Goal: Information Seeking & Learning: Learn about a topic

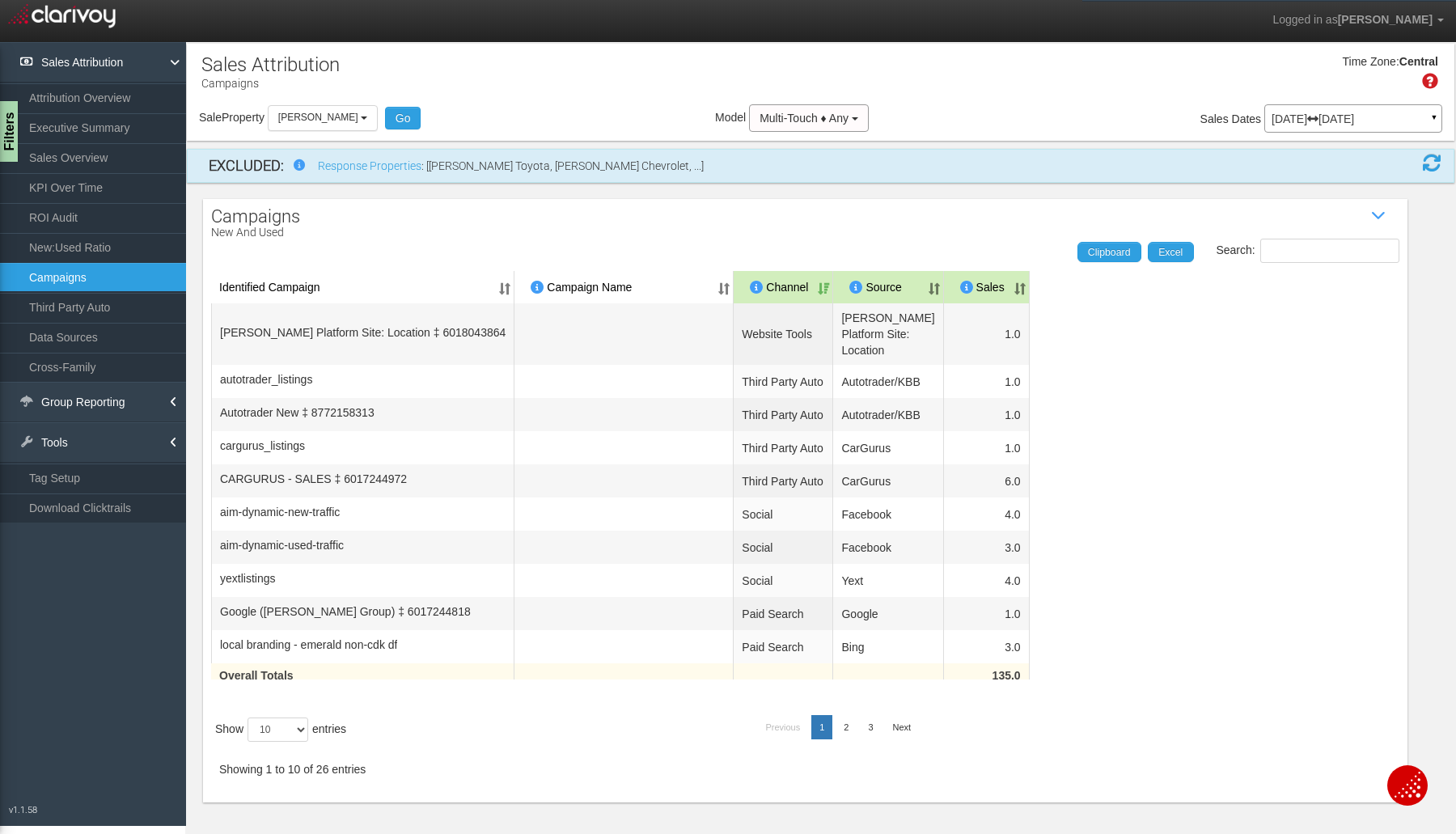
select select "object:5008"
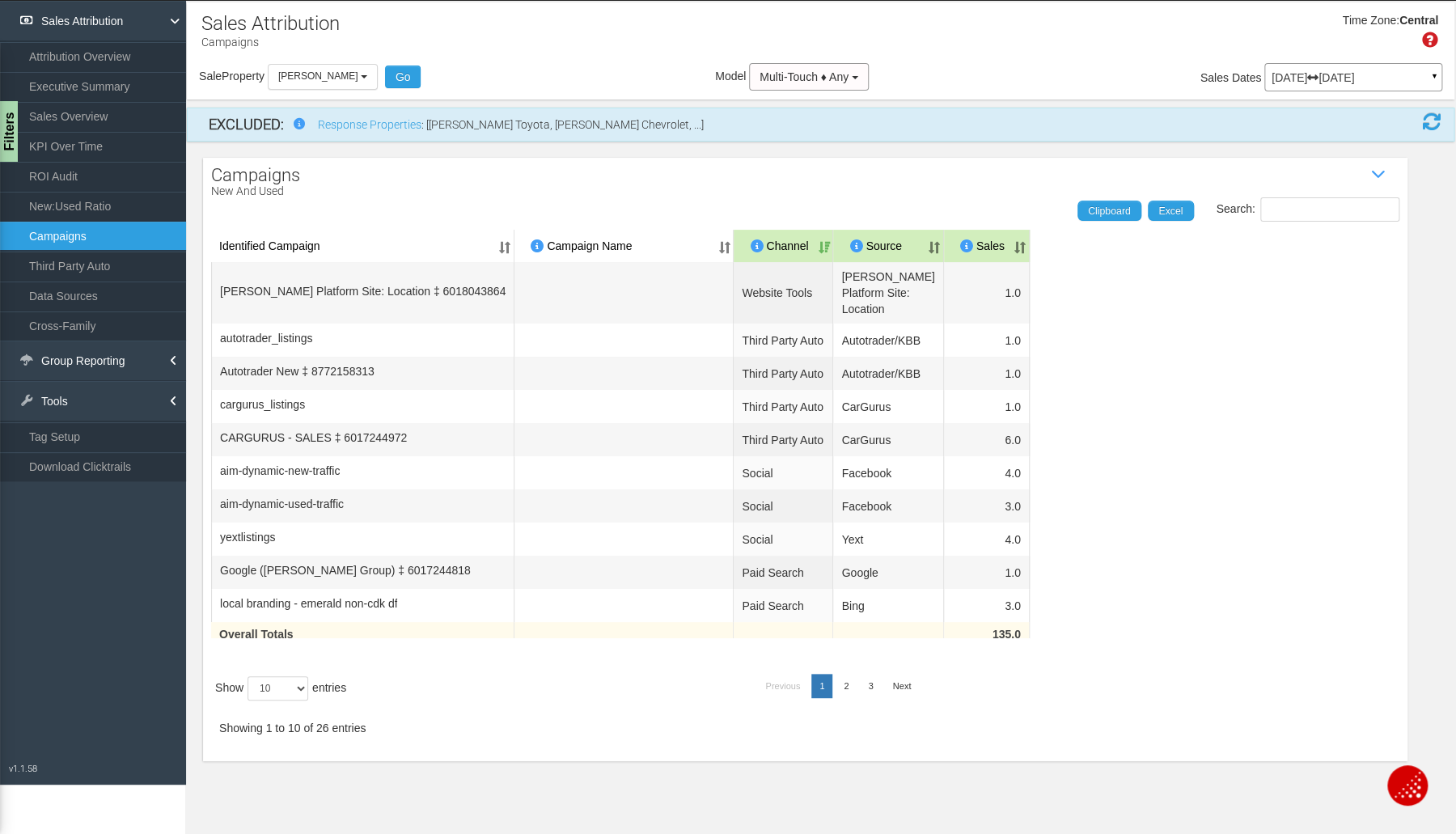
scroll to position [42, 0]
click at [372, 72] on button "[PERSON_NAME]" at bounding box center [323, 76] width 110 height 25
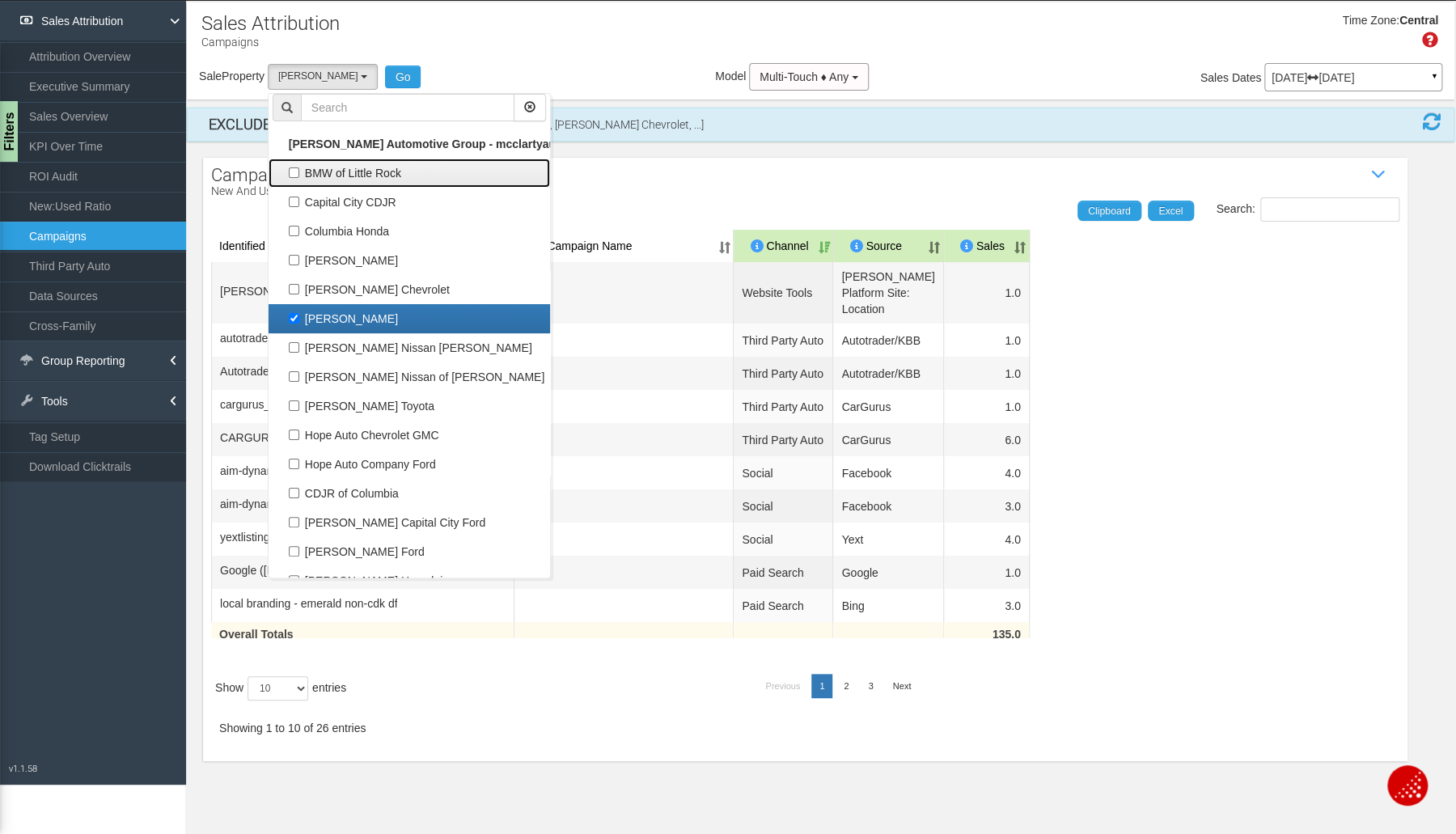
click at [296, 167] on label "BMW of Little Rock" at bounding box center [410, 173] width 274 height 21
click at [296, 167] on input "BMW of Little Rock" at bounding box center [293, 172] width 10 height 10
checkbox input "true"
select select "object:5003"
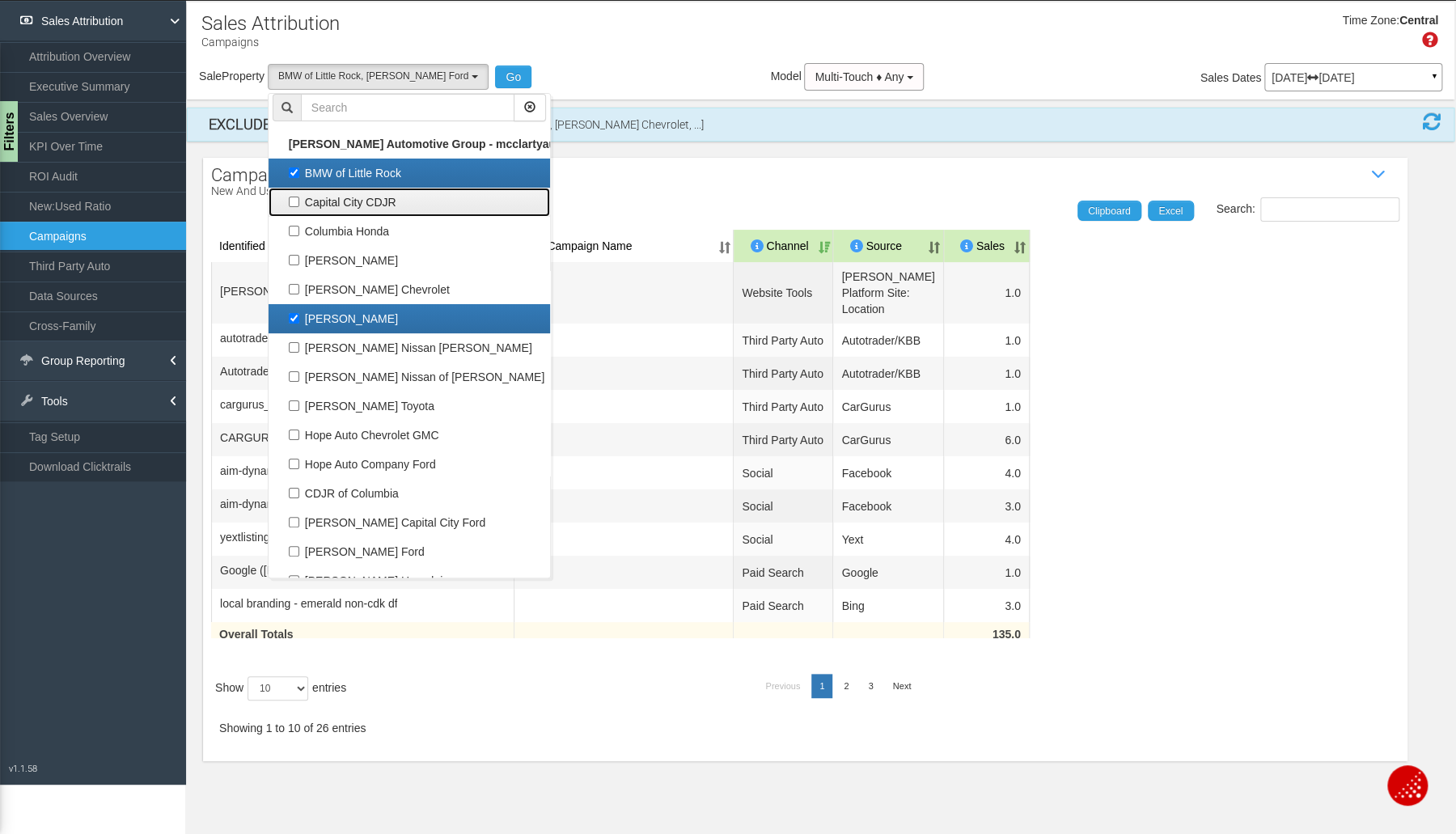
click at [300, 199] on label "Capital City CDJR" at bounding box center [410, 202] width 274 height 21
click at [300, 199] on input "Capital City CDJR" at bounding box center [293, 202] width 10 height 10
checkbox input "true"
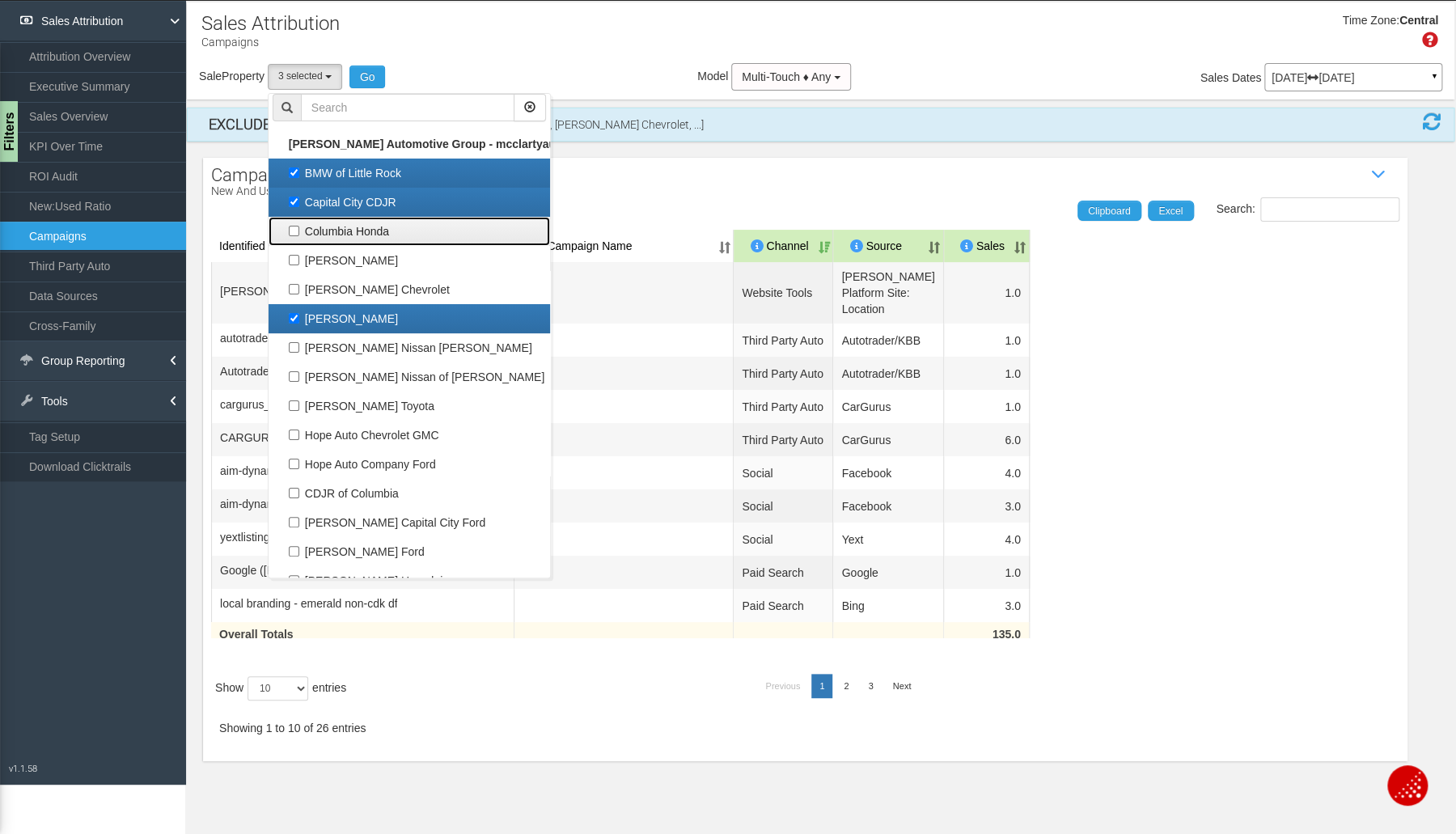
click at [300, 229] on label "Columbia Honda" at bounding box center [410, 231] width 274 height 21
click at [300, 229] on input "Columbia Honda" at bounding box center [293, 230] width 10 height 10
checkbox input "true"
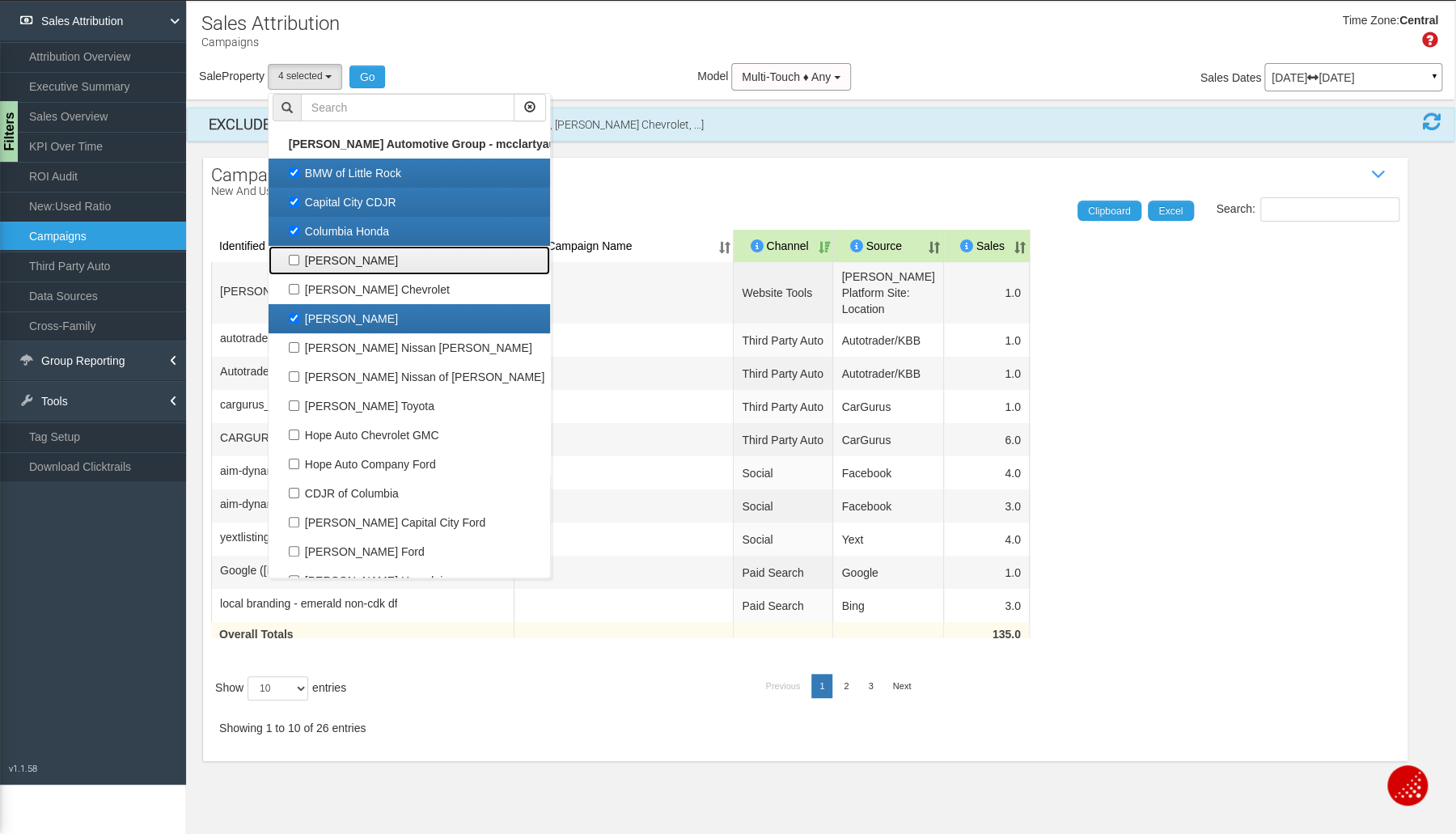
click at [306, 265] on label "[PERSON_NAME]" at bounding box center [410, 260] width 274 height 21
click at [300, 265] on input "[PERSON_NAME]" at bounding box center [293, 260] width 10 height 10
checkbox input "true"
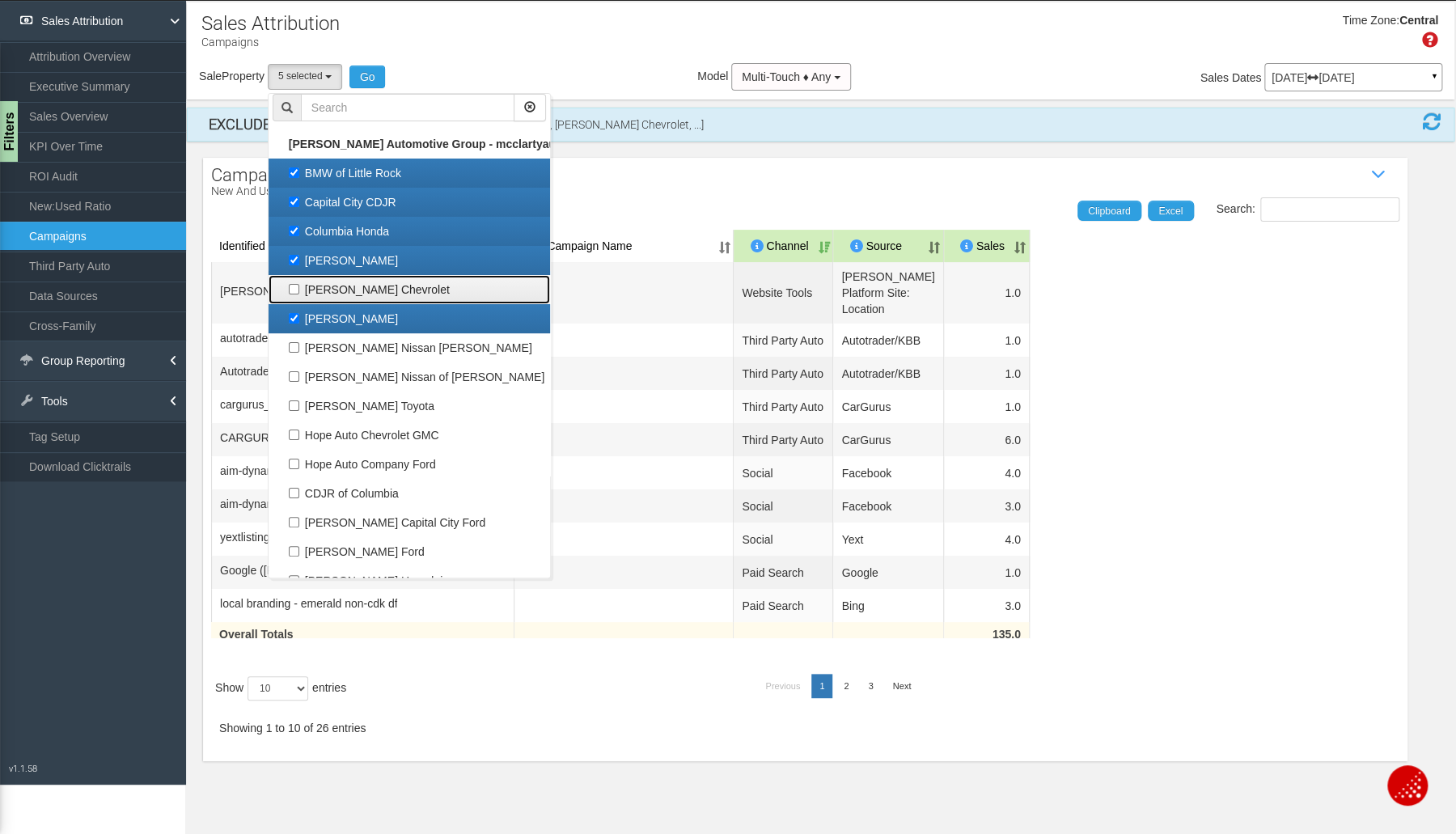
click at [300, 289] on label "[PERSON_NAME] Chevrolet" at bounding box center [410, 289] width 274 height 21
click at [300, 289] on input "[PERSON_NAME] Chevrolet" at bounding box center [293, 288] width 10 height 10
checkbox input "true"
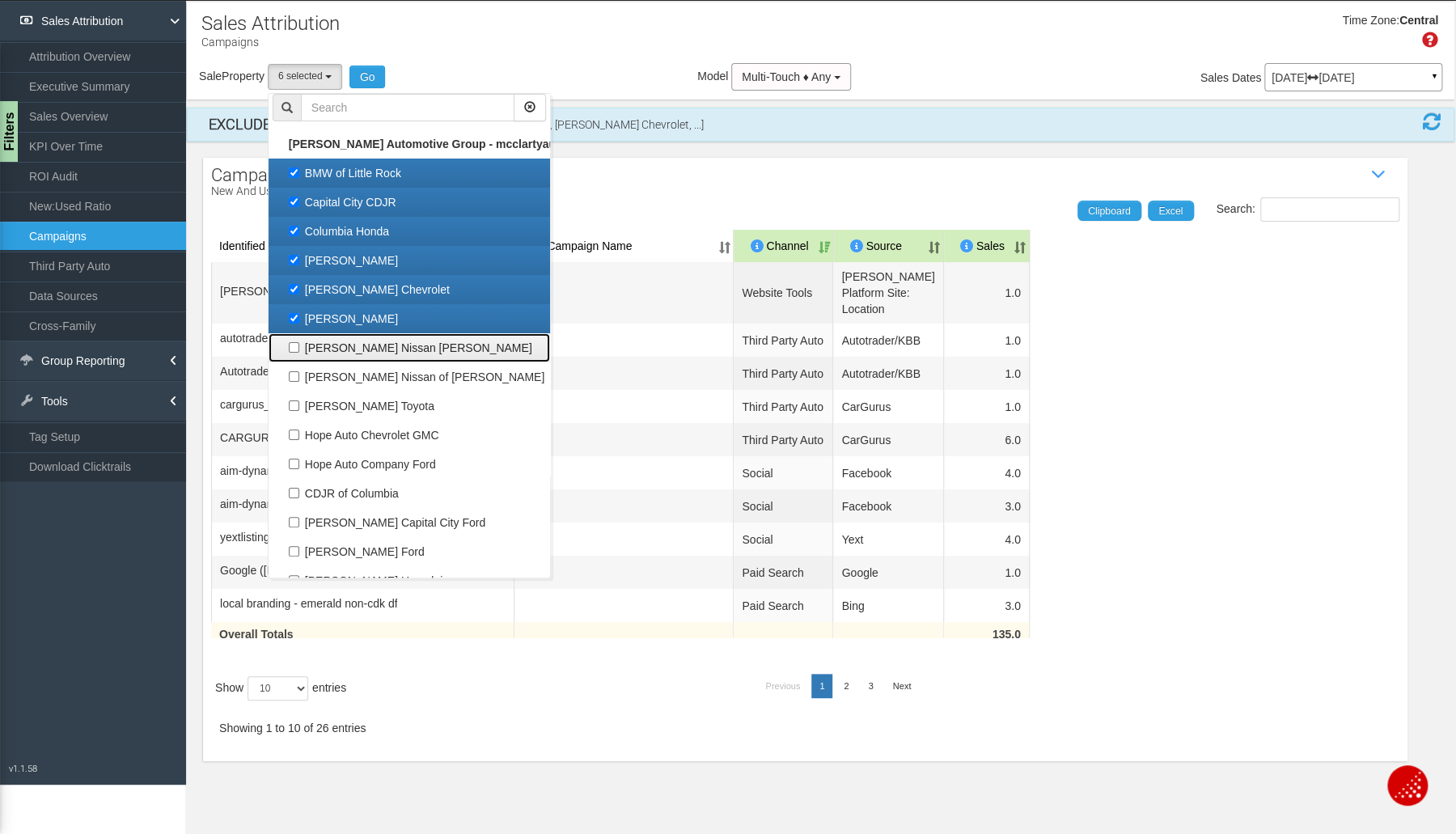
click at [294, 348] on label "[PERSON_NAME] Nissan [PERSON_NAME]" at bounding box center [410, 348] width 274 height 21
click at [294, 348] on input "[PERSON_NAME] Nissan [PERSON_NAME]" at bounding box center [293, 347] width 10 height 10
checkbox input "true"
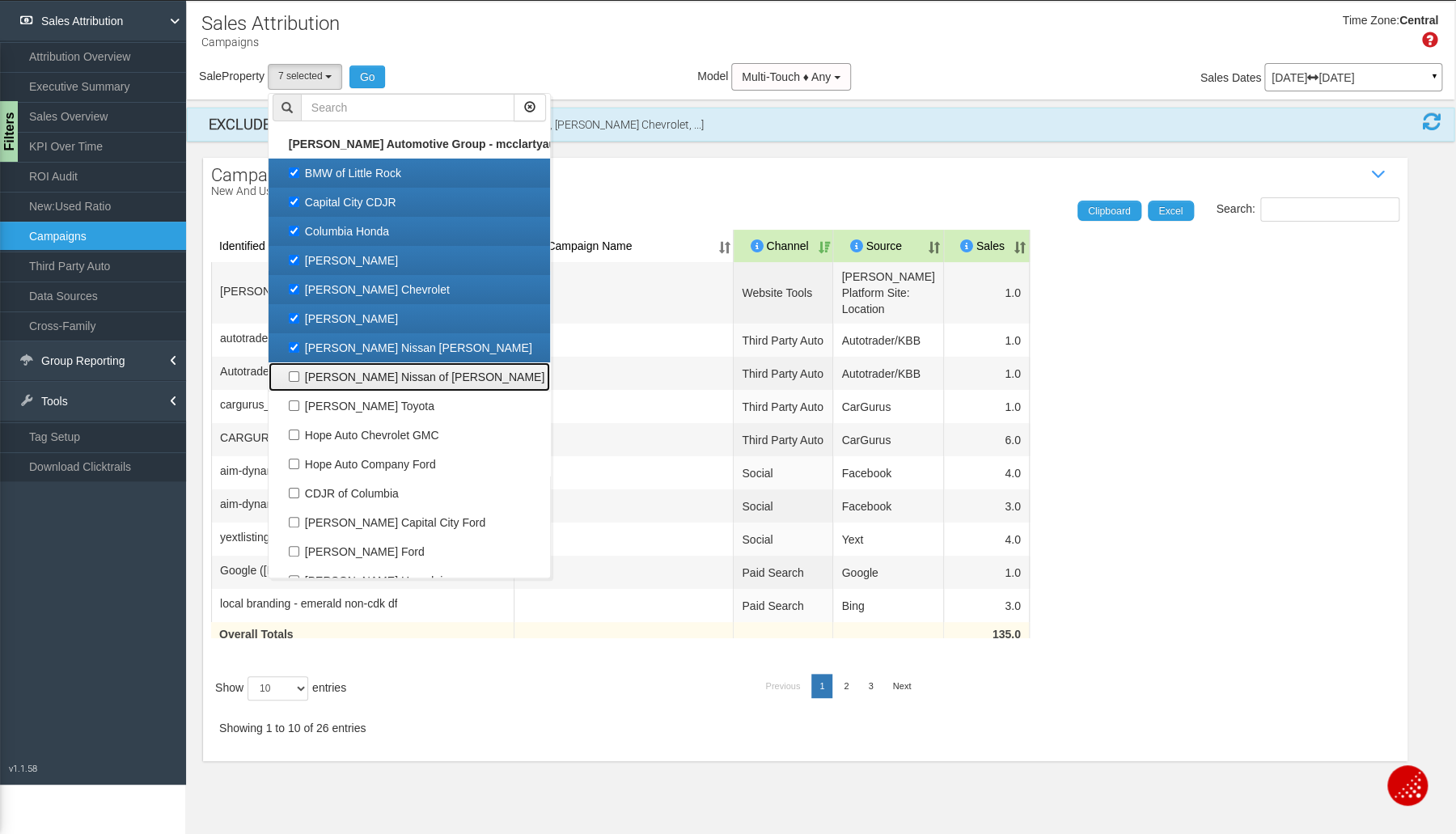
click at [286, 375] on label "[PERSON_NAME] Nissan of [PERSON_NAME]" at bounding box center [410, 376] width 274 height 21
click at [288, 375] on input "[PERSON_NAME] Nissan of [PERSON_NAME]" at bounding box center [293, 376] width 10 height 10
checkbox input "true"
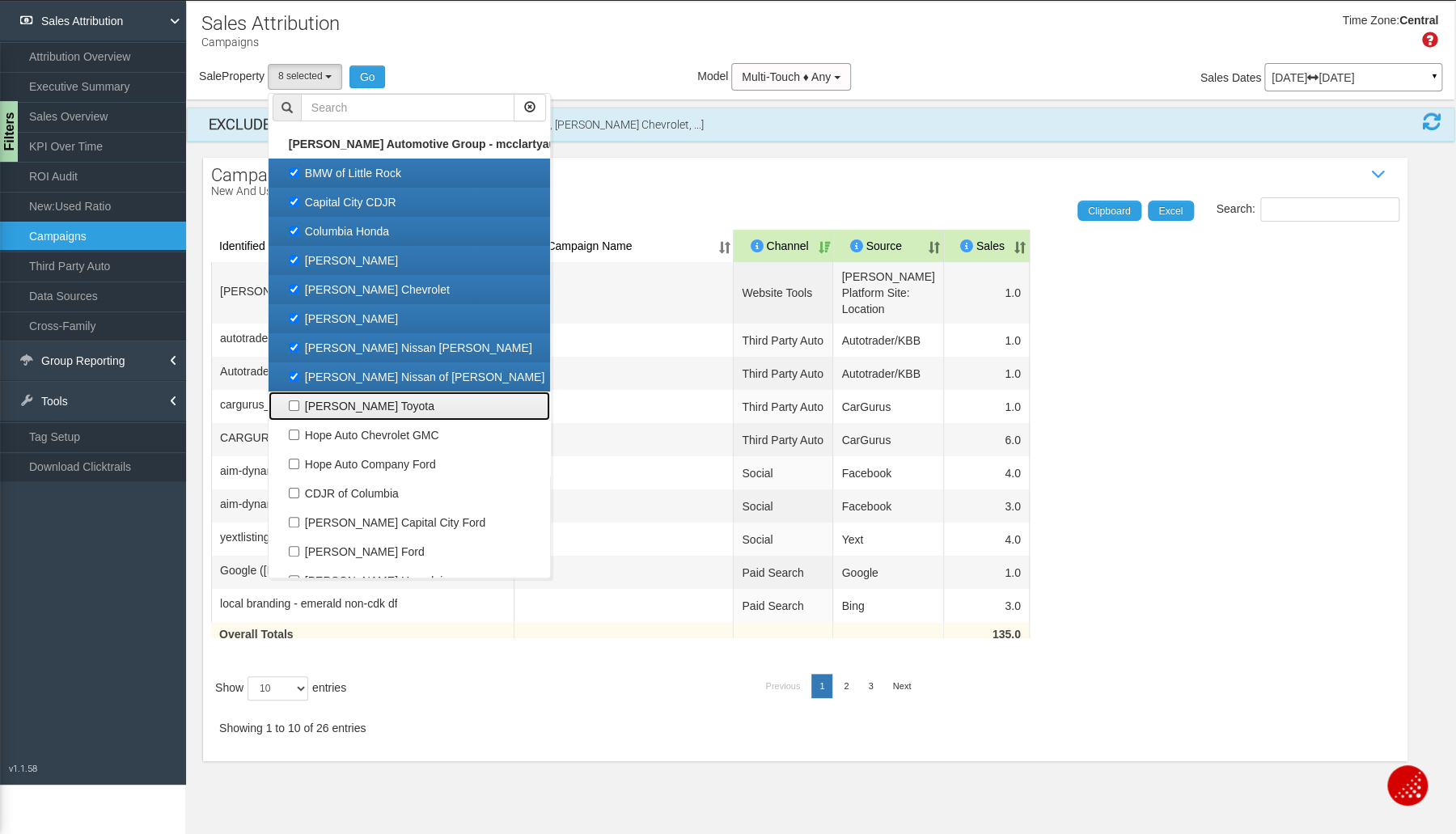
click at [295, 404] on label "[PERSON_NAME] Toyota" at bounding box center [410, 406] width 274 height 21
click at [295, 404] on input "[PERSON_NAME] Toyota" at bounding box center [293, 405] width 10 height 10
checkbox input "true"
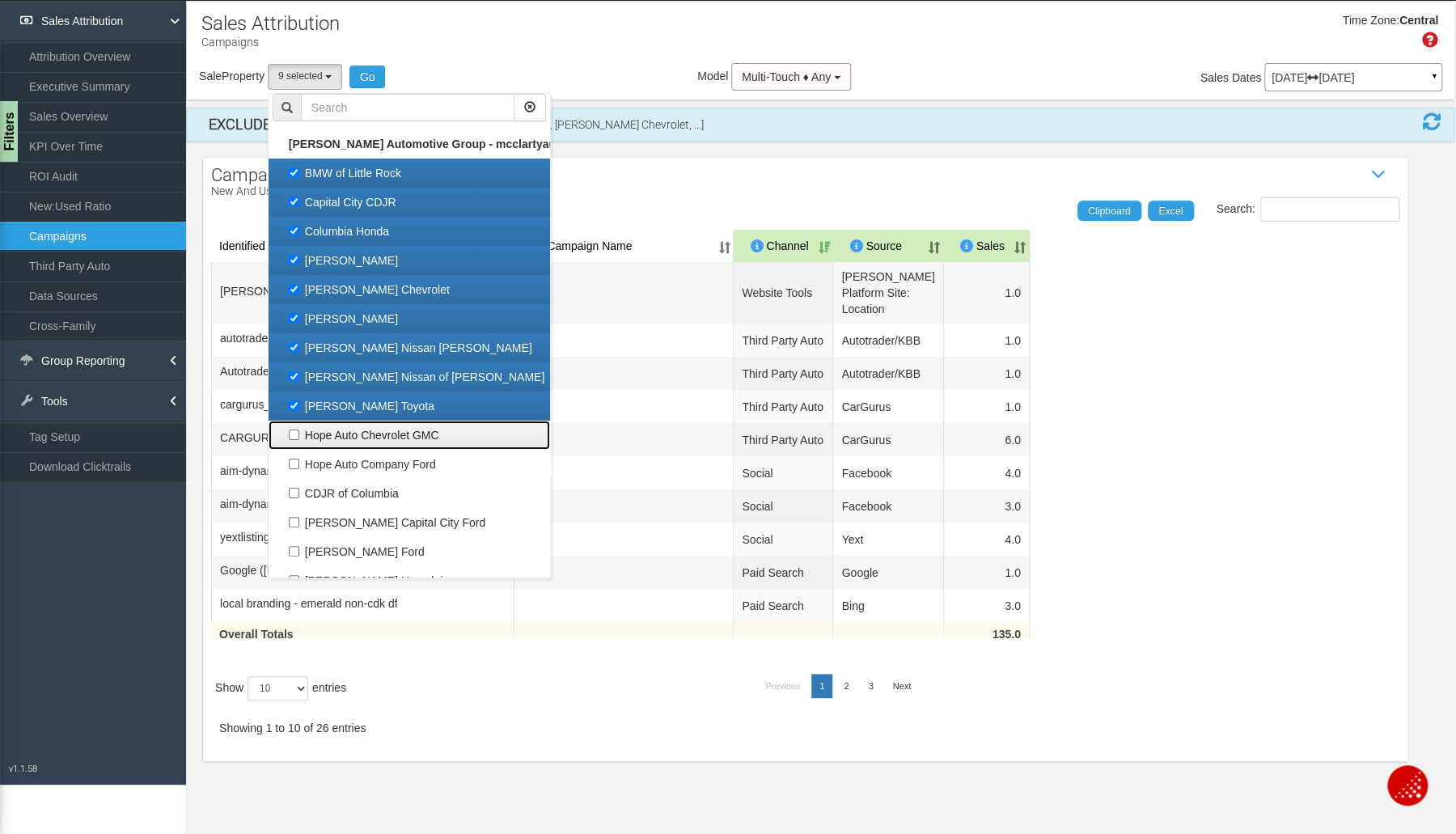
click at [306, 434] on label "Hope Auto Chevrolet GMC" at bounding box center [410, 435] width 274 height 21
click at [300, 434] on input "Hope Auto Chevrolet GMC" at bounding box center [293, 435] width 10 height 10
checkbox input "true"
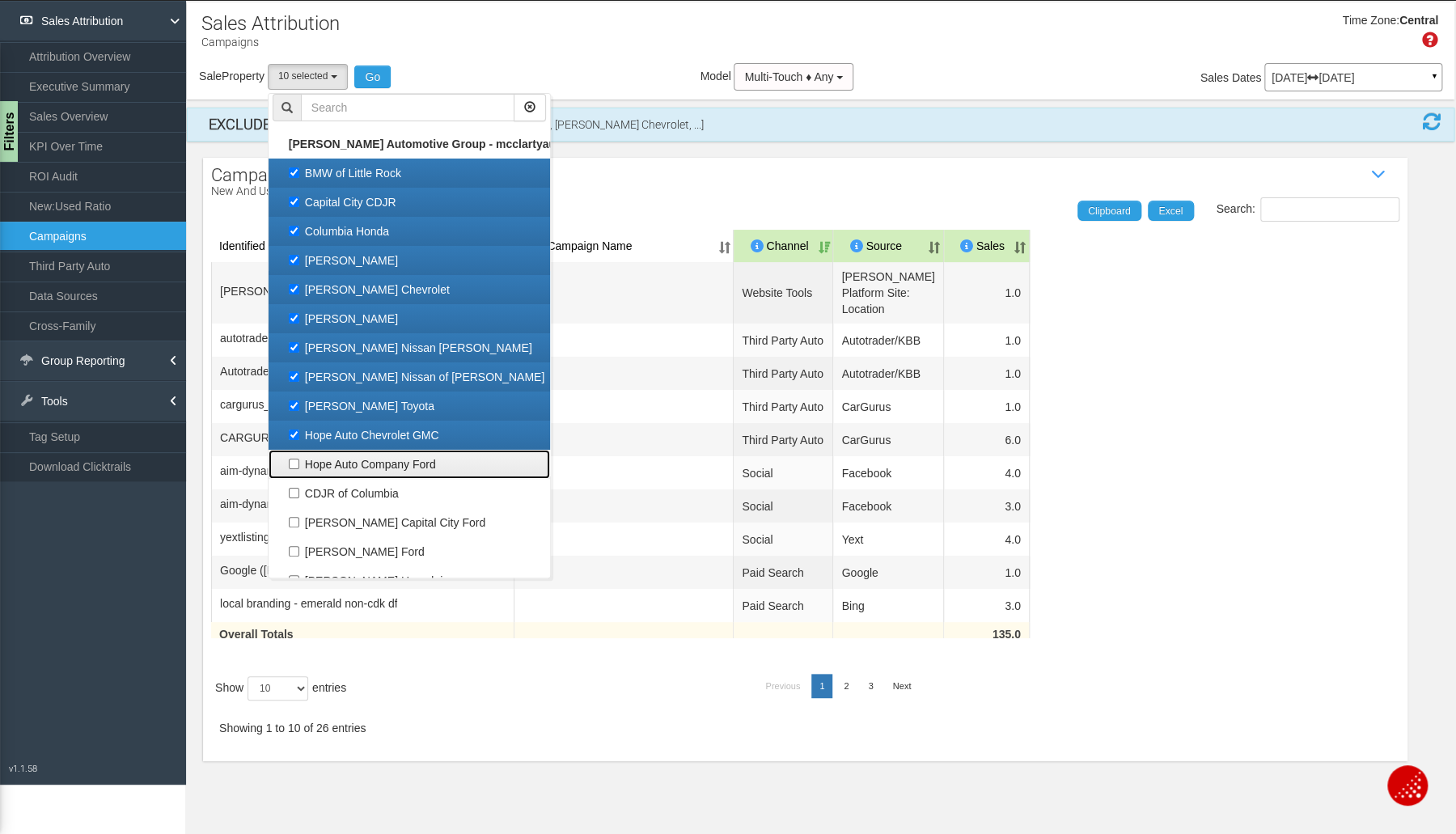
click at [307, 466] on label "Hope Auto Company Ford" at bounding box center [410, 464] width 274 height 21
click at [300, 466] on input "Hope Auto Company Ford" at bounding box center [293, 463] width 10 height 10
checkbox input "true"
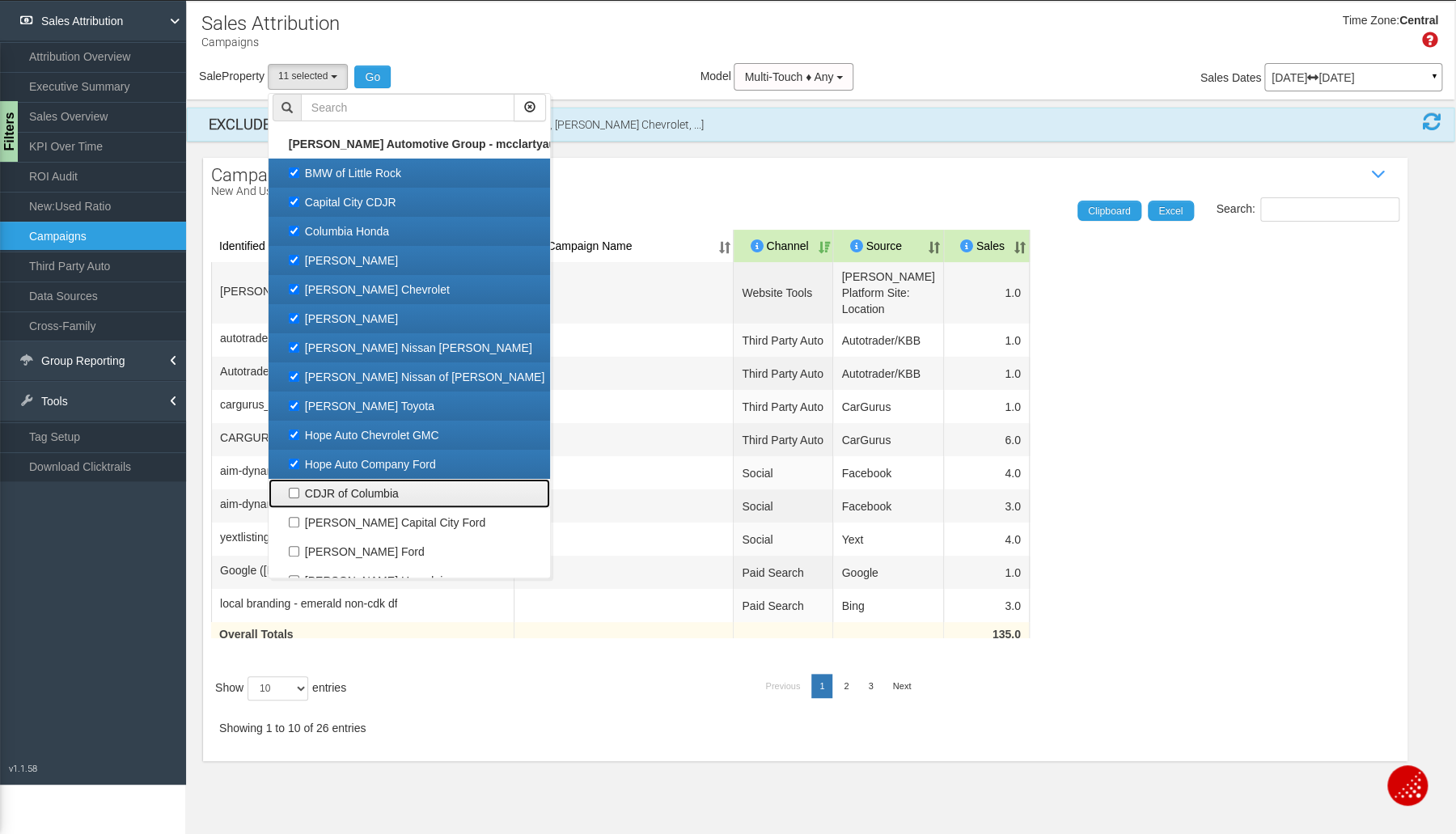
click at [302, 504] on link "CDJR of Columbia" at bounding box center [409, 493] width 281 height 29
click at [314, 497] on label "CDJR of Columbia" at bounding box center [410, 493] width 274 height 21
click at [300, 497] on input "CDJR of Columbia" at bounding box center [293, 493] width 10 height 10
checkbox input "true"
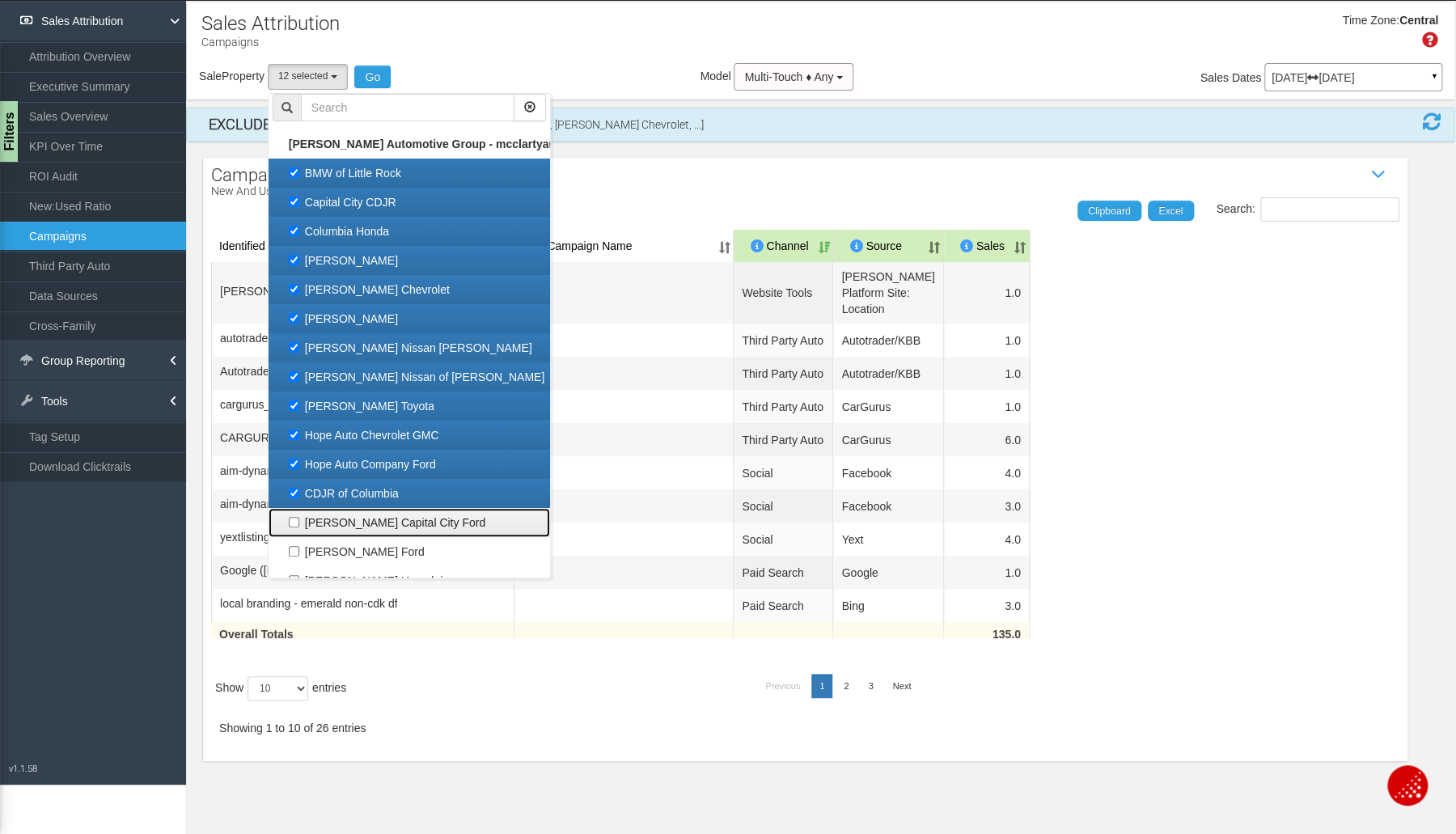
click at [313, 522] on label "[PERSON_NAME] Capital City Ford" at bounding box center [410, 522] width 274 height 21
click at [300, 522] on input "[PERSON_NAME] Capital City Ford" at bounding box center [293, 521] width 10 height 10
checkbox input "true"
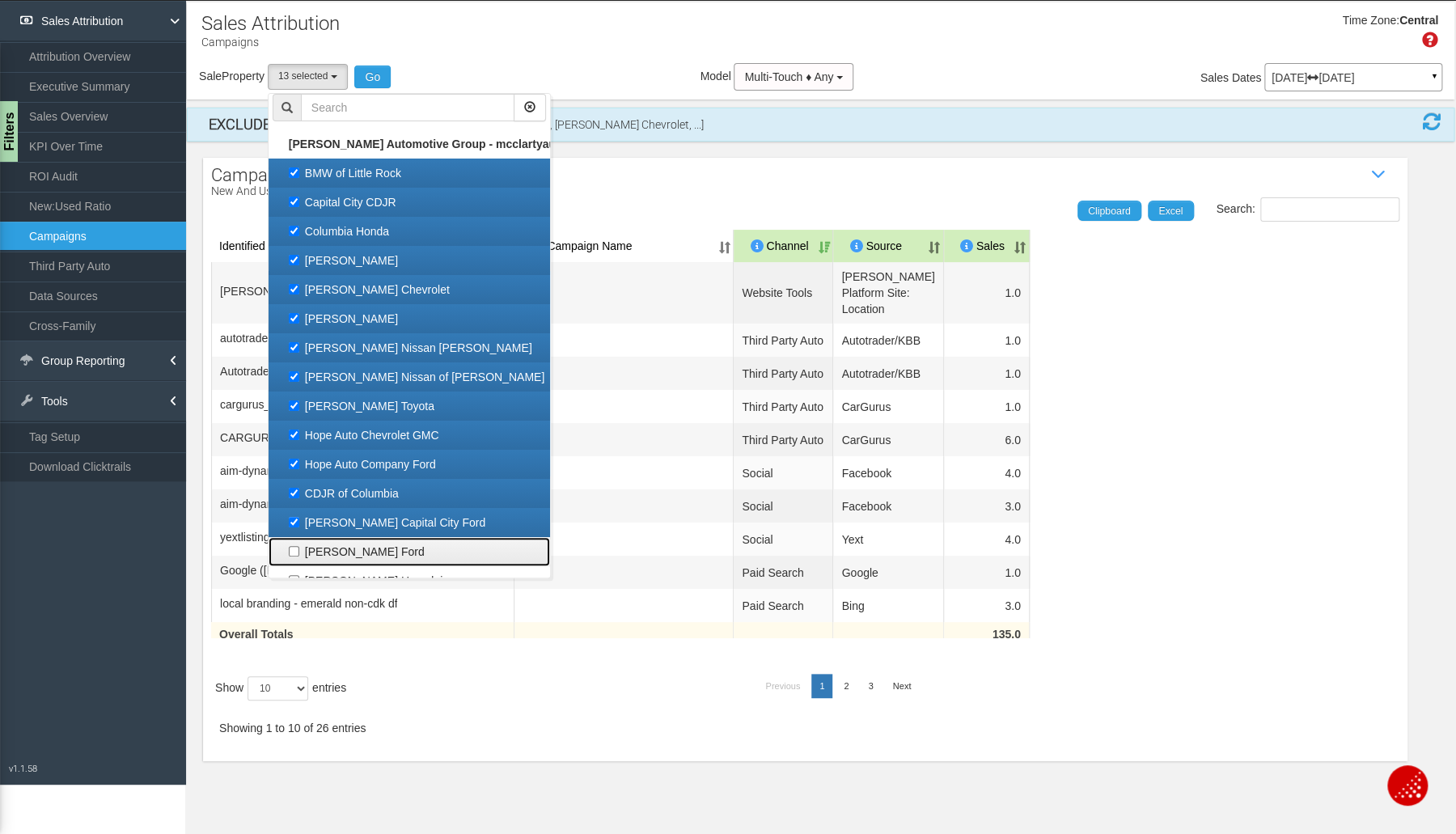
click at [311, 550] on label "[PERSON_NAME] Ford" at bounding box center [410, 551] width 274 height 21
click at [300, 550] on input "[PERSON_NAME] Ford" at bounding box center [293, 551] width 10 height 10
checkbox input "true"
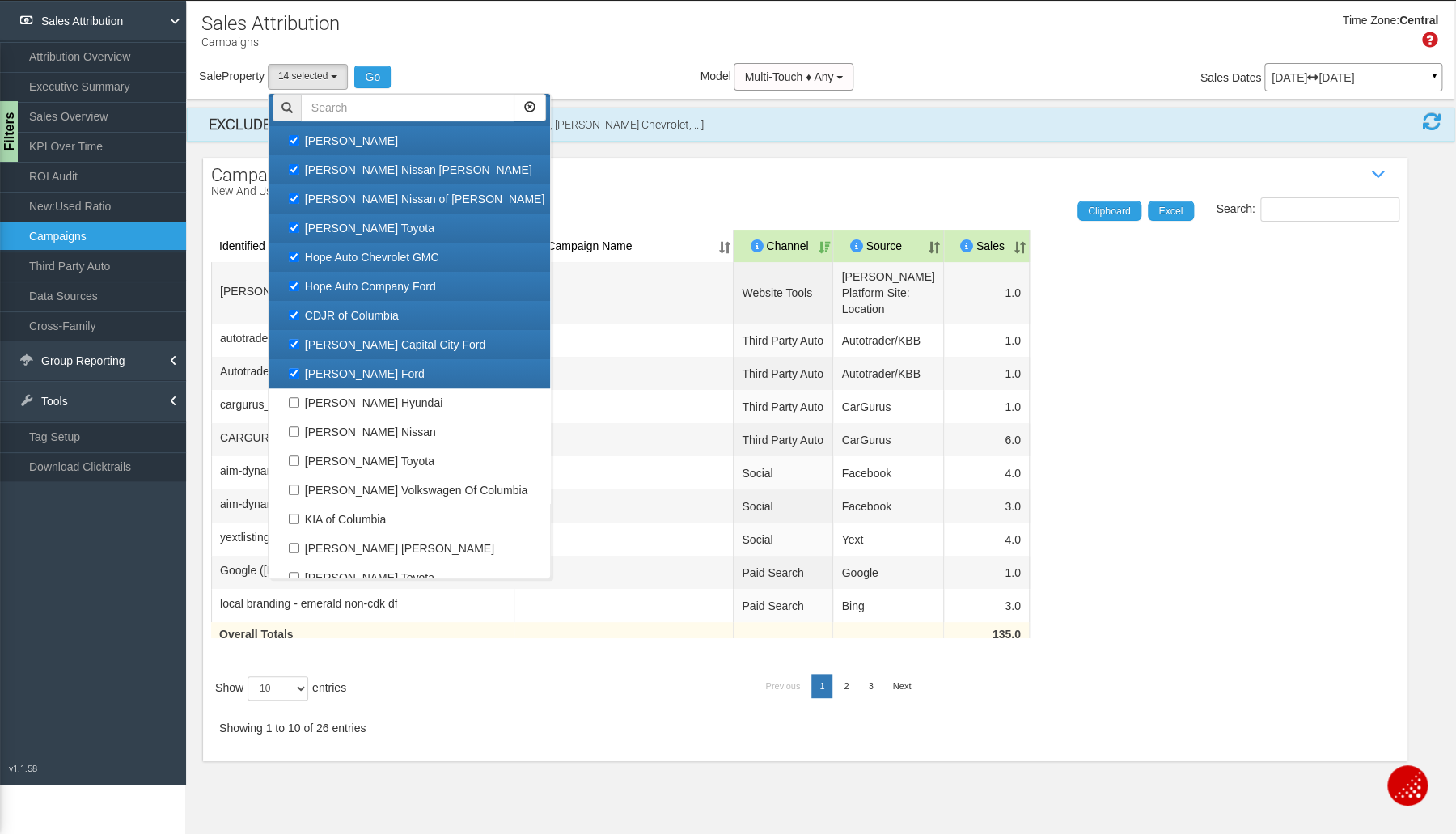
scroll to position [245, 0]
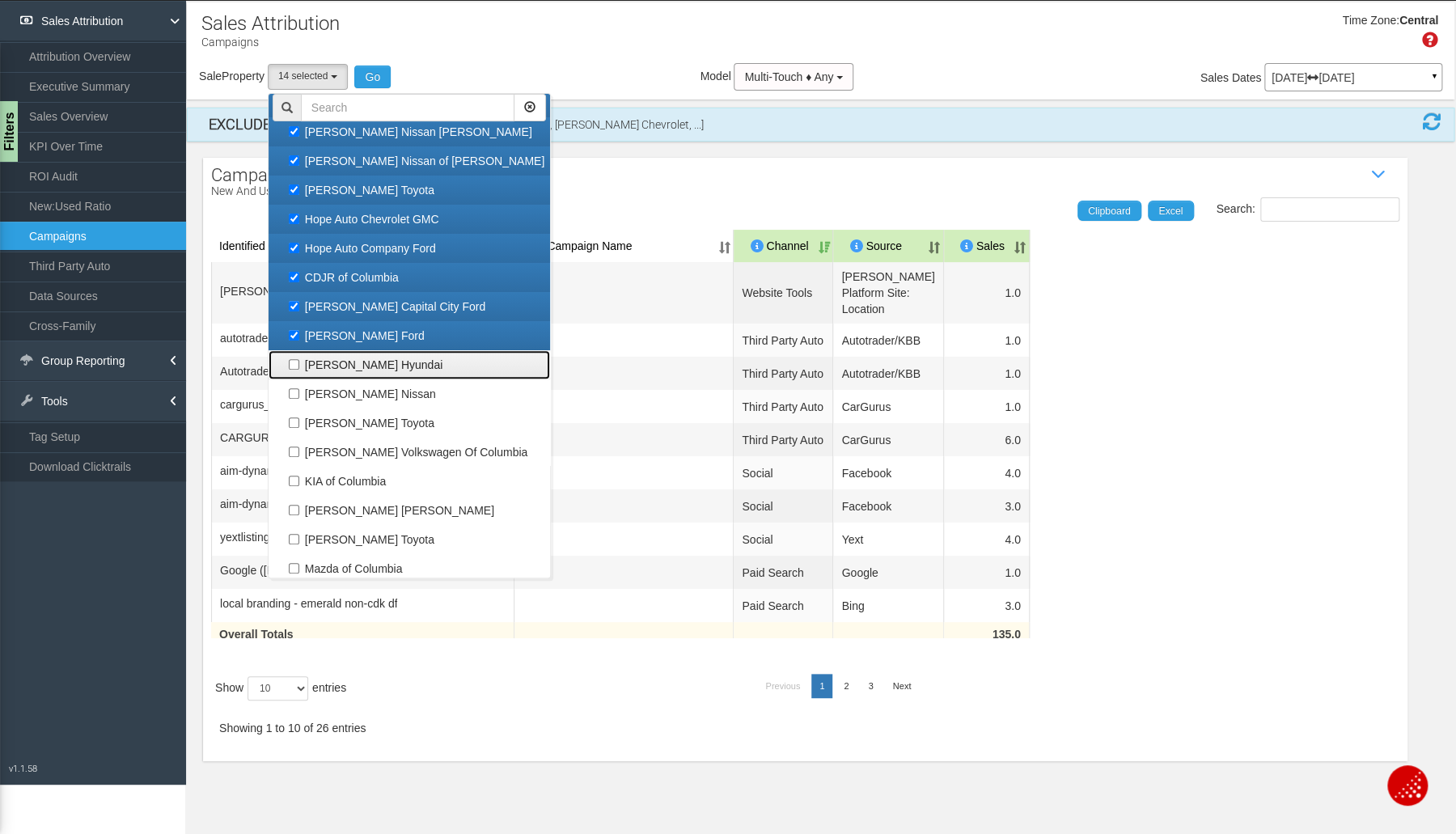
click at [343, 367] on label "[PERSON_NAME] Hyundai" at bounding box center [410, 364] width 274 height 21
click at [300, 367] on input "[PERSON_NAME] Hyundai" at bounding box center [293, 363] width 10 height 10
checkbox input "true"
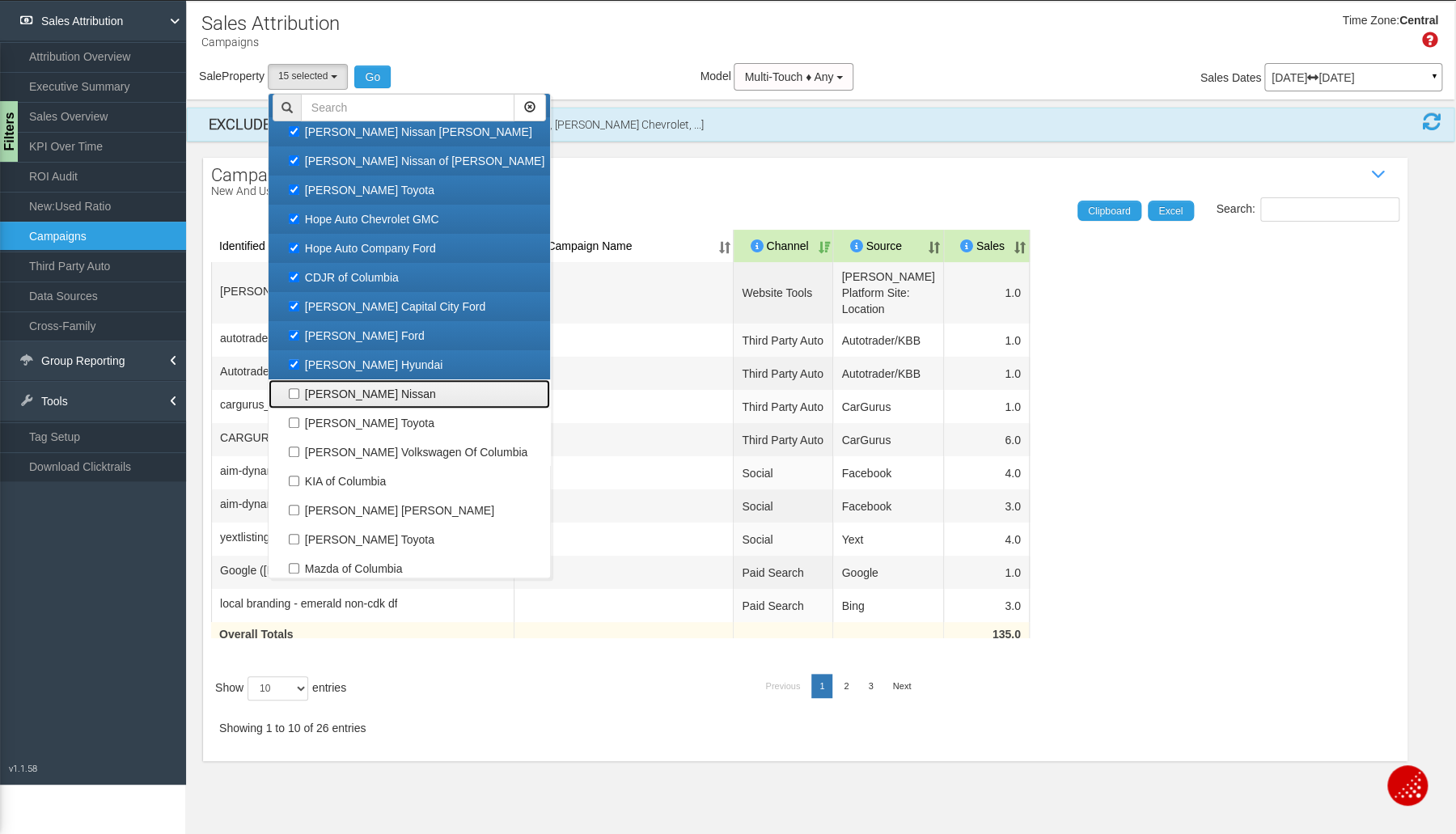
click at [335, 398] on label "[PERSON_NAME] Nissan" at bounding box center [410, 394] width 274 height 21
click at [300, 398] on input "[PERSON_NAME] Nissan" at bounding box center [293, 393] width 10 height 10
checkbox input "true"
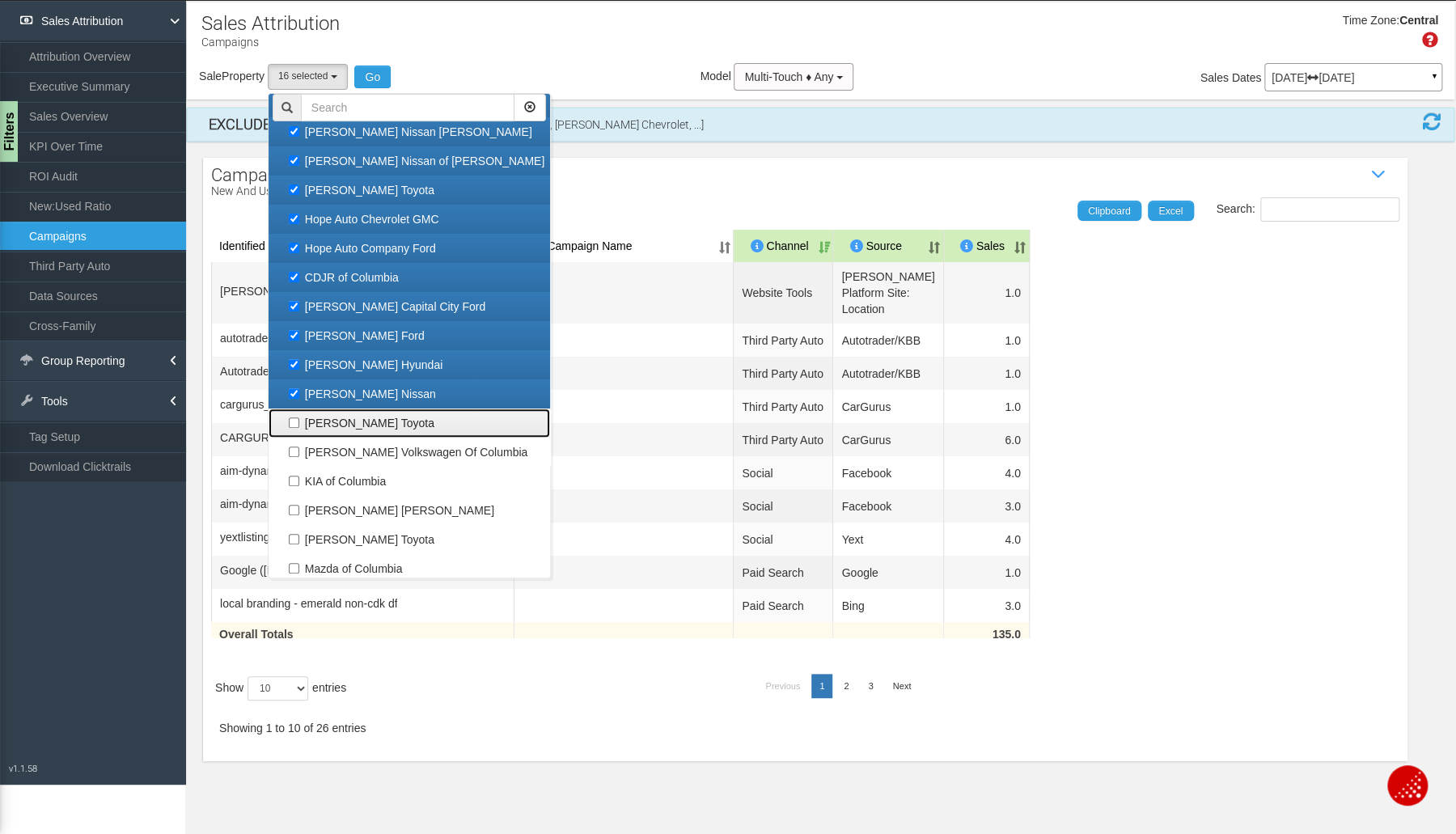
click at [328, 420] on label "[PERSON_NAME] Toyota" at bounding box center [410, 423] width 274 height 21
click at [300, 420] on input "[PERSON_NAME] Toyota" at bounding box center [293, 422] width 10 height 10
checkbox input "true"
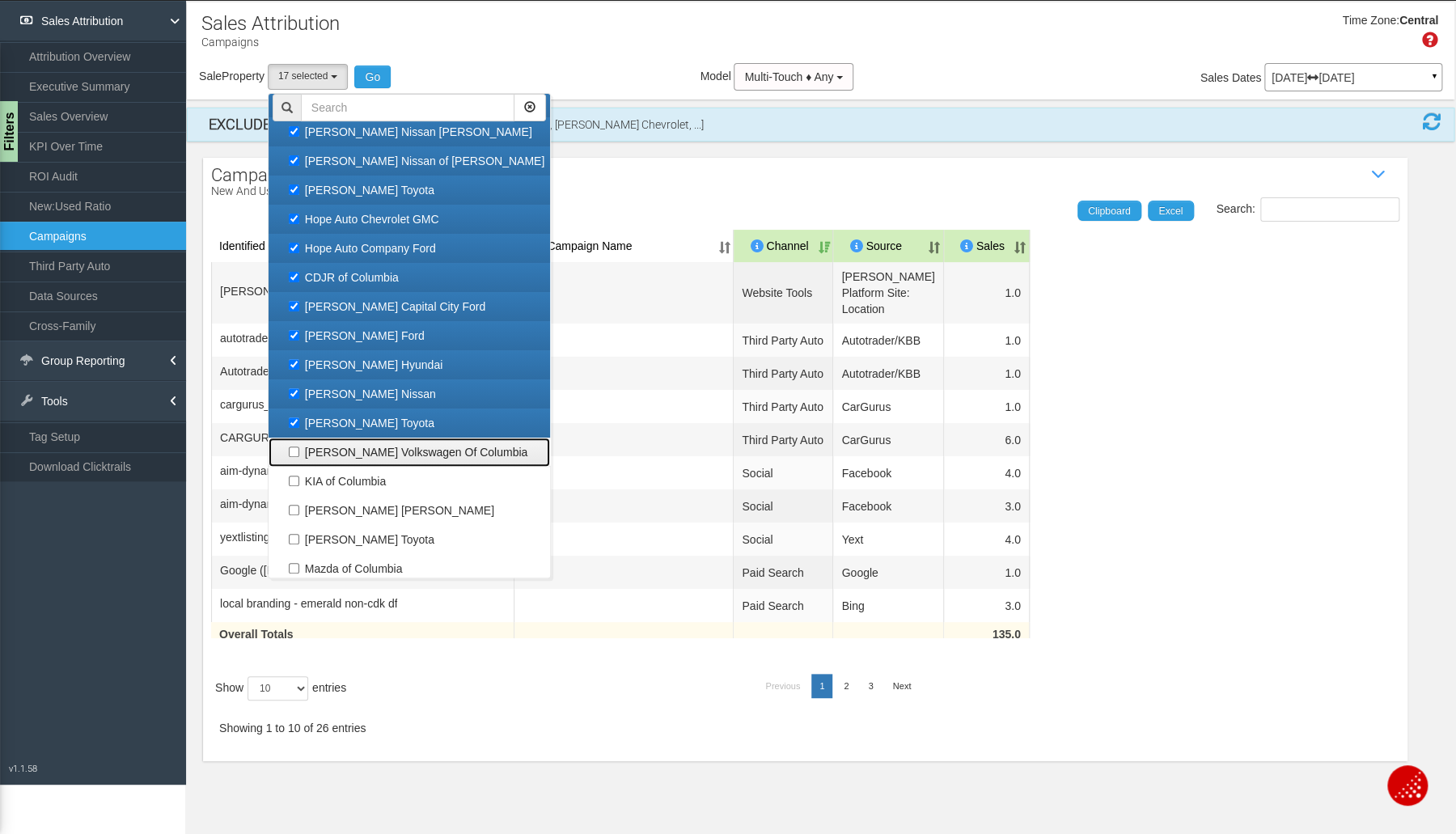
click at [320, 448] on label "[PERSON_NAME] Volkswagen Of Columbia" at bounding box center [410, 452] width 274 height 21
click at [300, 448] on input "[PERSON_NAME] Volkswagen Of Columbia" at bounding box center [293, 451] width 10 height 10
checkbox input "true"
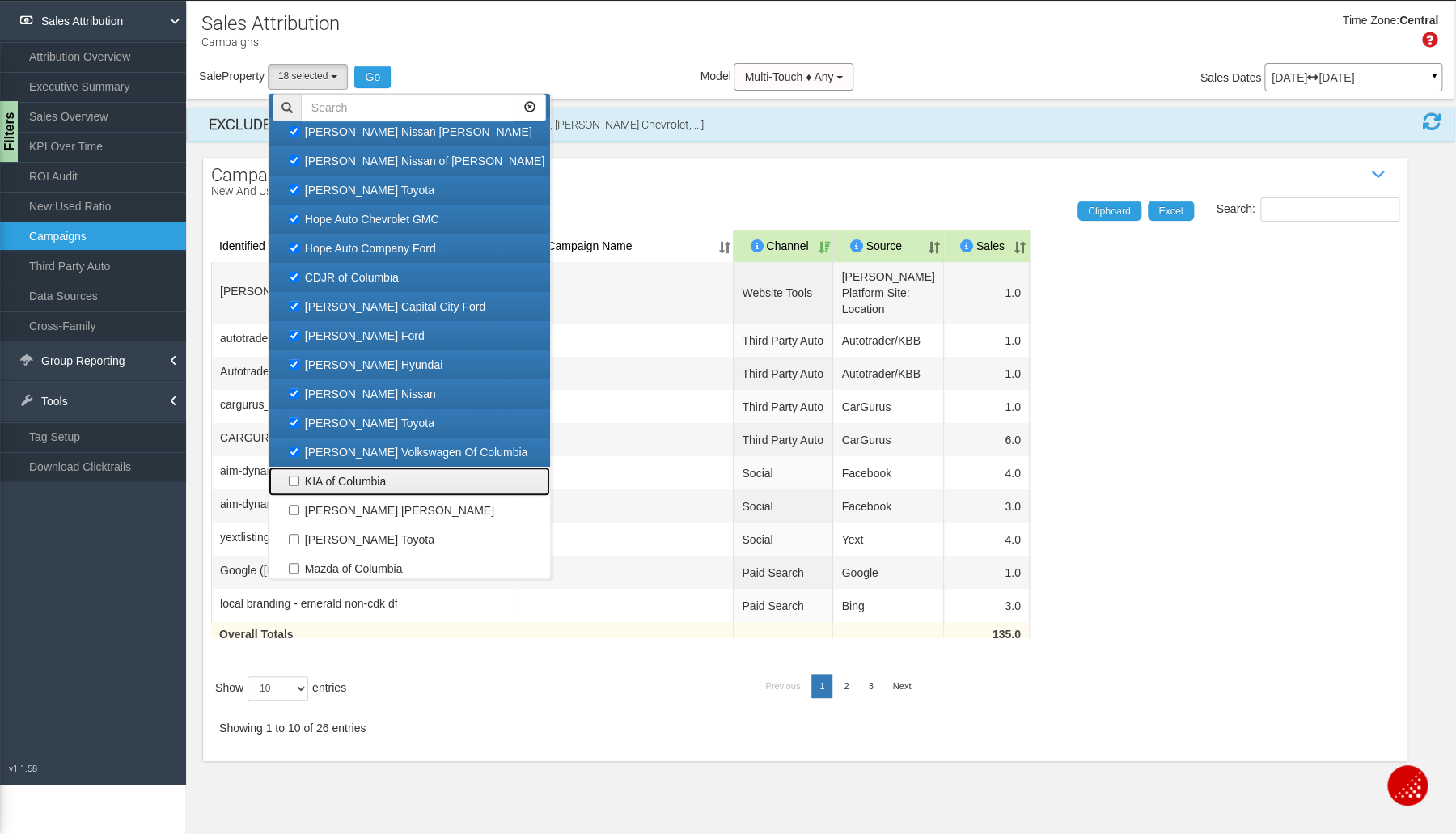
click at [311, 476] on label "KIA of Columbia" at bounding box center [410, 481] width 274 height 21
click at [300, 476] on input "KIA of Columbia" at bounding box center [293, 480] width 10 height 10
checkbox input "true"
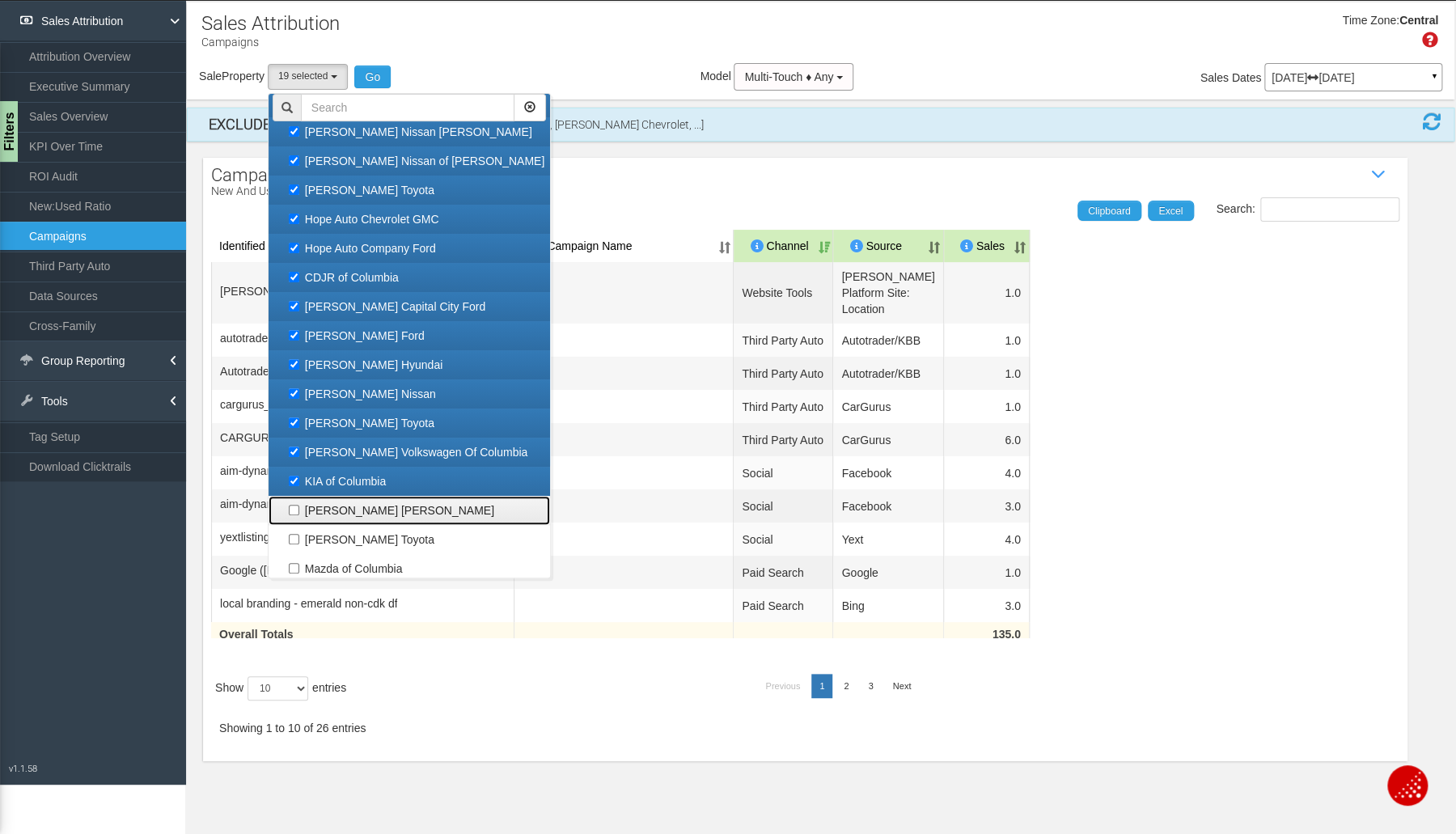
click at [304, 508] on label "[PERSON_NAME] [PERSON_NAME]" at bounding box center [410, 510] width 274 height 21
click at [300, 508] on input "[PERSON_NAME] [PERSON_NAME]" at bounding box center [293, 509] width 10 height 10
checkbox input "true"
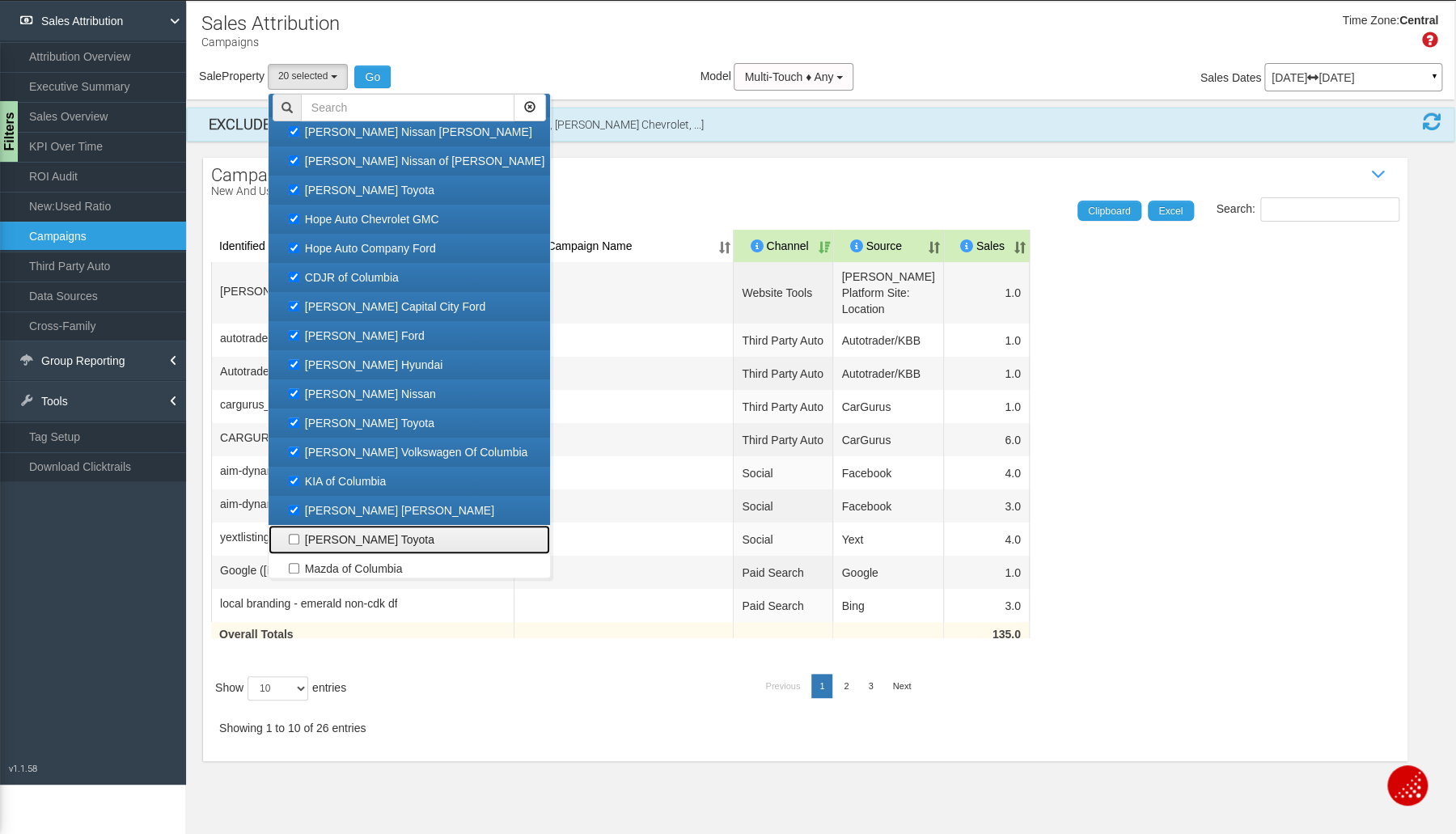
click at [289, 539] on label "[PERSON_NAME] Toyota" at bounding box center [410, 539] width 274 height 21
click at [289, 539] on input "[PERSON_NAME] Toyota" at bounding box center [293, 538] width 10 height 10
checkbox input "true"
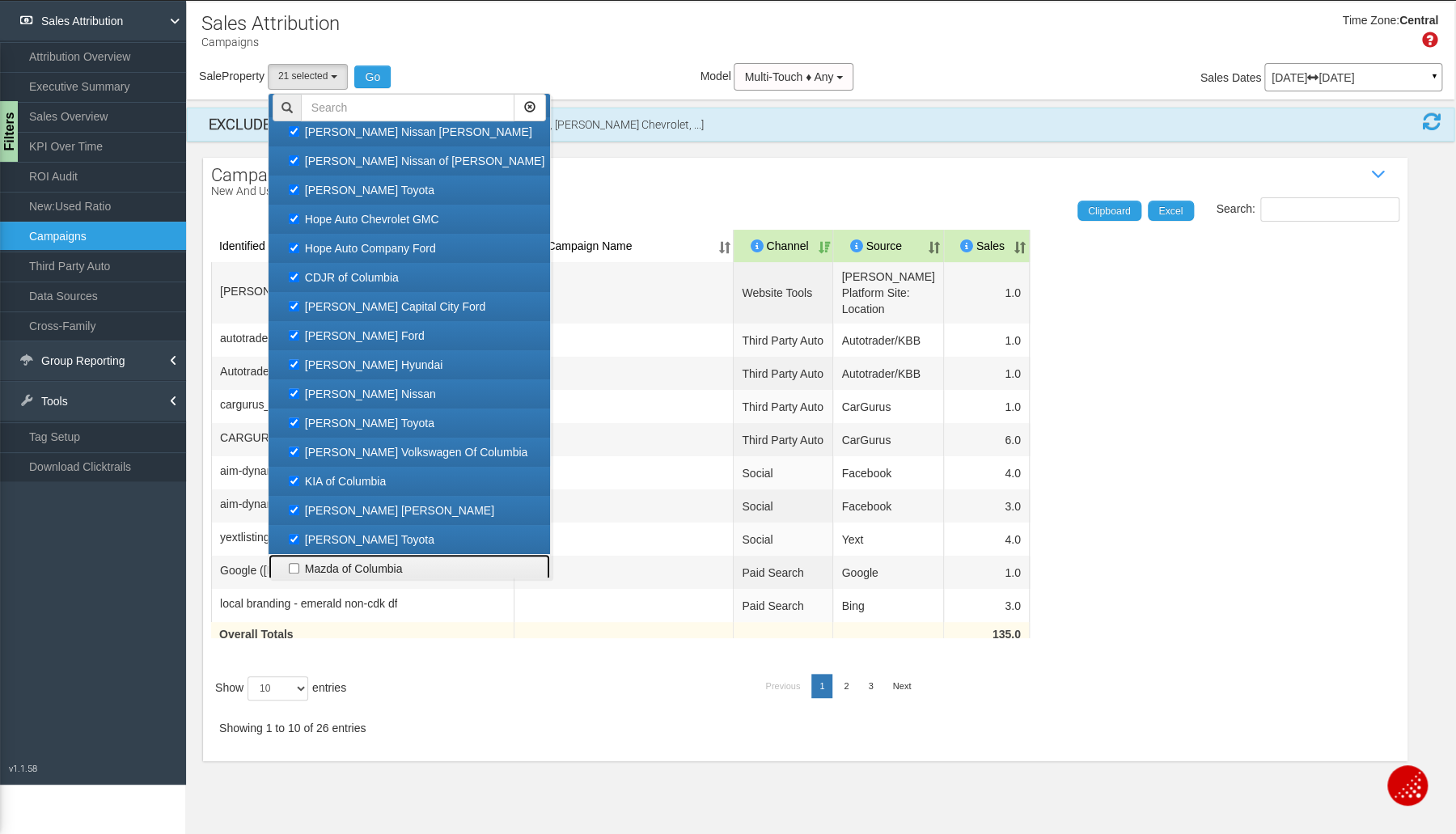
click at [298, 566] on label "Mazda of Columbia" at bounding box center [410, 569] width 274 height 21
click at [298, 566] on input "Mazda of Columbia" at bounding box center [293, 568] width 10 height 10
checkbox input "true"
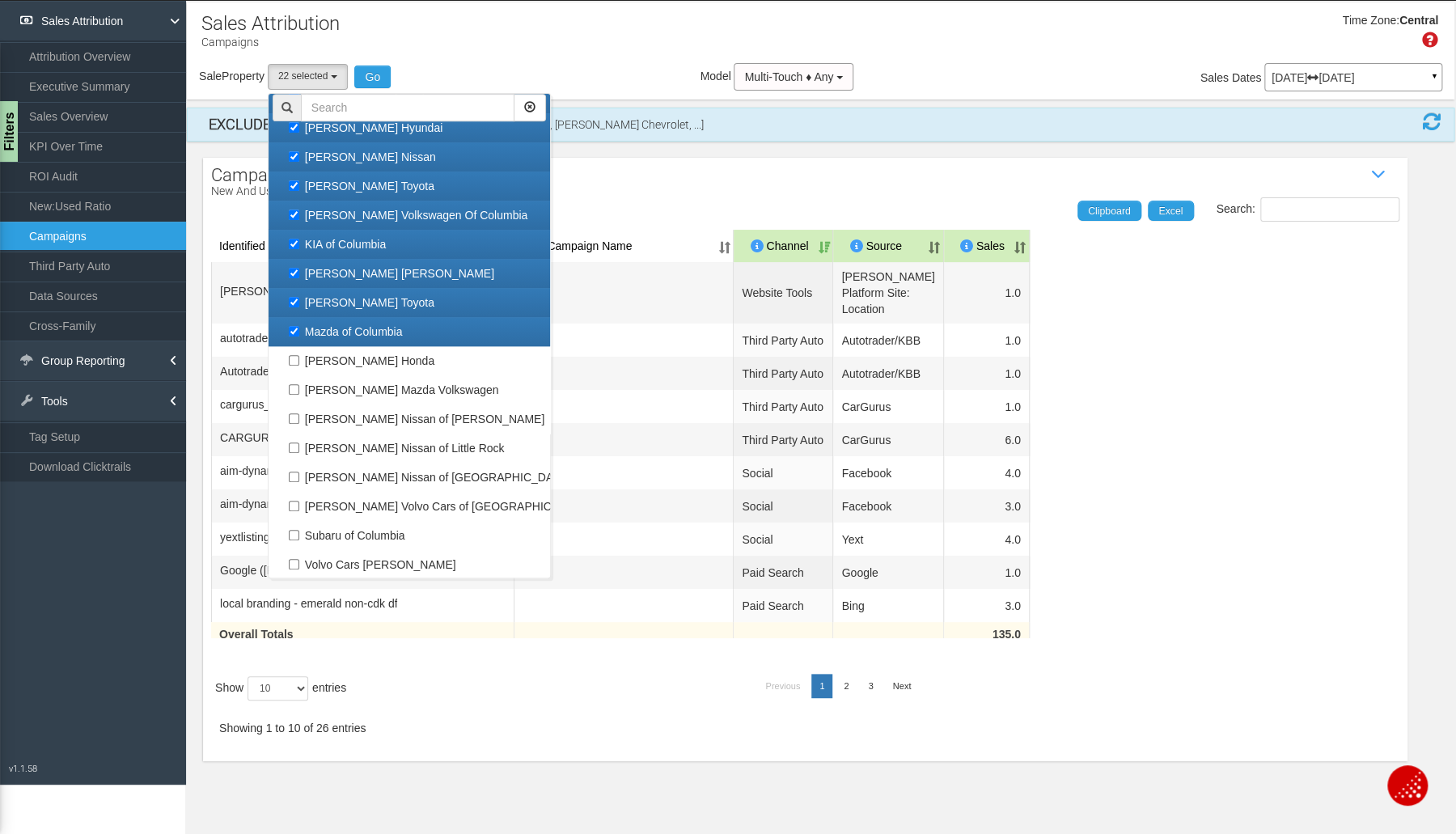
scroll to position [5, 0]
click at [357, 350] on label "[PERSON_NAME] Honda" at bounding box center [410, 361] width 274 height 21
click at [300, 355] on input "[PERSON_NAME] Honda" at bounding box center [293, 360] width 10 height 10
checkbox input "true"
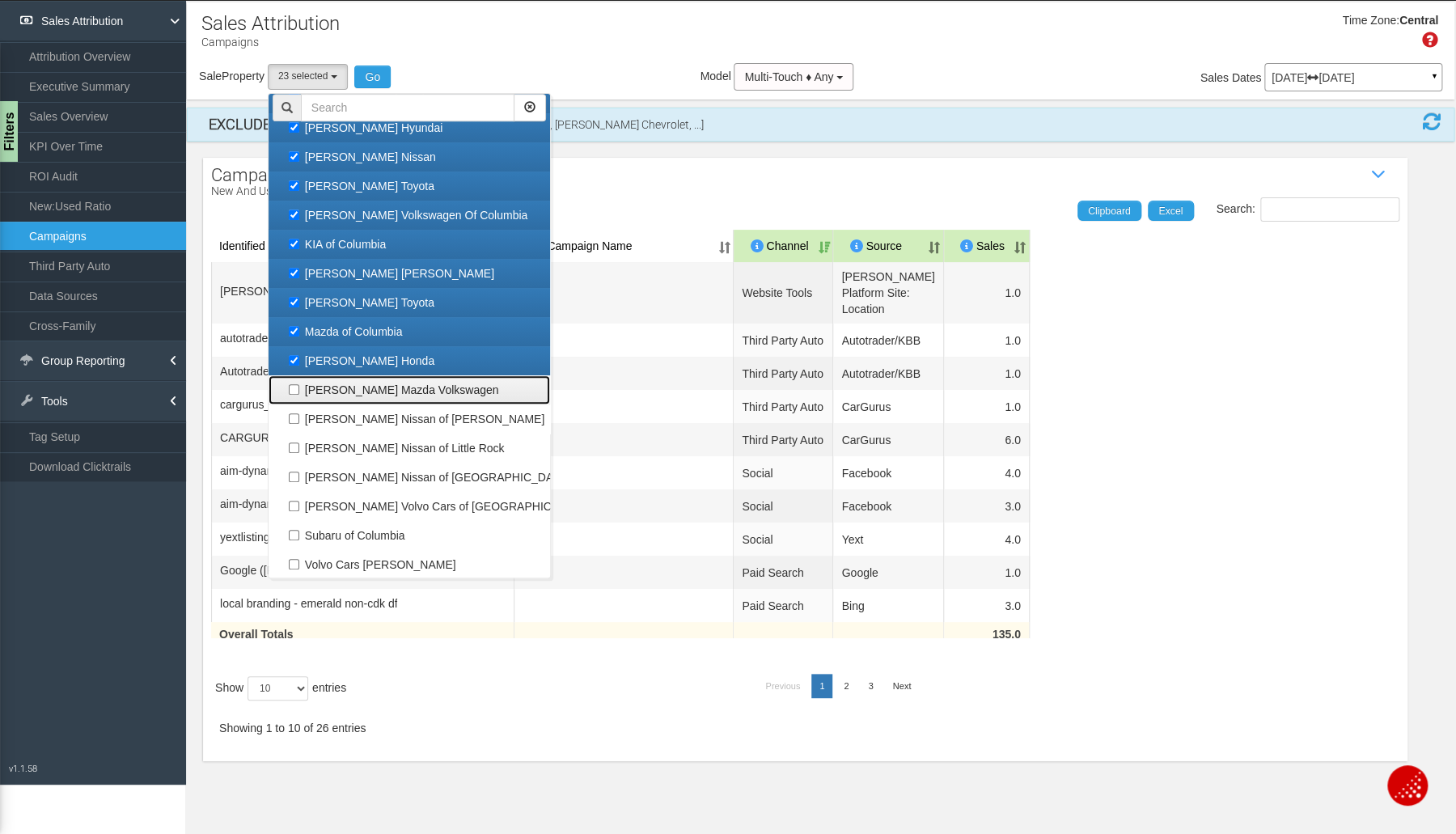
click at [359, 389] on label "[PERSON_NAME] Mazda Volkswagen" at bounding box center [410, 389] width 274 height 21
click at [300, 389] on input "[PERSON_NAME] Mazda Volkswagen" at bounding box center [293, 389] width 10 height 10
checkbox input "true"
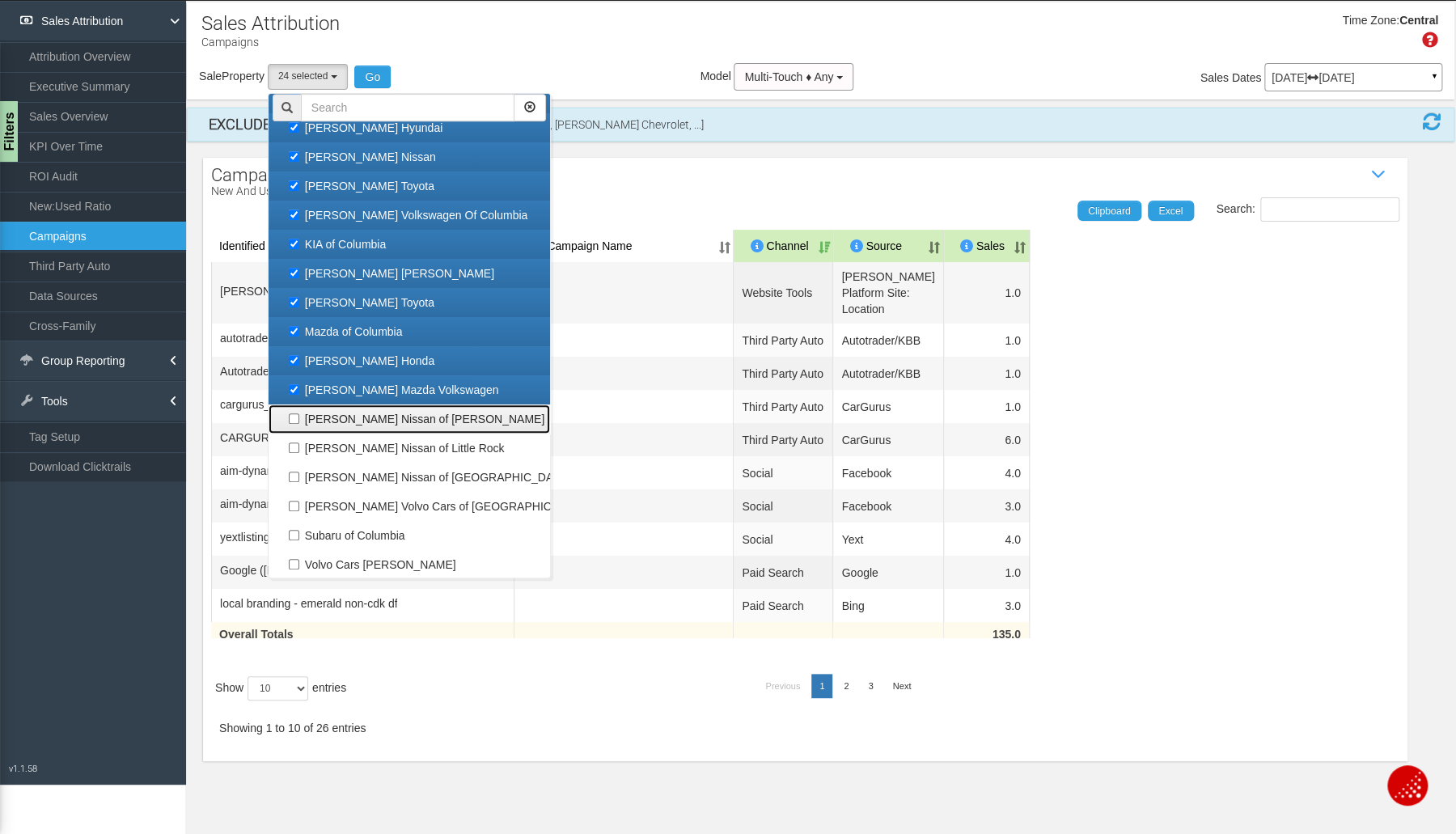
click at [360, 418] on label "[PERSON_NAME] Nissan of [PERSON_NAME]" at bounding box center [410, 419] width 274 height 21
click at [300, 418] on input "[PERSON_NAME] Nissan of [PERSON_NAME]" at bounding box center [293, 418] width 10 height 10
checkbox input "true"
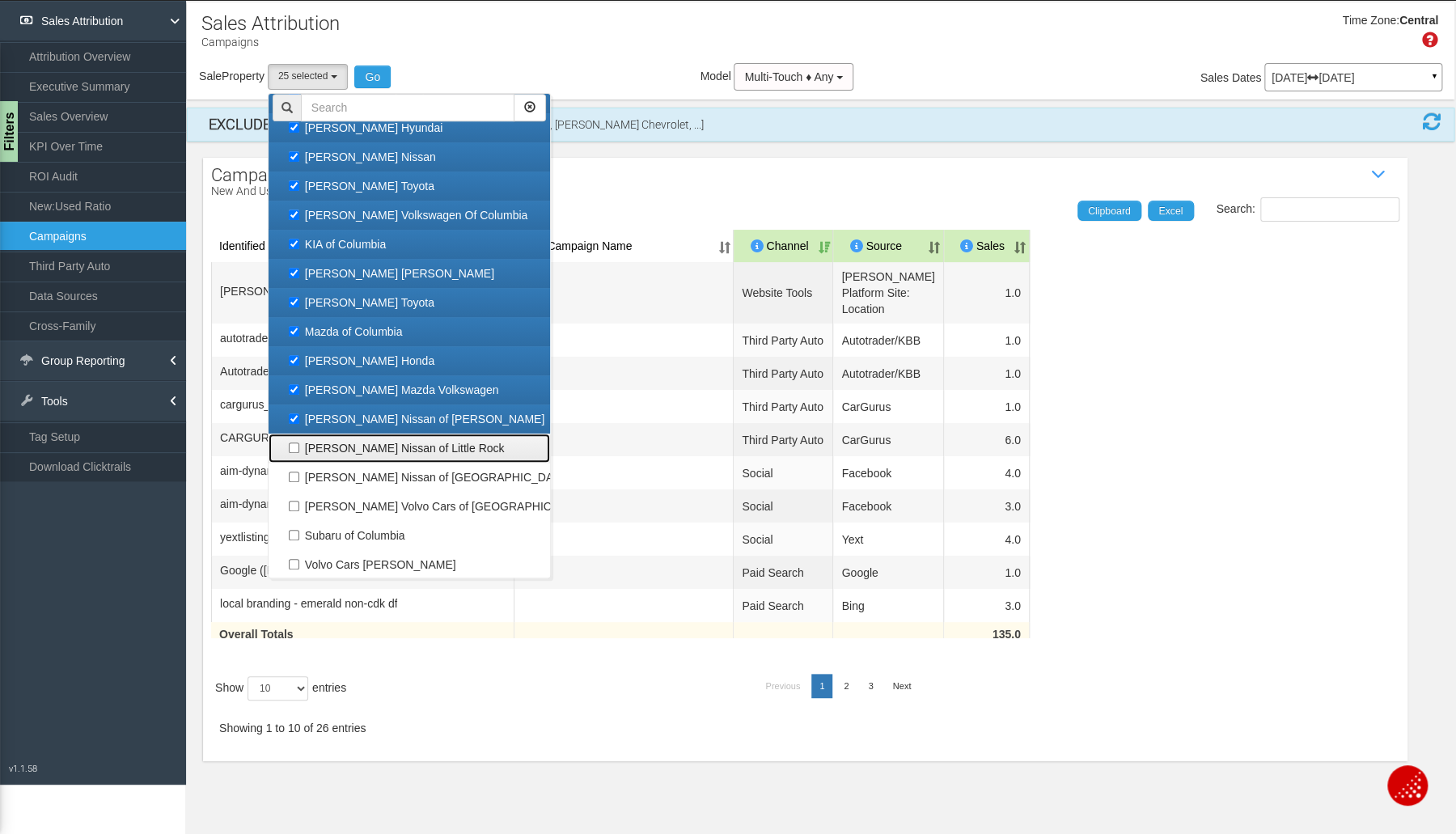
click at [362, 438] on label "[PERSON_NAME] Nissan of Little Rock" at bounding box center [410, 448] width 274 height 21
click at [300, 443] on input "[PERSON_NAME] Nissan of Little Rock" at bounding box center [293, 448] width 10 height 10
checkbox input "true"
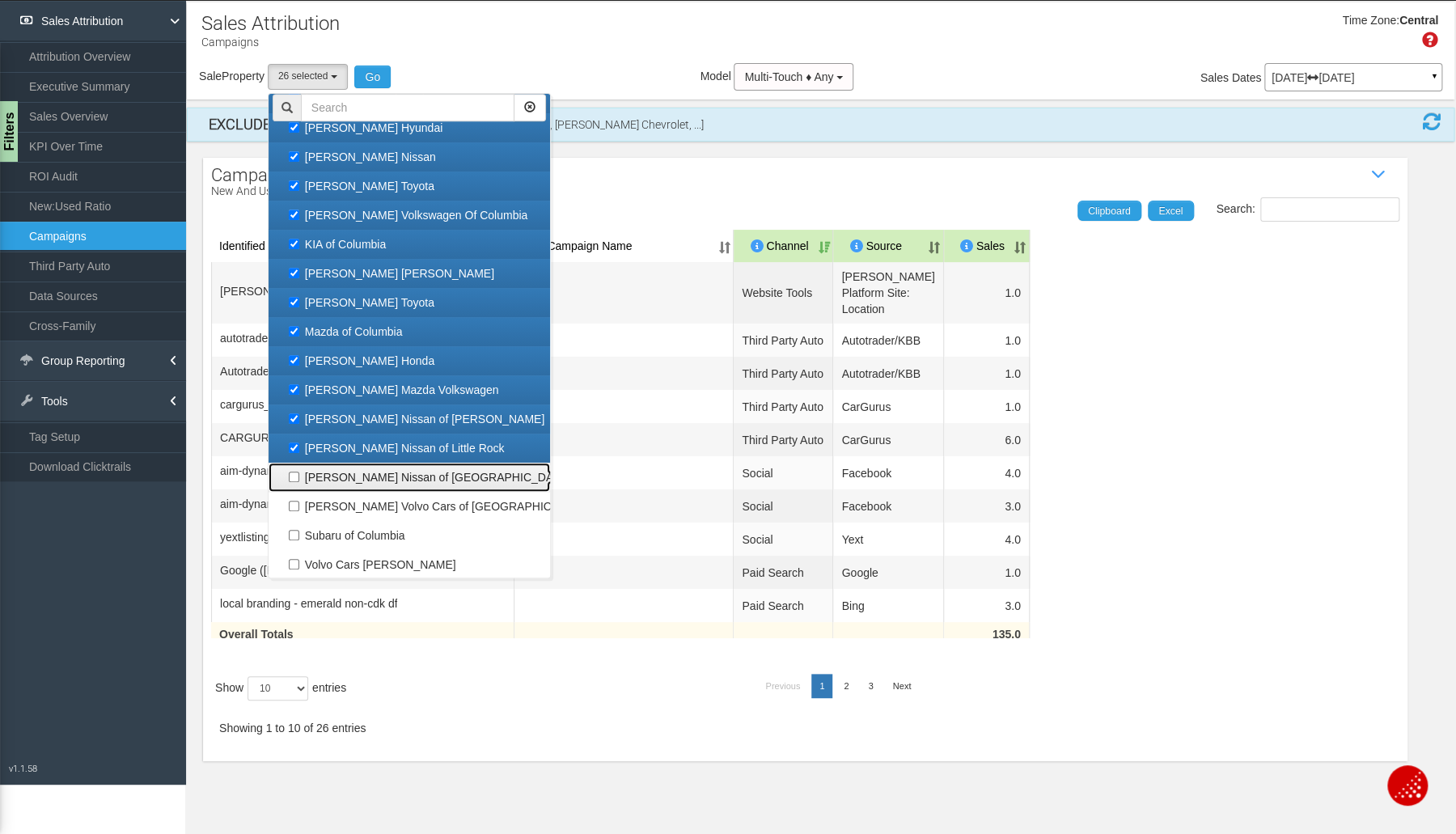
click at [357, 472] on label "[PERSON_NAME] Nissan of [GEOGRAPHIC_DATA]" at bounding box center [410, 477] width 274 height 21
click at [300, 472] on input "[PERSON_NAME] Nissan of [GEOGRAPHIC_DATA]" at bounding box center [293, 476] width 10 height 10
checkbox input "true"
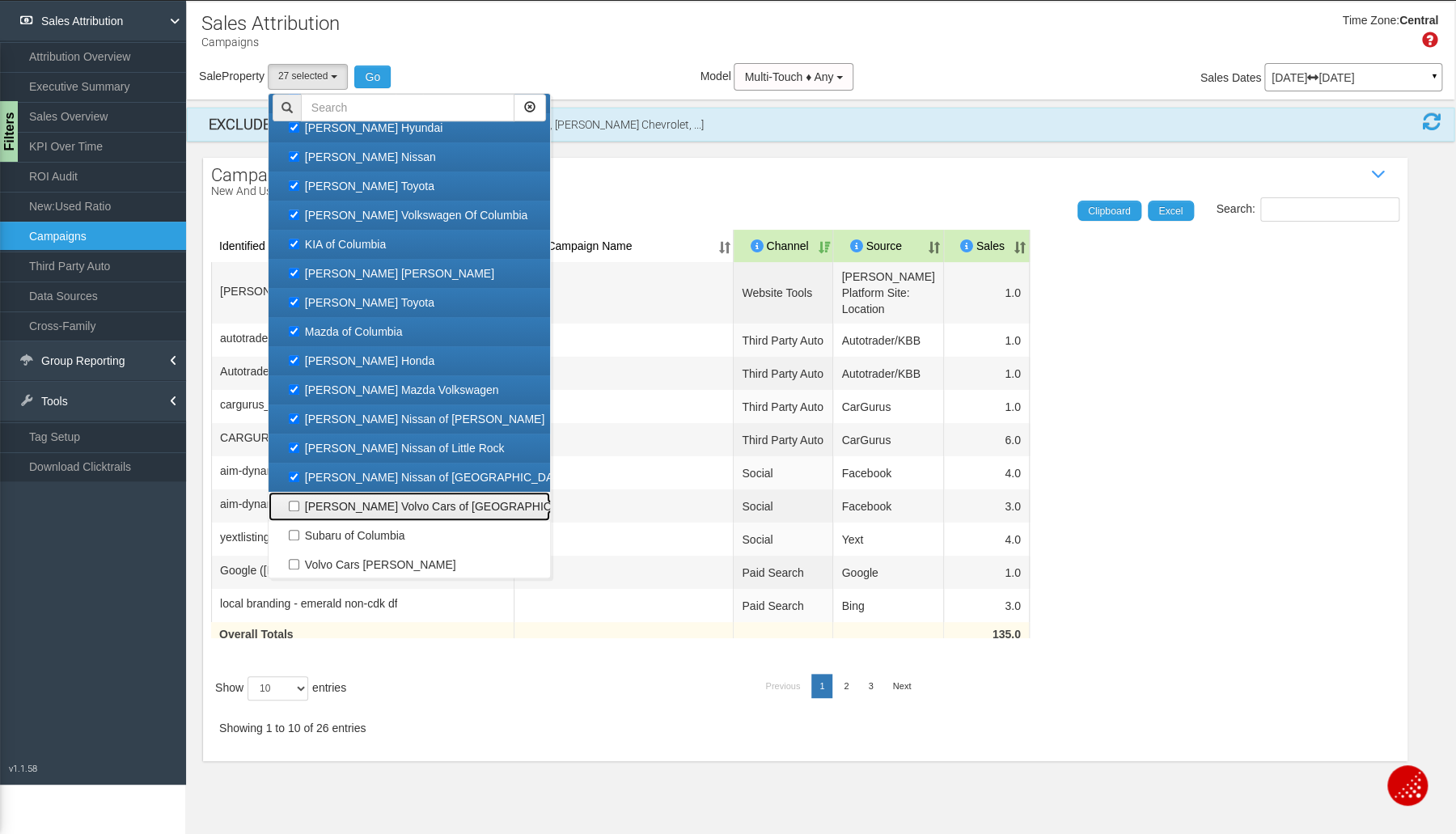
click at [354, 498] on label "[PERSON_NAME] Volvo Cars of [GEOGRAPHIC_DATA]" at bounding box center [410, 506] width 274 height 21
click at [300, 501] on input "[PERSON_NAME] Volvo Cars of [GEOGRAPHIC_DATA]" at bounding box center [293, 506] width 10 height 10
checkbox input "true"
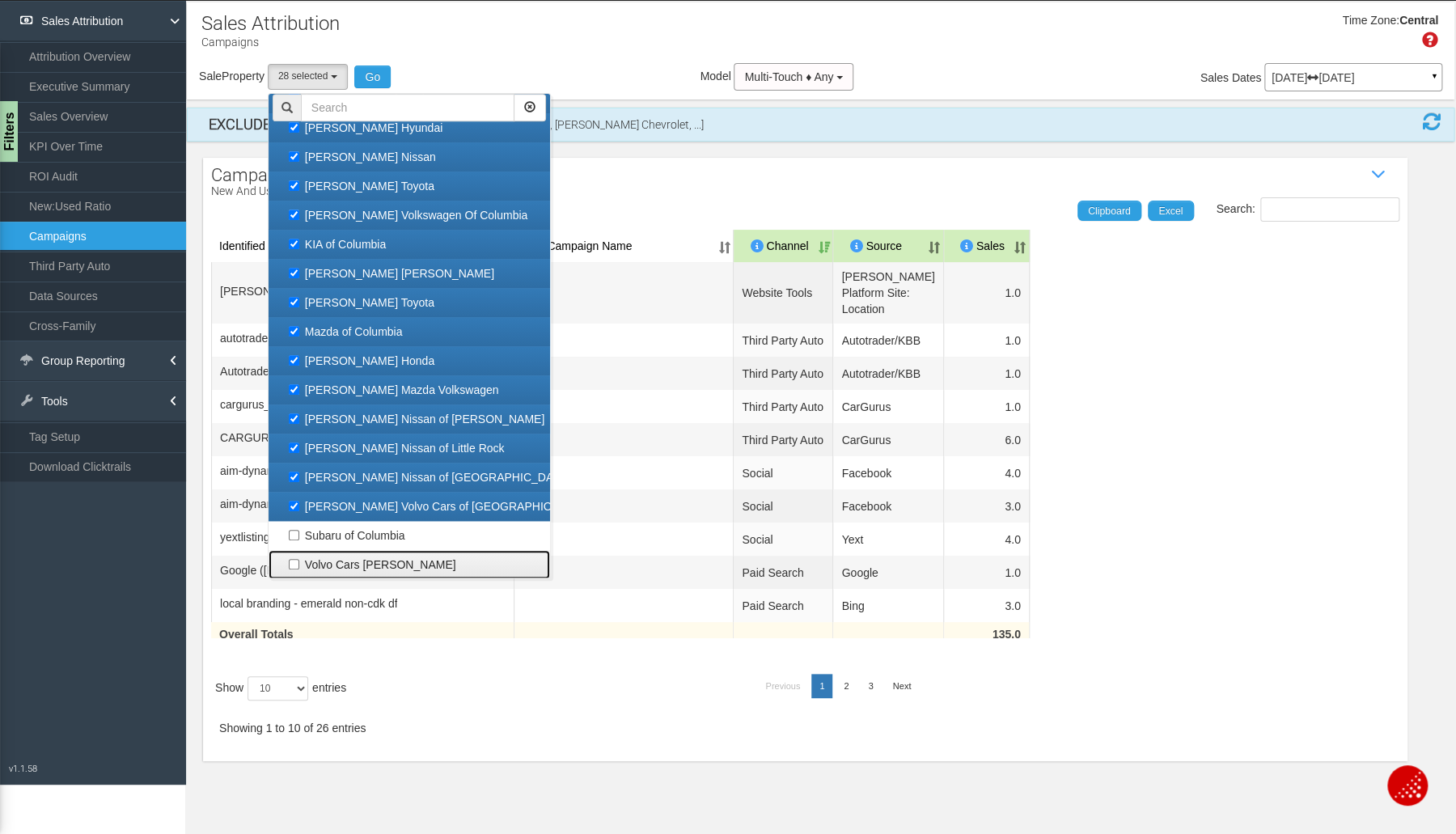
click at [345, 559] on label "Volvo Cars [PERSON_NAME]" at bounding box center [410, 564] width 274 height 21
click at [300, 559] on input "Volvo Cars [PERSON_NAME]" at bounding box center [293, 564] width 10 height 10
checkbox input "true"
click at [363, 68] on button "Go" at bounding box center [372, 77] width 36 height 22
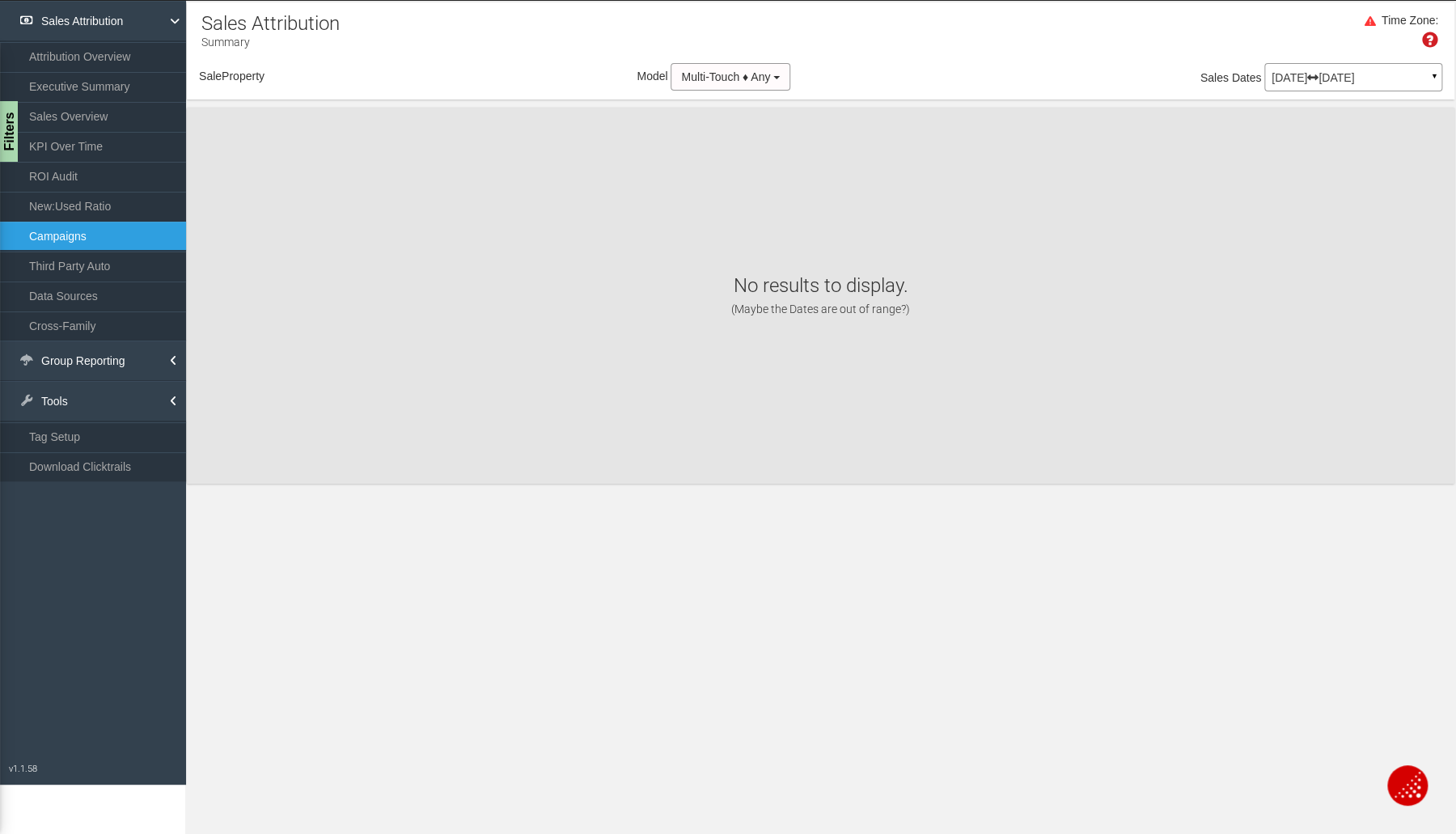
scroll to position [0, 0]
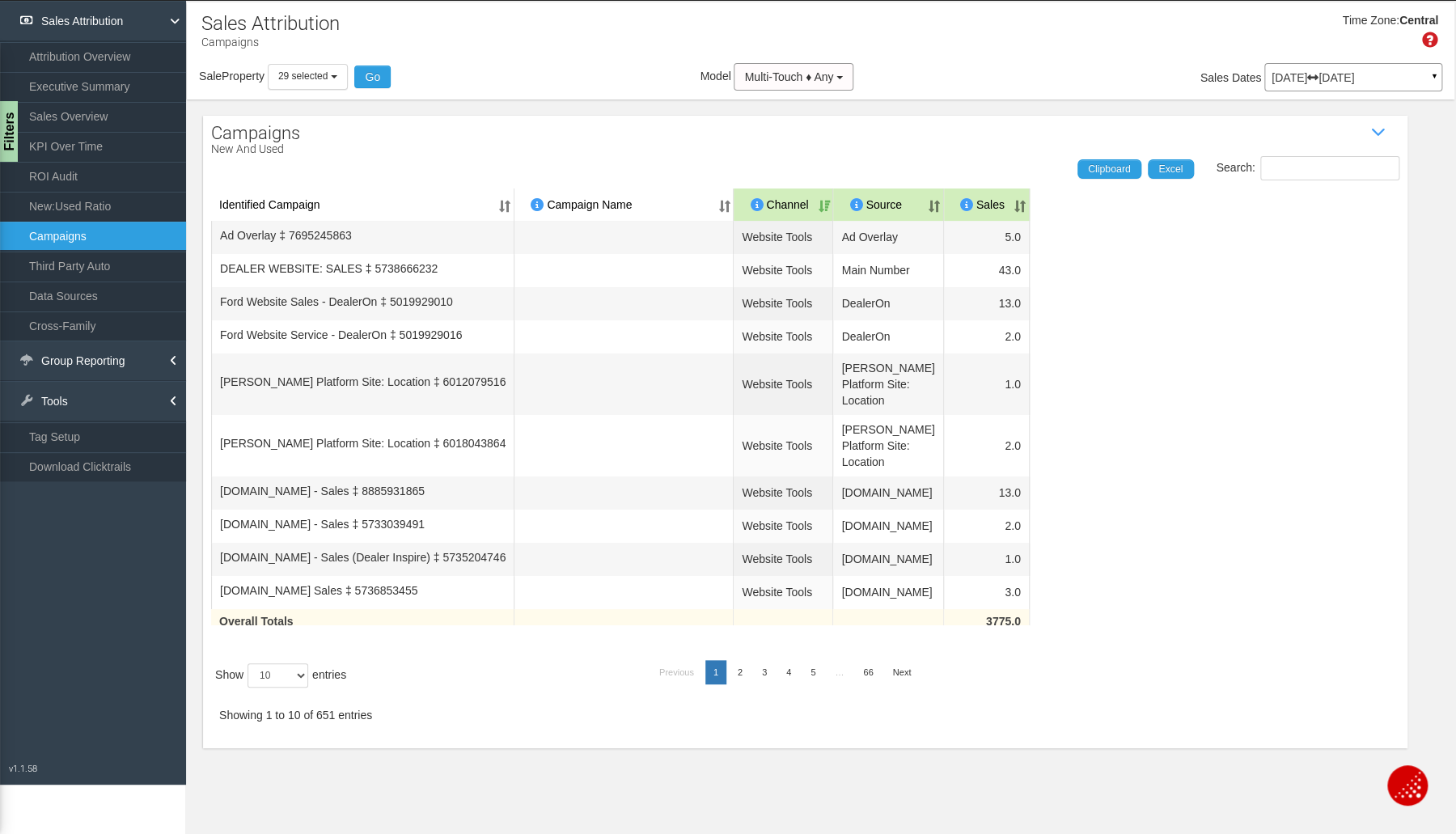
click at [100, 86] on link "Executive Summary" at bounding box center [92, 86] width 186 height 29
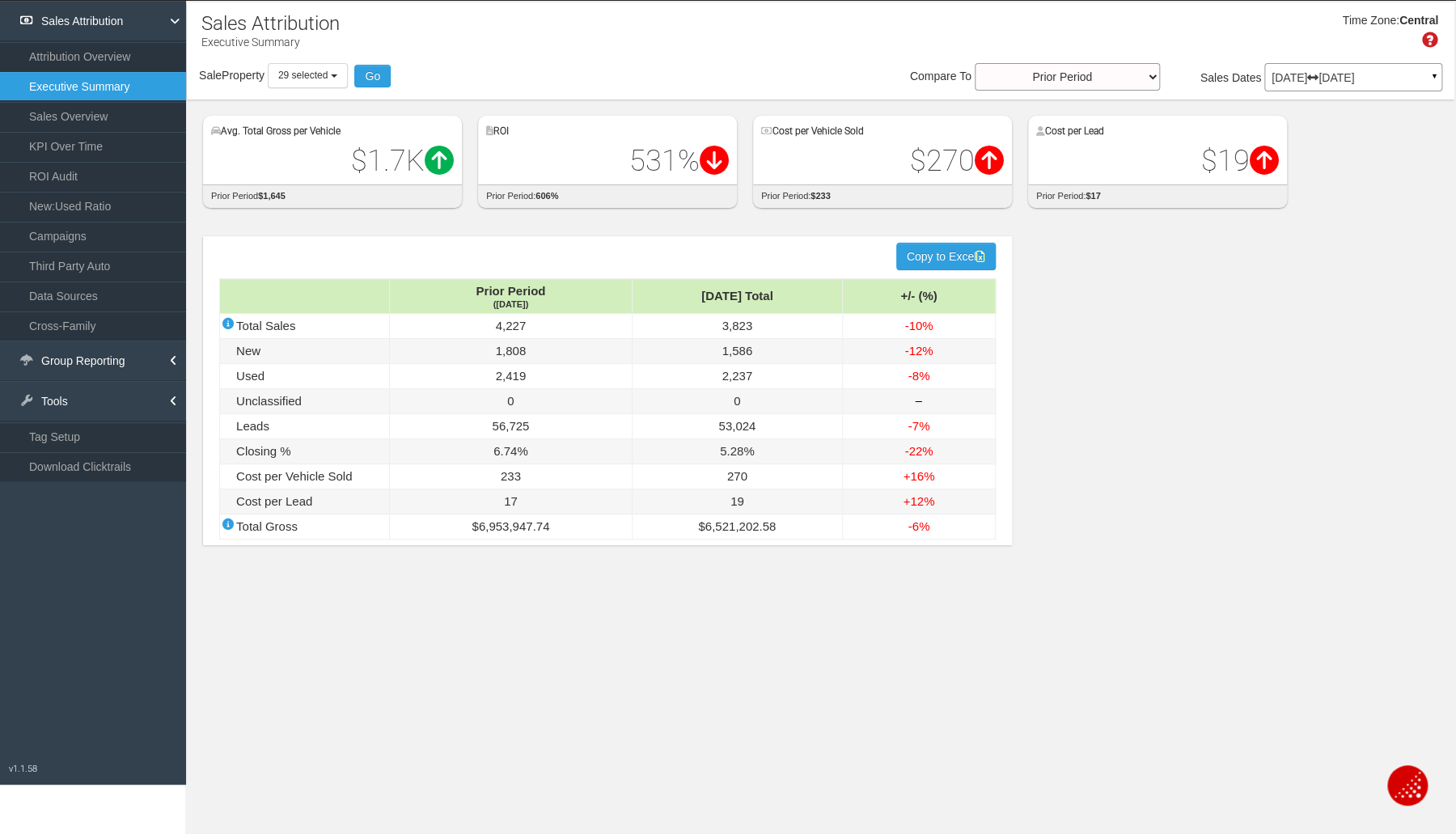
click at [75, 168] on link "ROI Audit" at bounding box center [92, 176] width 186 height 29
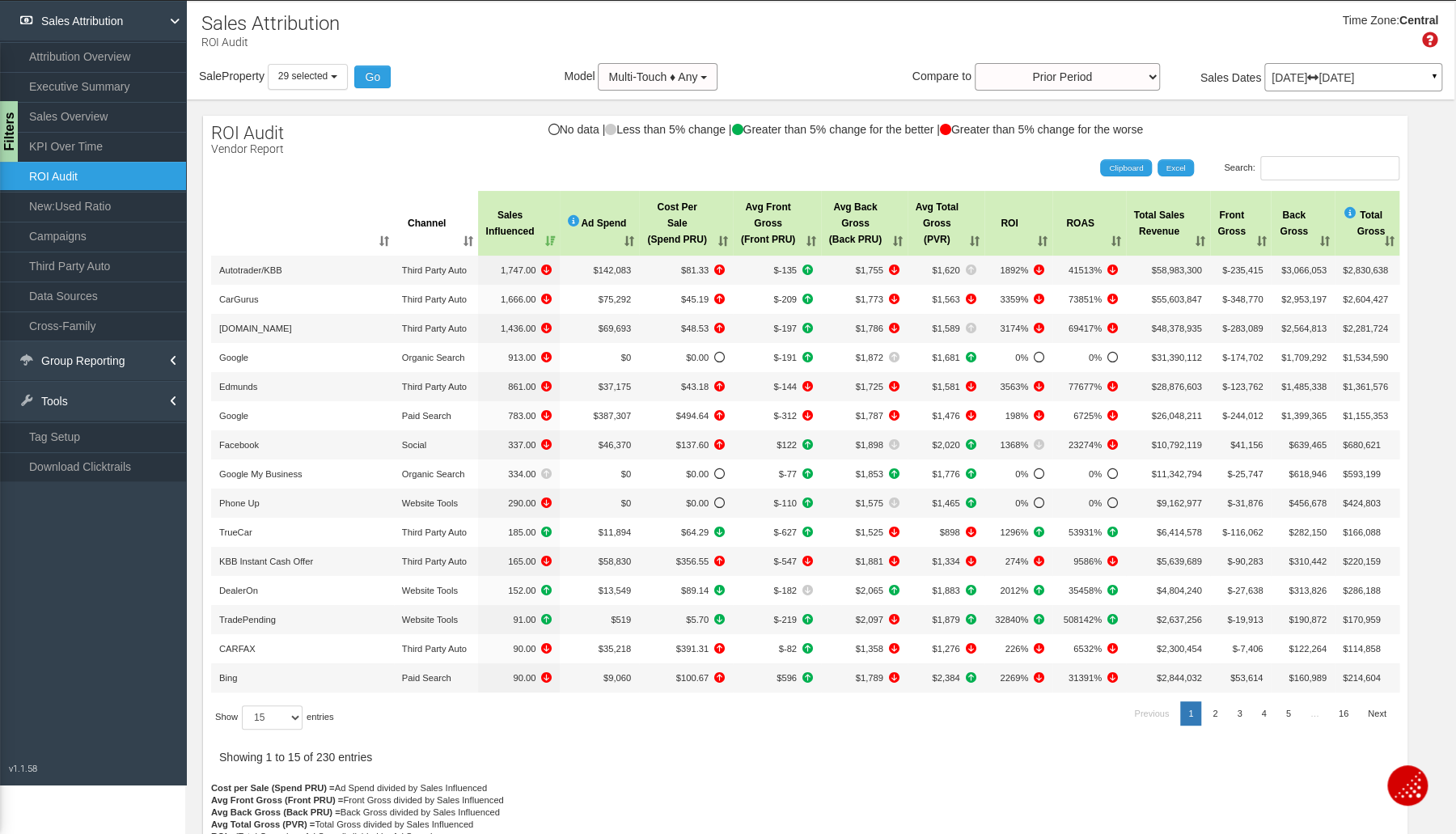
click at [59, 197] on link "New:Used Ratio" at bounding box center [92, 205] width 186 height 29
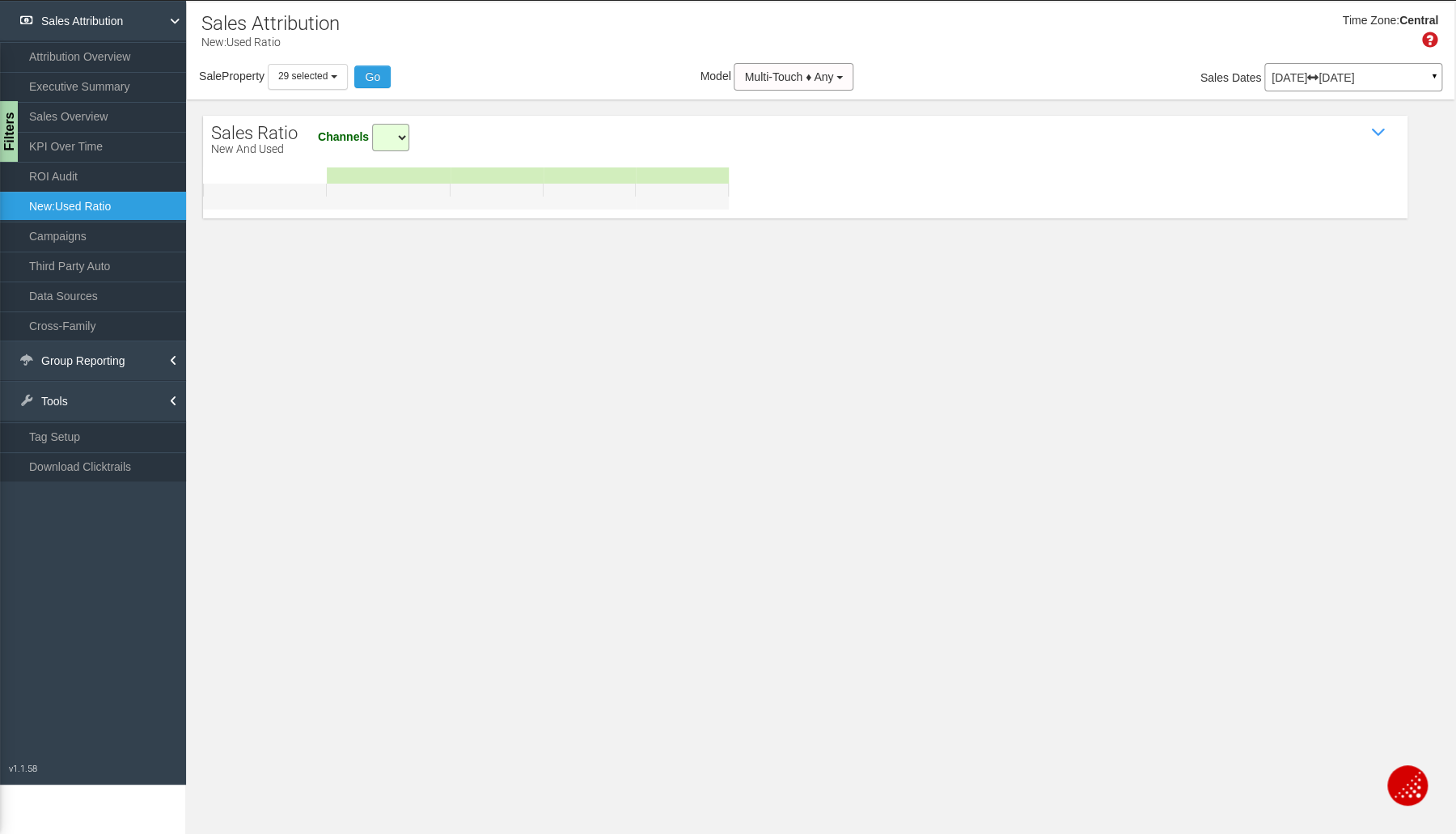
select select "all"
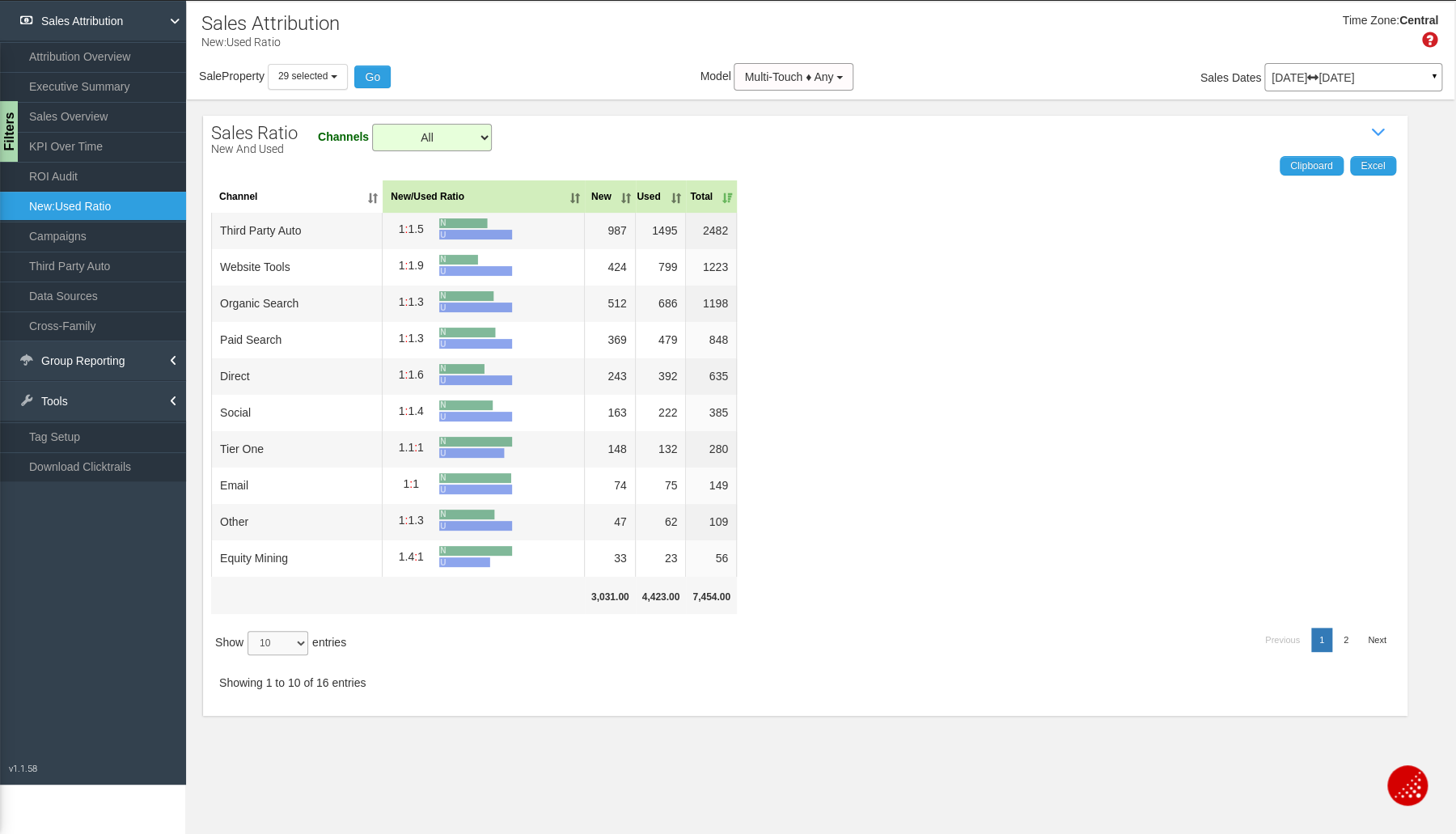
click at [305, 638] on select "10 25 50 100" at bounding box center [278, 643] width 61 height 24
select select "100"
click at [250, 656] on select "10 25 50 100" at bounding box center [278, 643] width 61 height 24
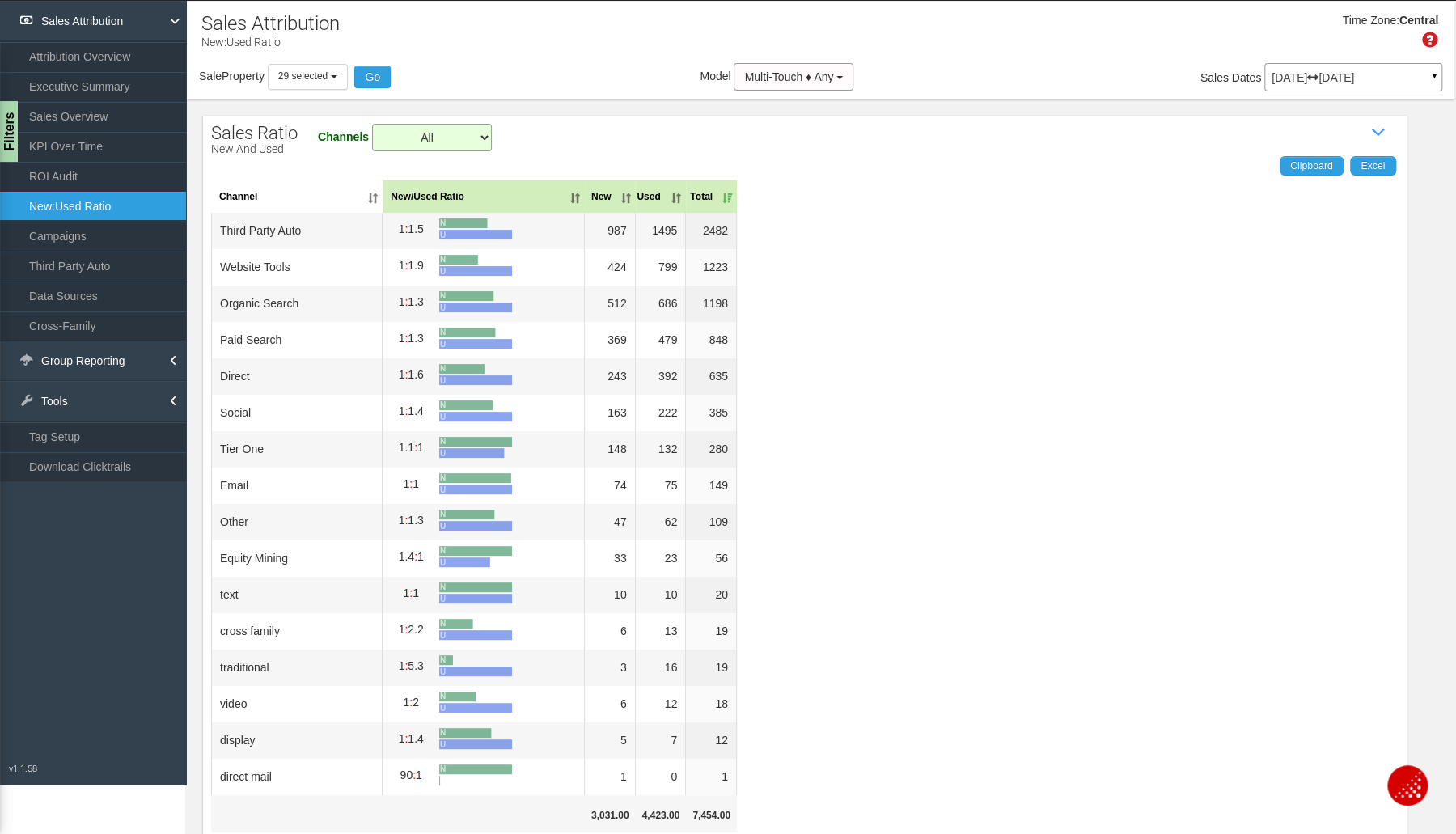
click at [72, 166] on link "ROI Audit" at bounding box center [92, 176] width 186 height 29
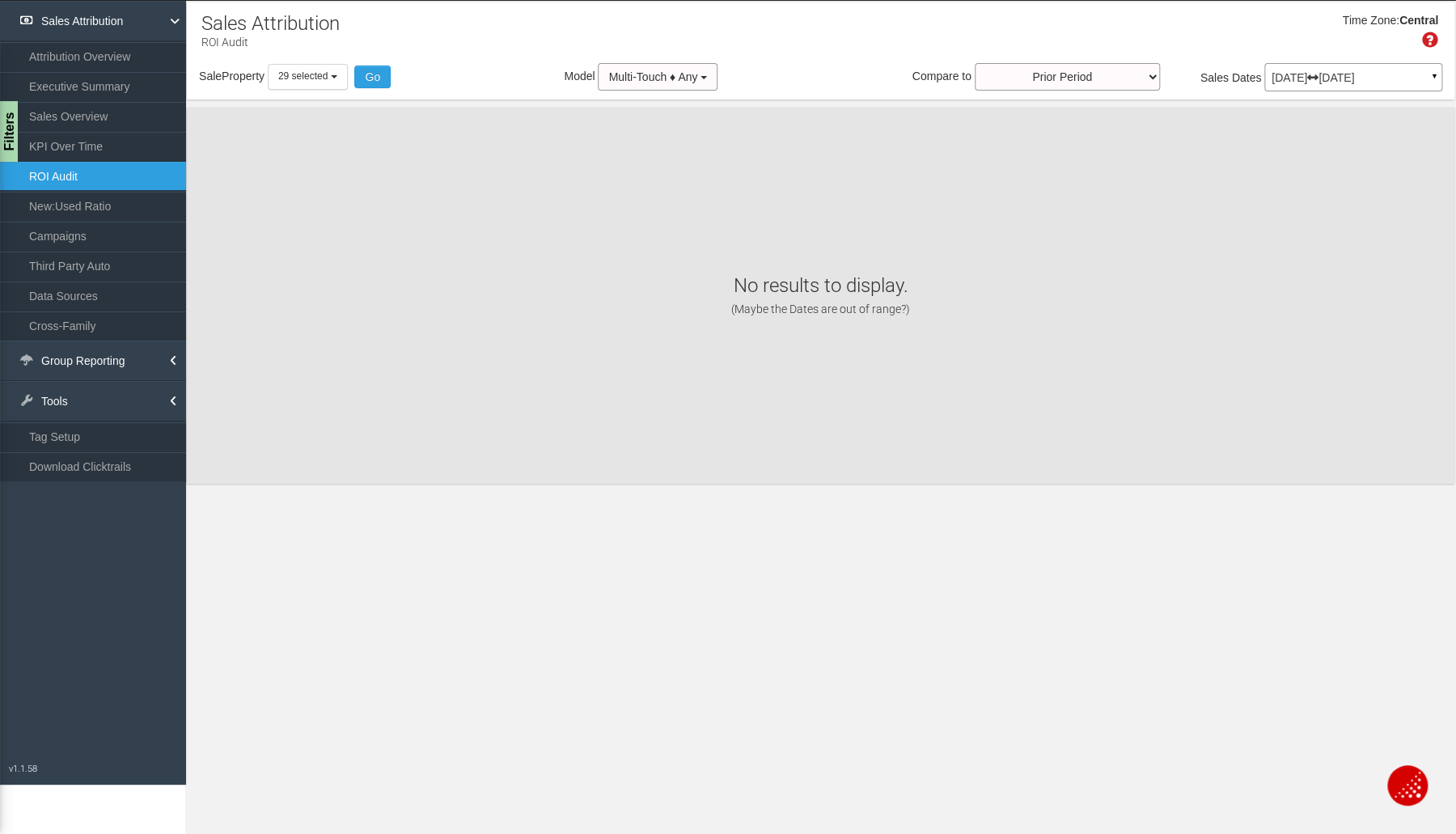
click at [72, 117] on link "Sales Overview" at bounding box center [92, 116] width 186 height 29
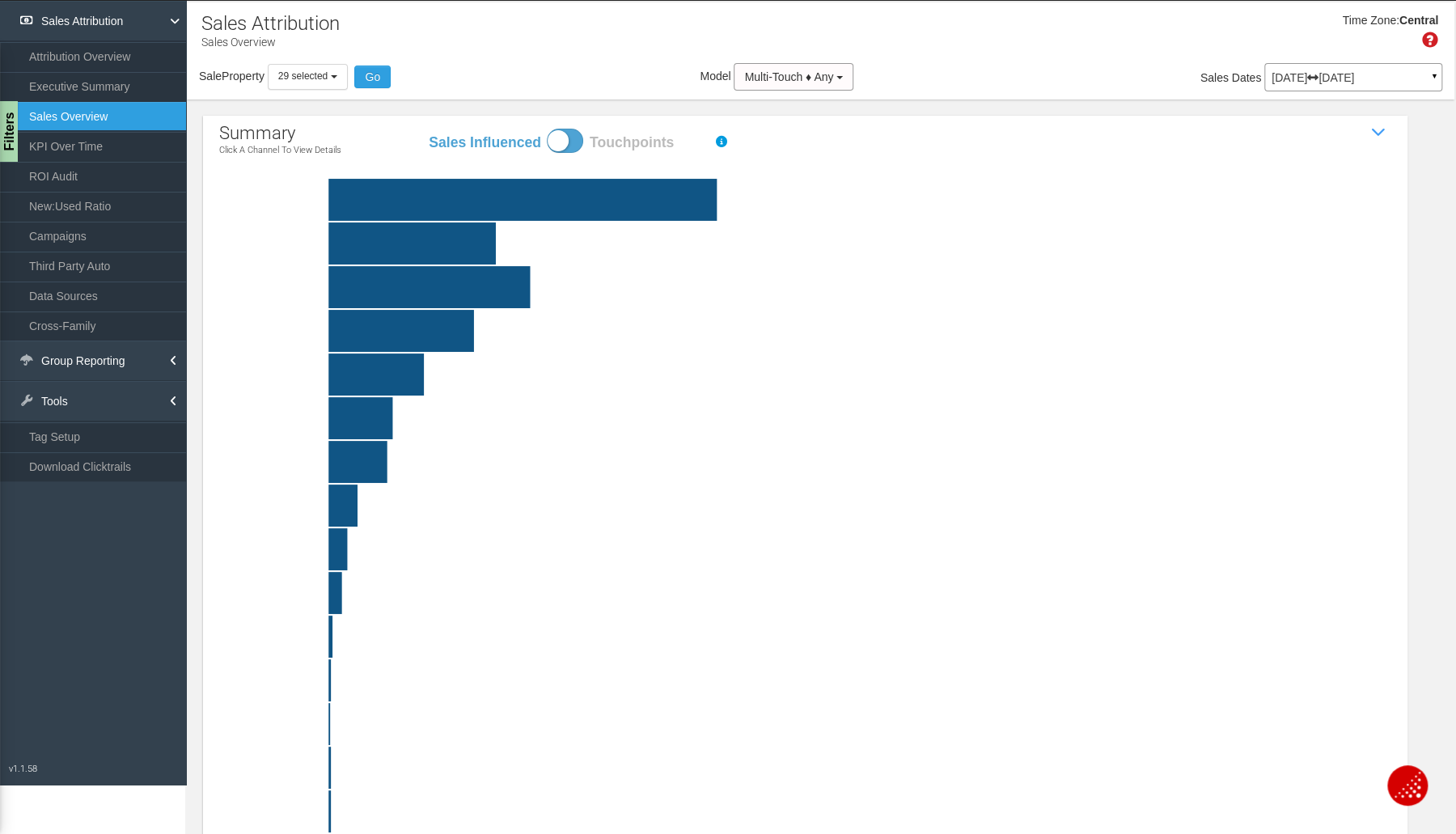
click at [326, 74] on span "29 selected" at bounding box center [302, 76] width 49 height 11
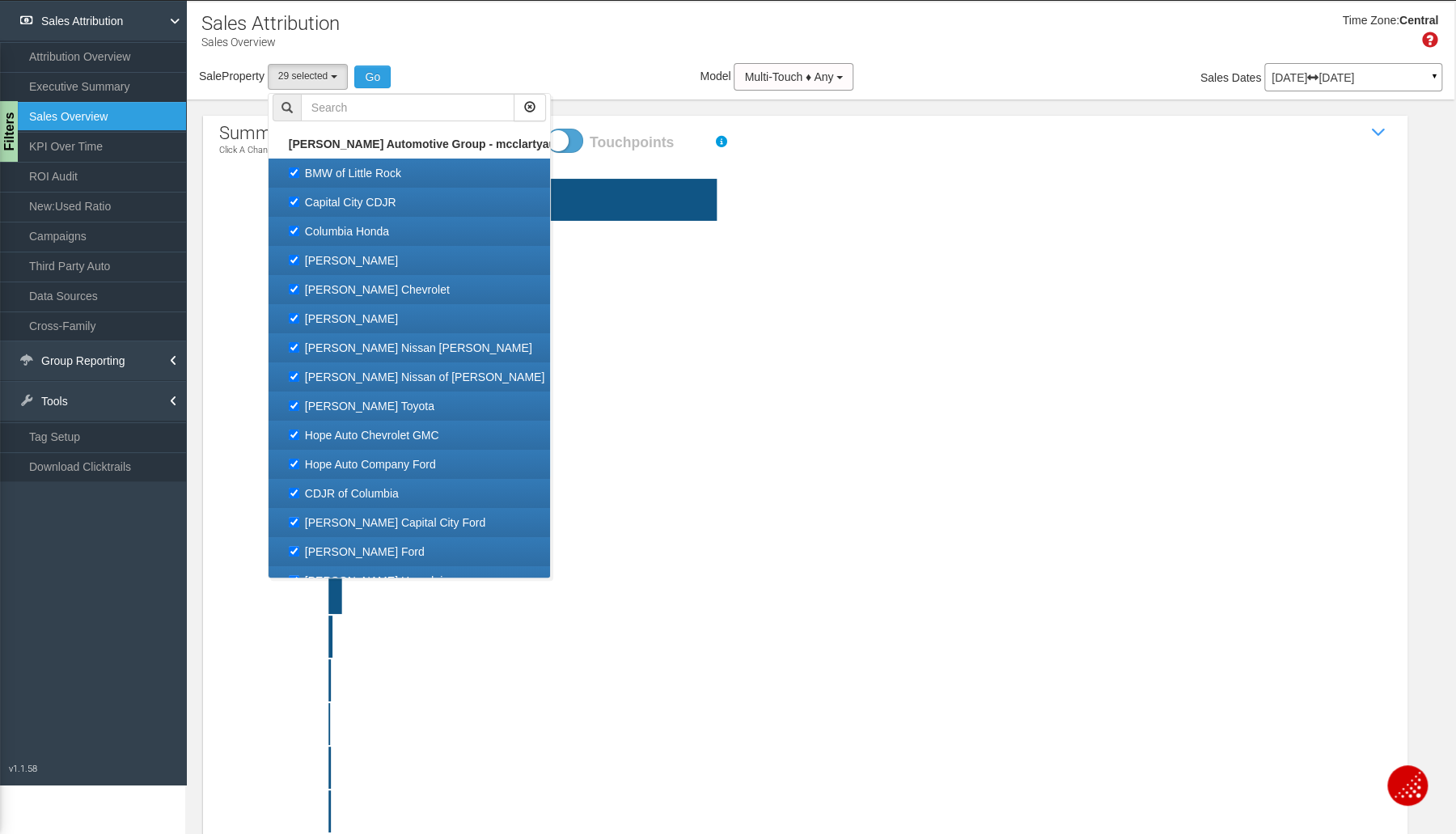
click at [296, 173] on label "BMW of Little Rock" at bounding box center [410, 173] width 274 height 21
click at [296, 173] on input "BMW of Little Rock" at bounding box center [293, 172] width 10 height 10
checkbox input "false"
select select "object:5524"
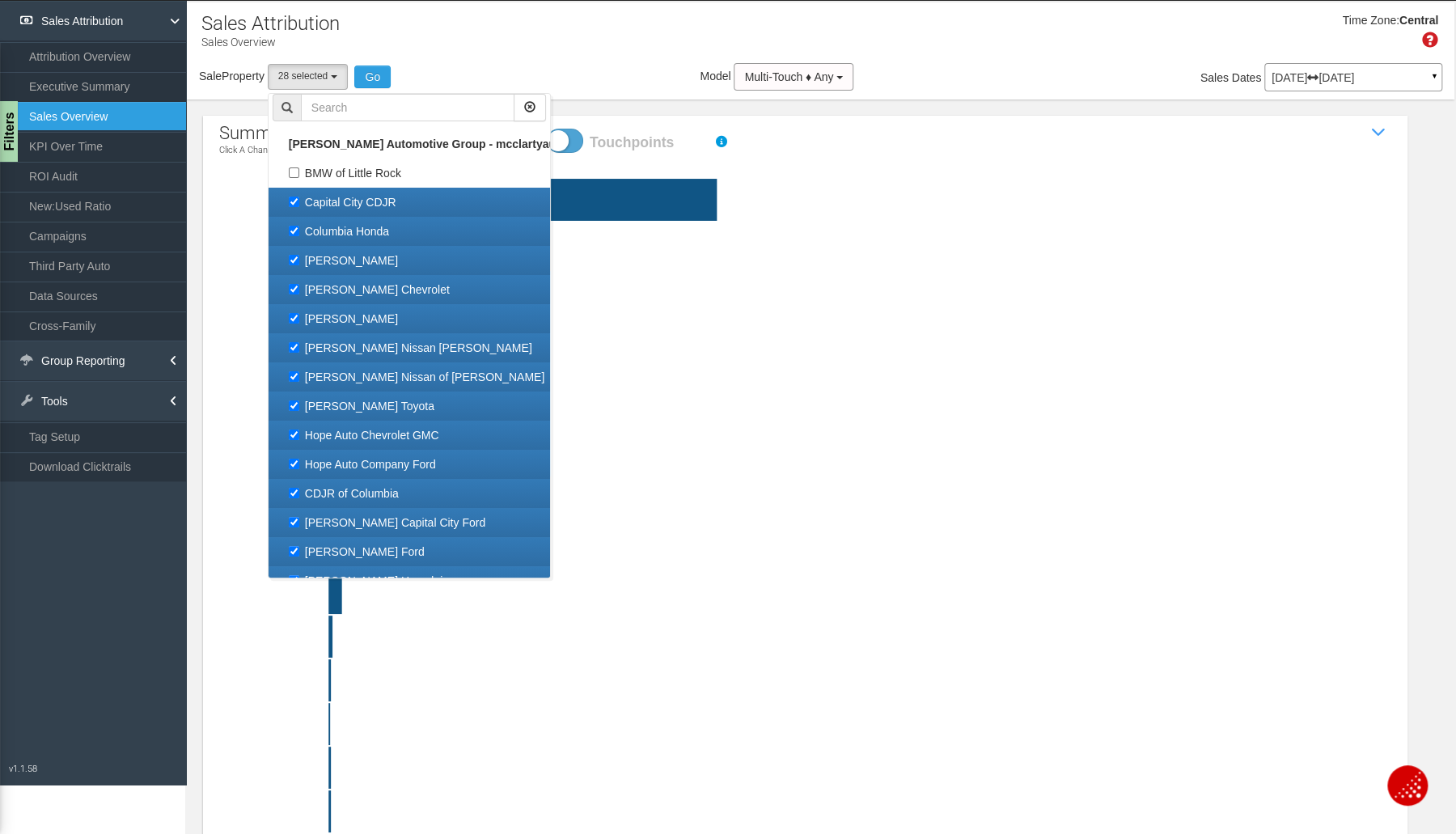
click at [311, 189] on link "Capital City CDJR" at bounding box center [409, 202] width 281 height 29
click at [346, 204] on label "Capital City CDJR" at bounding box center [410, 202] width 274 height 21
click at [300, 204] on input "Capital City CDJR" at bounding box center [293, 202] width 10 height 10
checkbox input "false"
select select "object:5525"
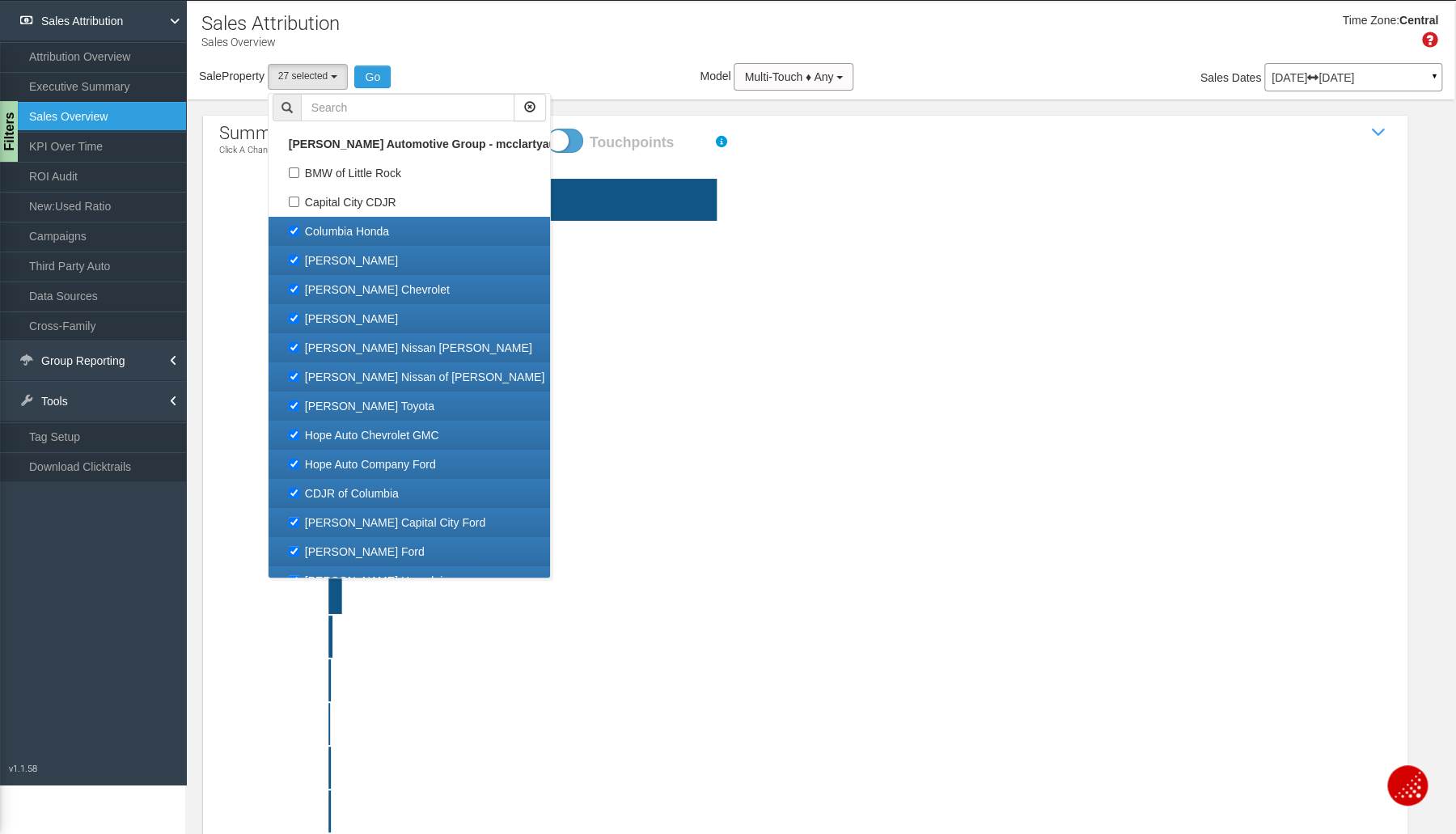
click at [348, 216] on link "Columbia Honda" at bounding box center [409, 230] width 281 height 29
click at [347, 237] on label "Columbia Honda" at bounding box center [410, 231] width 274 height 21
click at [300, 236] on input "Columbia Honda" at bounding box center [293, 230] width 10 height 10
checkbox input "false"
select select "object:5526"
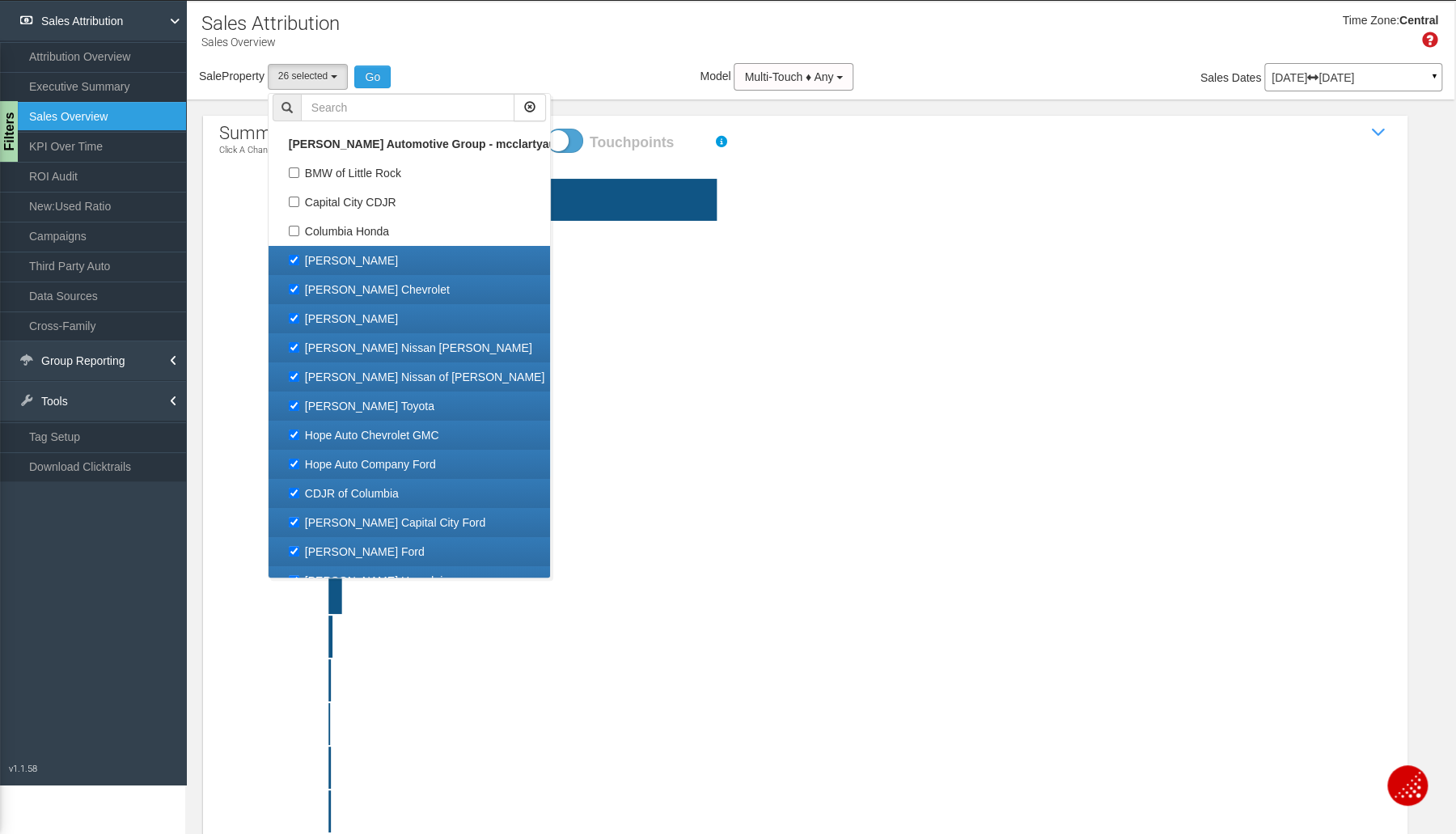
click at [352, 253] on label "[PERSON_NAME]" at bounding box center [410, 260] width 274 height 21
click at [300, 255] on input "[PERSON_NAME]" at bounding box center [293, 260] width 10 height 10
checkbox input "false"
select select "object:5527"
click at [350, 277] on link "[PERSON_NAME] Chevrolet" at bounding box center [409, 288] width 281 height 29
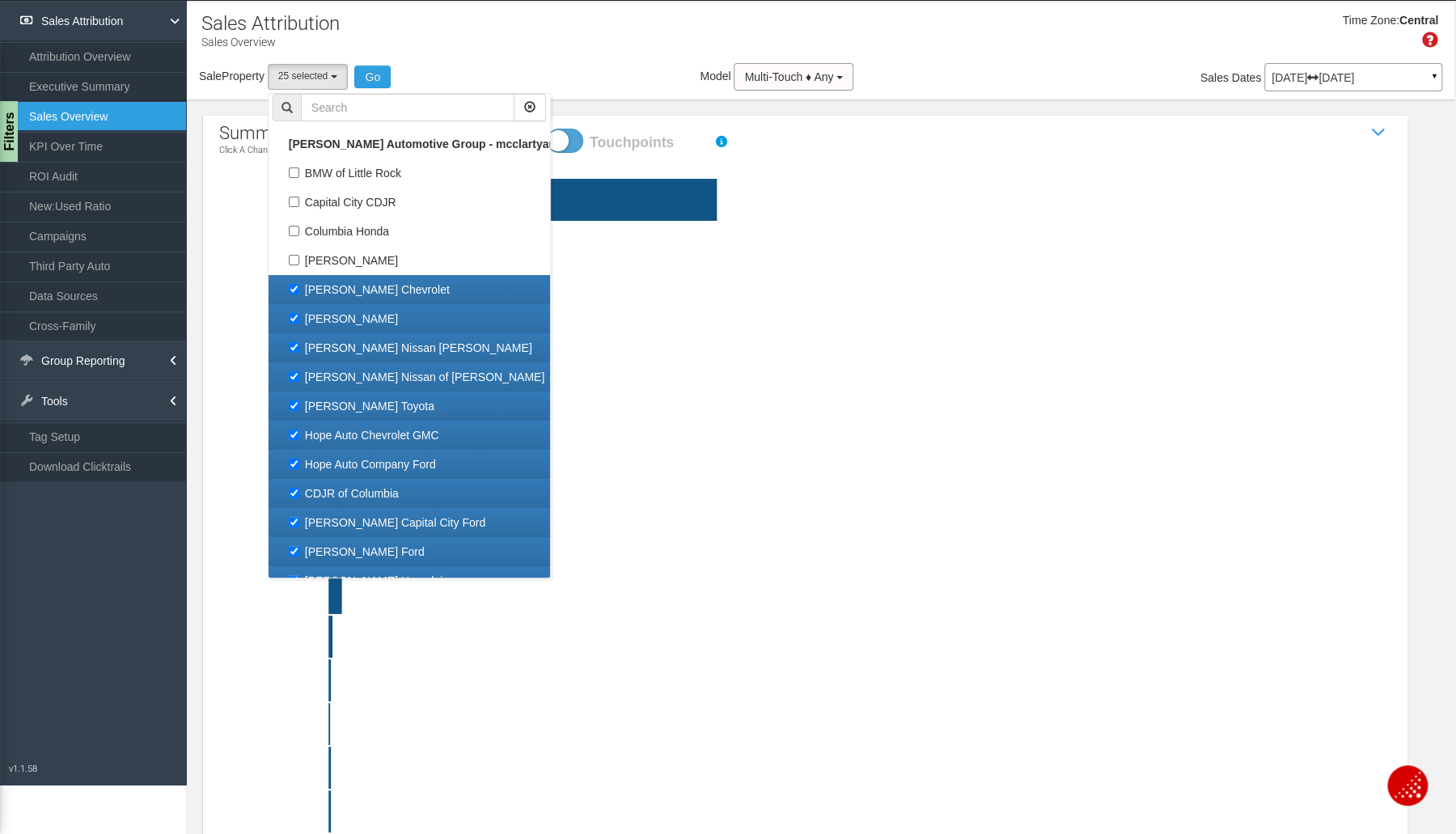
click at [345, 319] on label "[PERSON_NAME]" at bounding box center [410, 318] width 274 height 21
click at [300, 319] on input "[PERSON_NAME]" at bounding box center [293, 318] width 10 height 10
checkbox input "false"
click at [355, 288] on label "[PERSON_NAME] Chevrolet" at bounding box center [410, 289] width 274 height 21
click at [300, 288] on input "[PERSON_NAME] Chevrolet" at bounding box center [293, 288] width 10 height 10
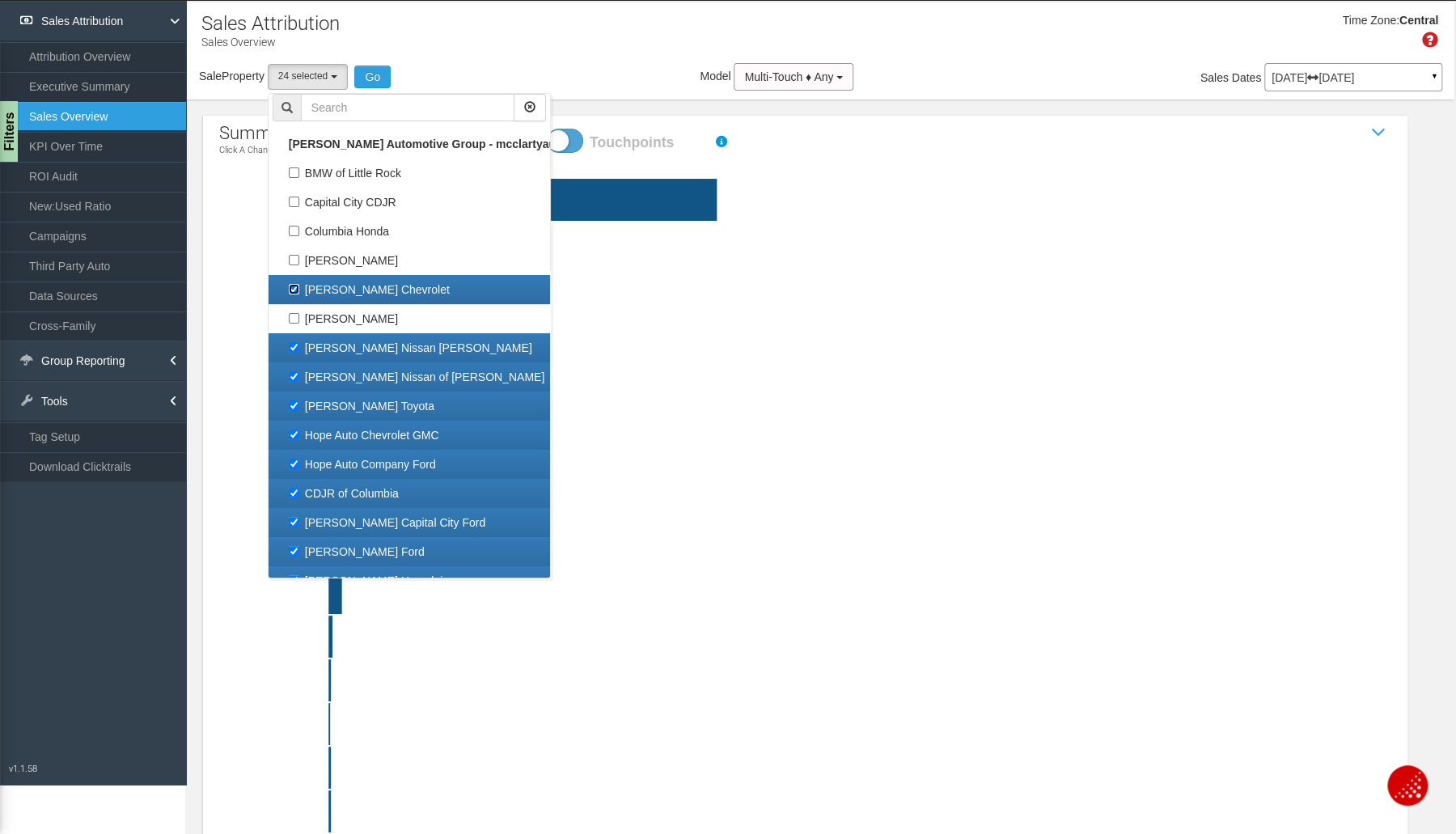
checkbox input "false"
select select "object:5529"
click at [363, 346] on label "[PERSON_NAME] Nissan [PERSON_NAME]" at bounding box center [410, 348] width 274 height 21
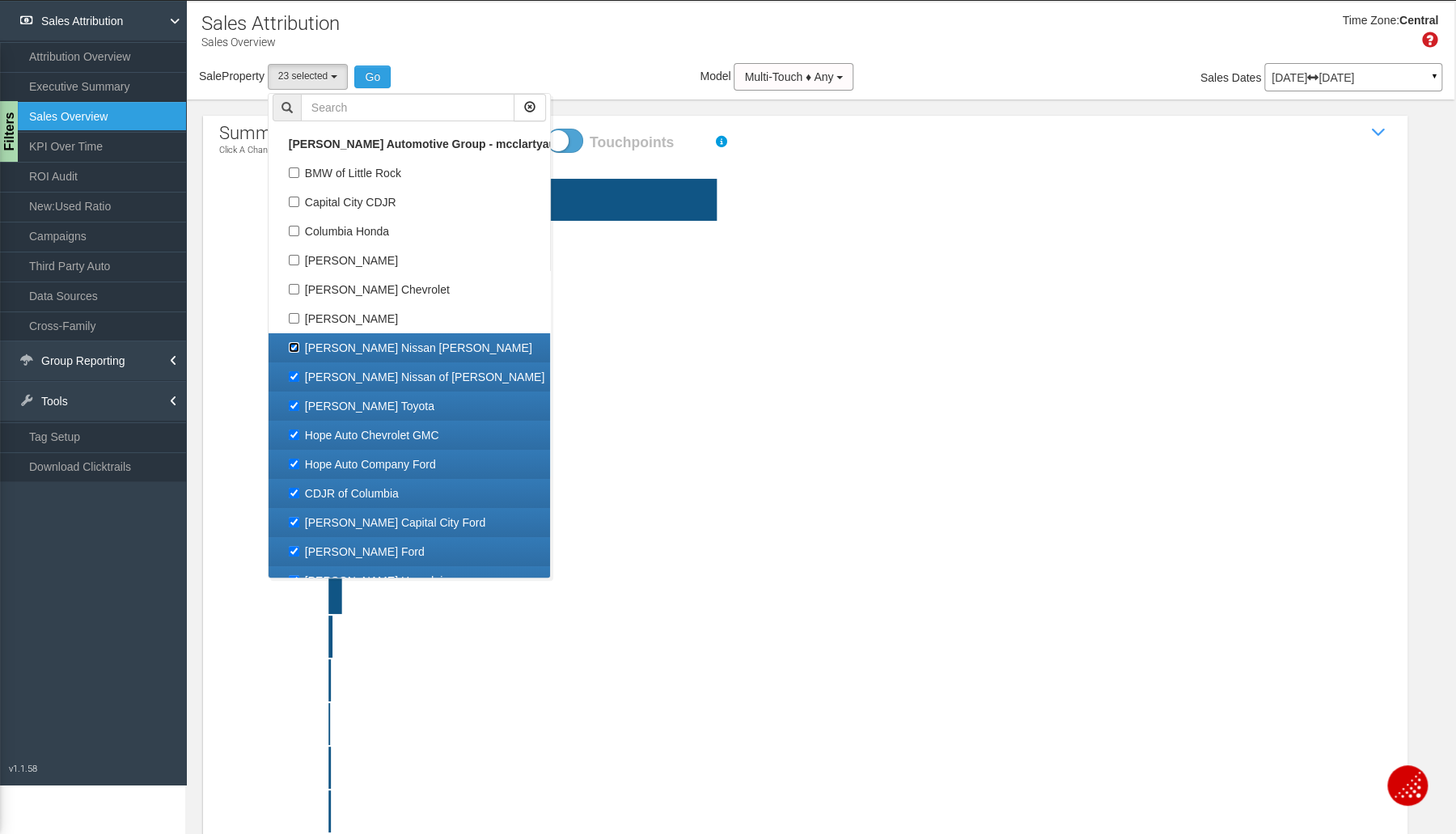
click at [300, 346] on input "[PERSON_NAME] Nissan [PERSON_NAME]" at bounding box center [293, 347] width 10 height 10
checkbox input "false"
select select "object:5530"
click at [354, 373] on label "[PERSON_NAME] Nissan of [PERSON_NAME]" at bounding box center [410, 376] width 274 height 21
click at [300, 373] on input "[PERSON_NAME] Nissan of [PERSON_NAME]" at bounding box center [293, 376] width 10 height 10
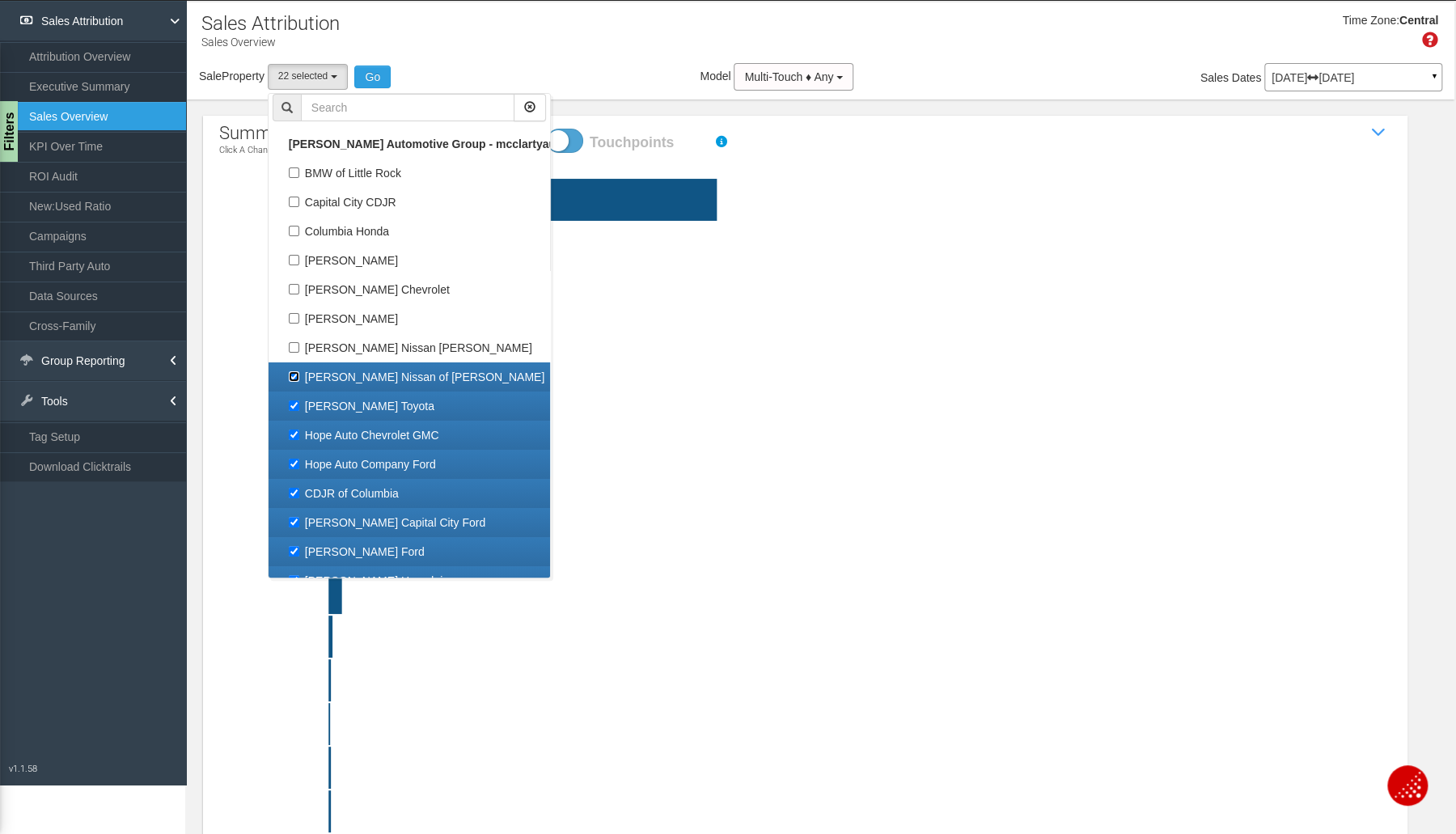
checkbox input "false"
select select "object:5531"
click at [352, 408] on label "[PERSON_NAME] Toyota" at bounding box center [410, 406] width 274 height 21
click at [300, 408] on input "[PERSON_NAME] Toyota" at bounding box center [293, 405] width 10 height 10
checkbox input "false"
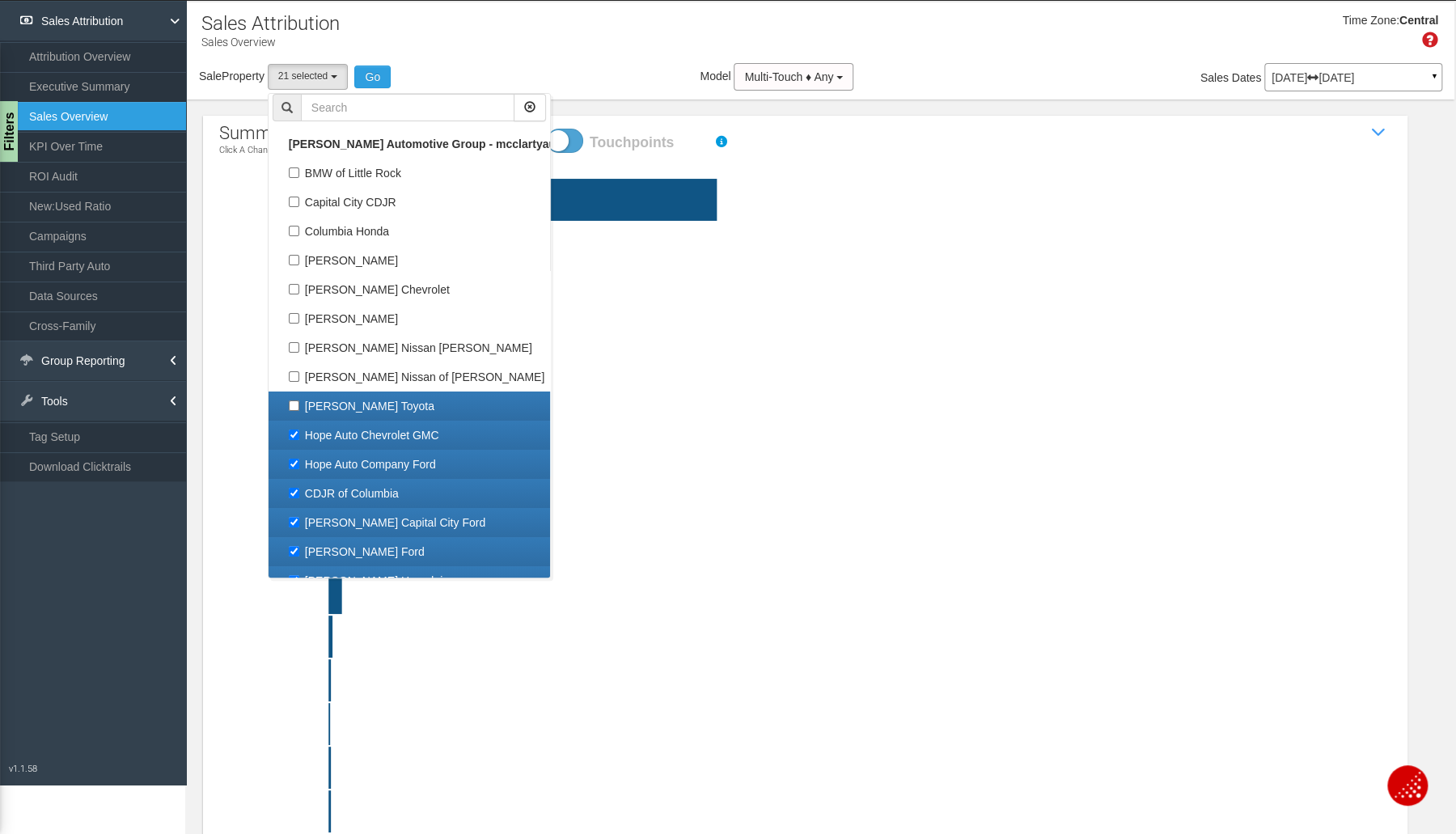
select select "object:5532"
click at [351, 434] on label "Hope Auto Chevrolet GMC" at bounding box center [410, 435] width 274 height 21
click at [300, 434] on input "Hope Auto Chevrolet GMC" at bounding box center [293, 435] width 10 height 10
checkbox input "false"
select select "object:5533"
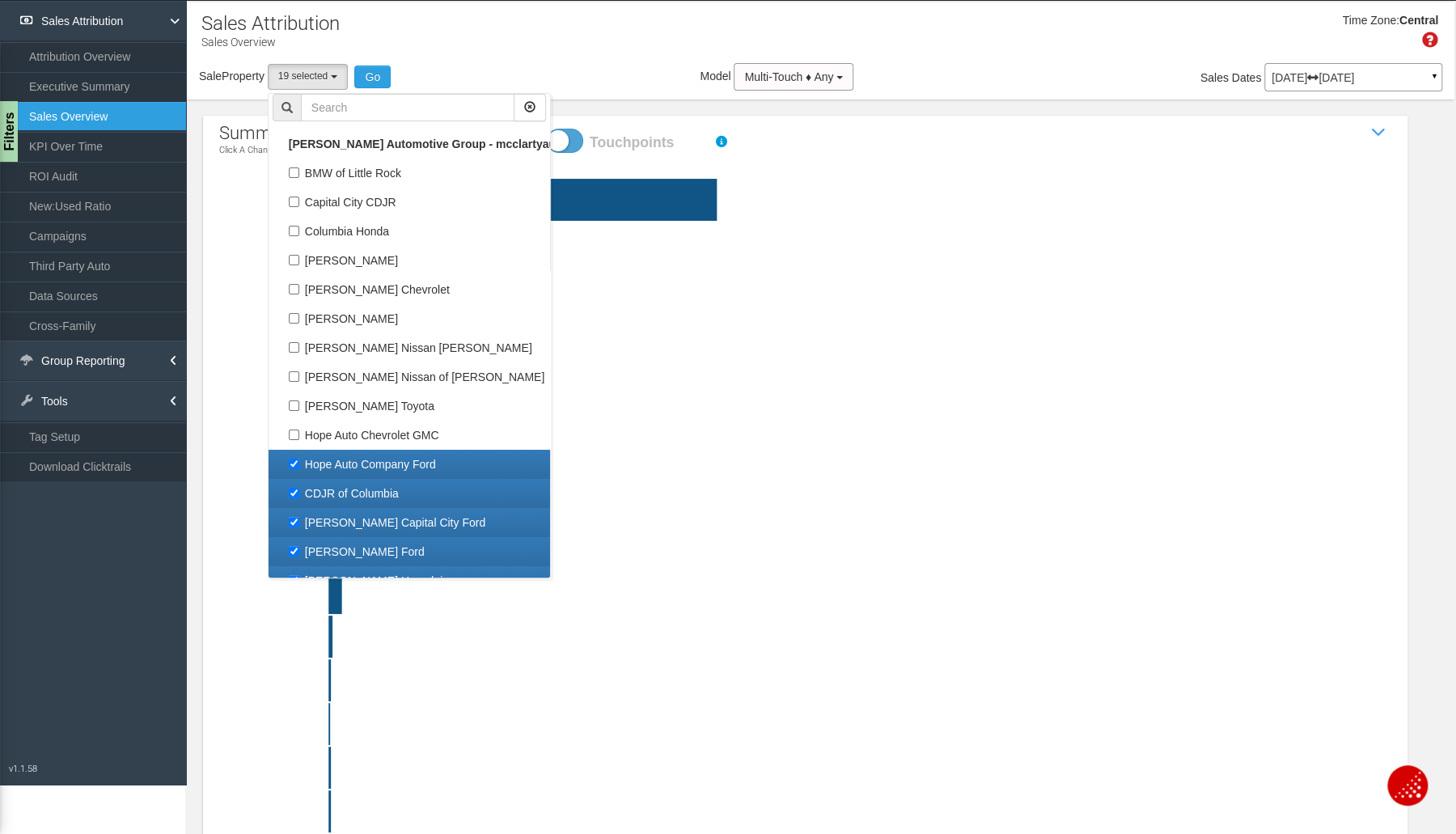
click at [346, 460] on label "Hope Auto Company Ford" at bounding box center [410, 464] width 274 height 21
click at [300, 460] on input "Hope Auto Company Ford" at bounding box center [293, 463] width 10 height 10
checkbox input "false"
select select "object:5534"
click at [341, 497] on label "CDJR of Columbia" at bounding box center [410, 493] width 274 height 21
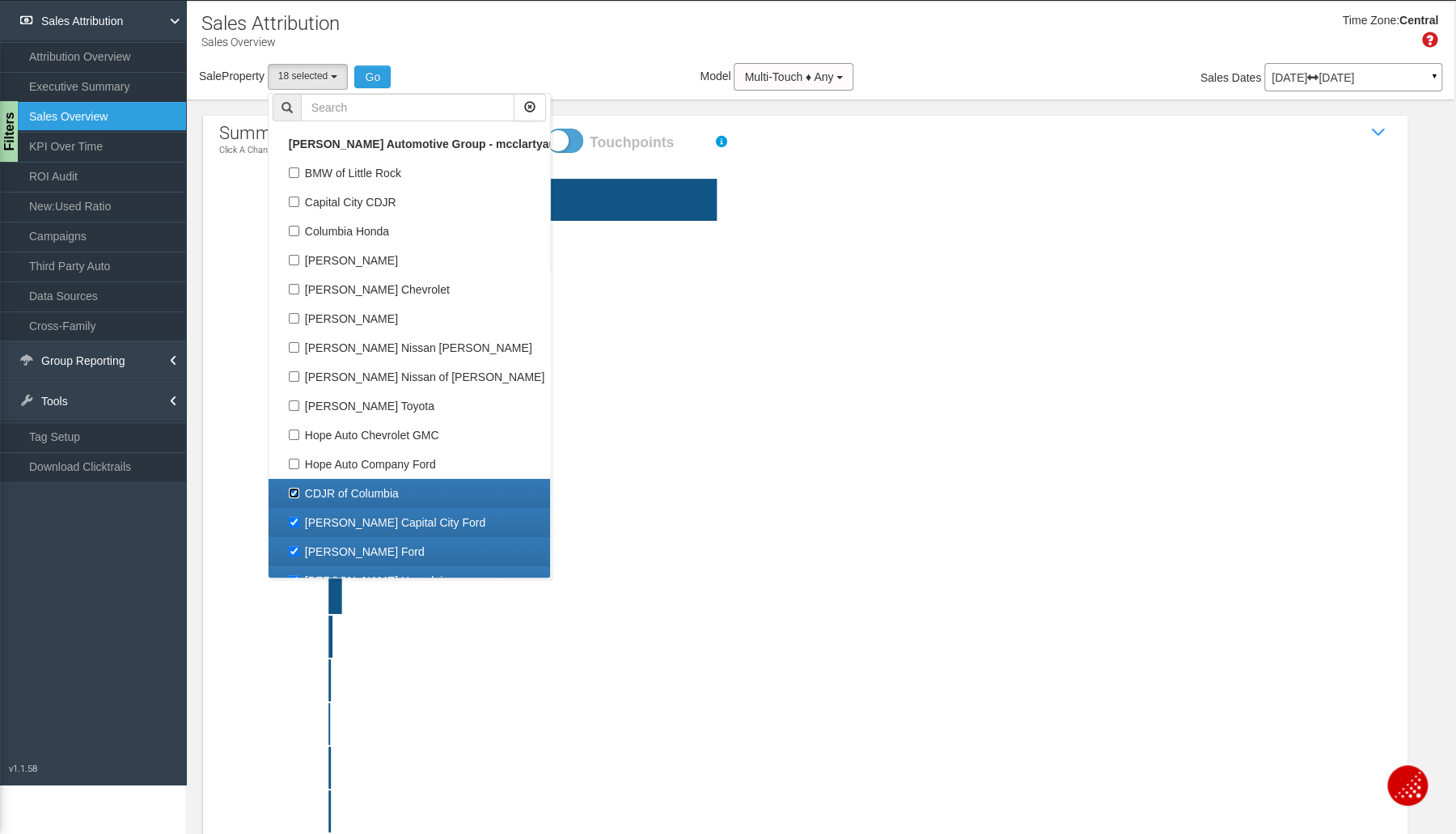
click at [300, 497] on input "CDJR of Columbia" at bounding box center [293, 493] width 10 height 10
checkbox input "false"
select select "object:5535"
click at [336, 522] on label "[PERSON_NAME] Capital City Ford" at bounding box center [410, 522] width 274 height 21
click at [300, 522] on input "[PERSON_NAME] Capital City Ford" at bounding box center [293, 521] width 10 height 10
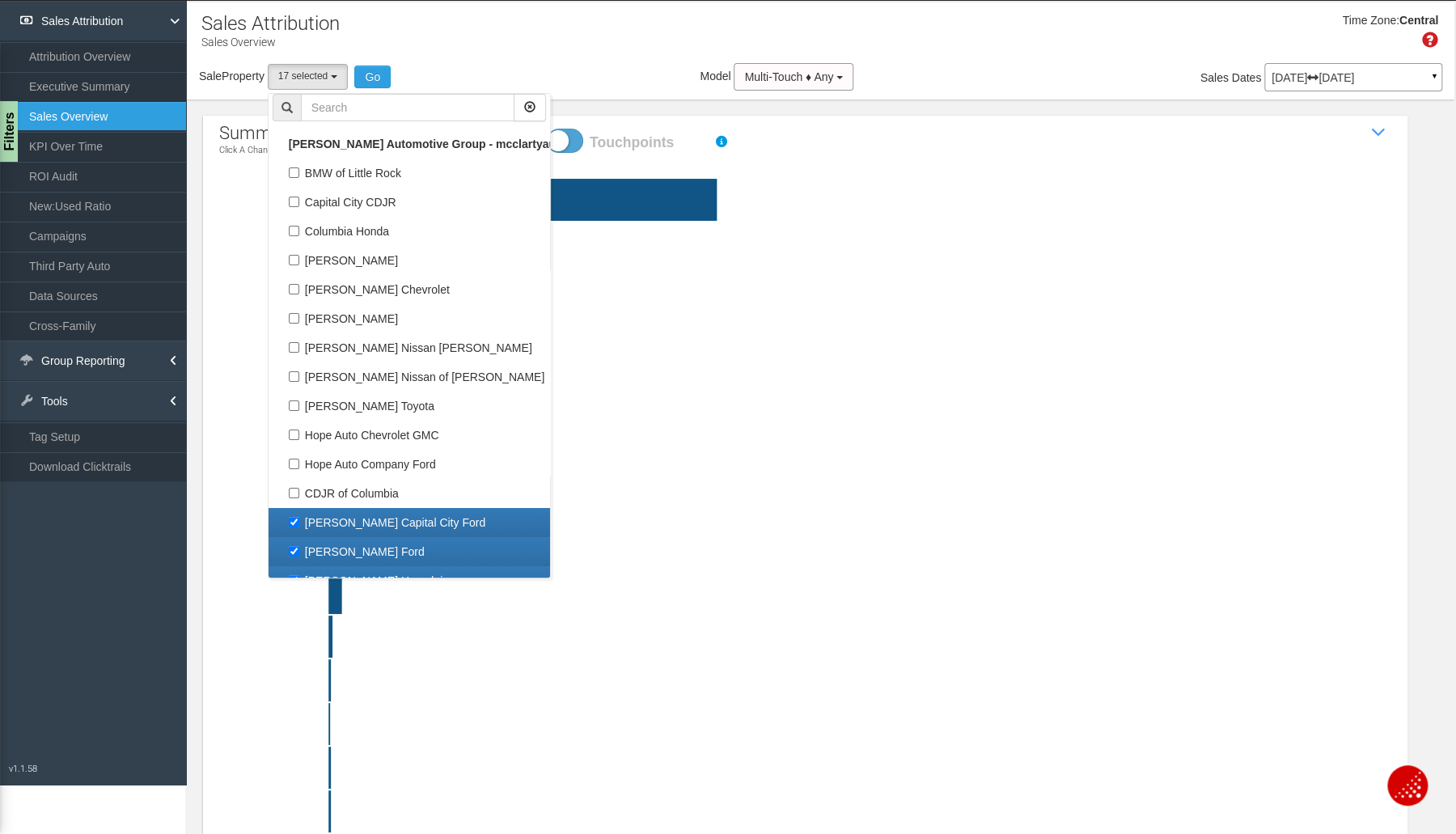
checkbox input "false"
select select "object:5536"
click at [320, 556] on label "[PERSON_NAME] Ford" at bounding box center [410, 551] width 274 height 21
click at [300, 556] on input "[PERSON_NAME] Ford" at bounding box center [293, 551] width 10 height 10
checkbox input "false"
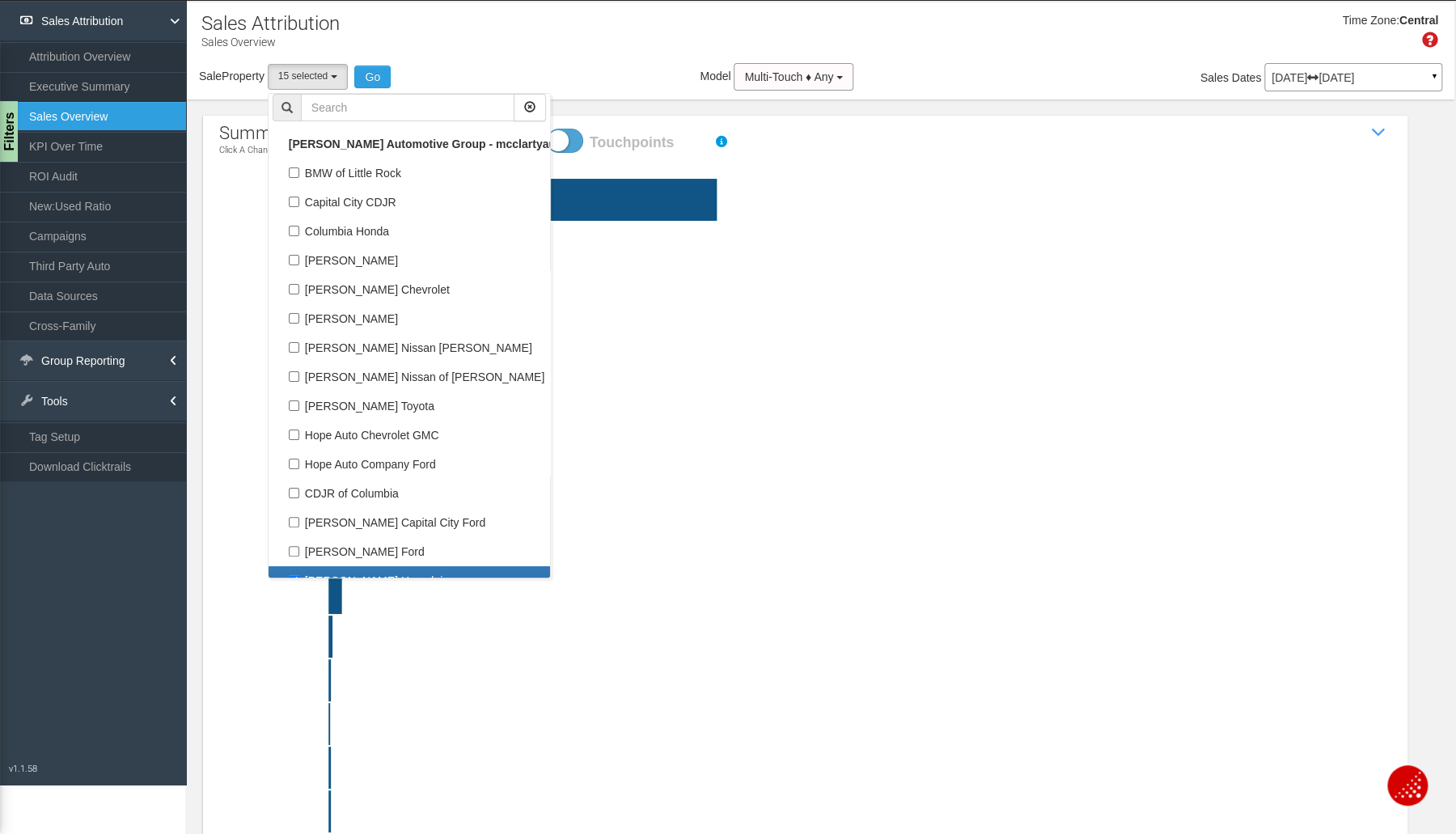
select select "object:5537"
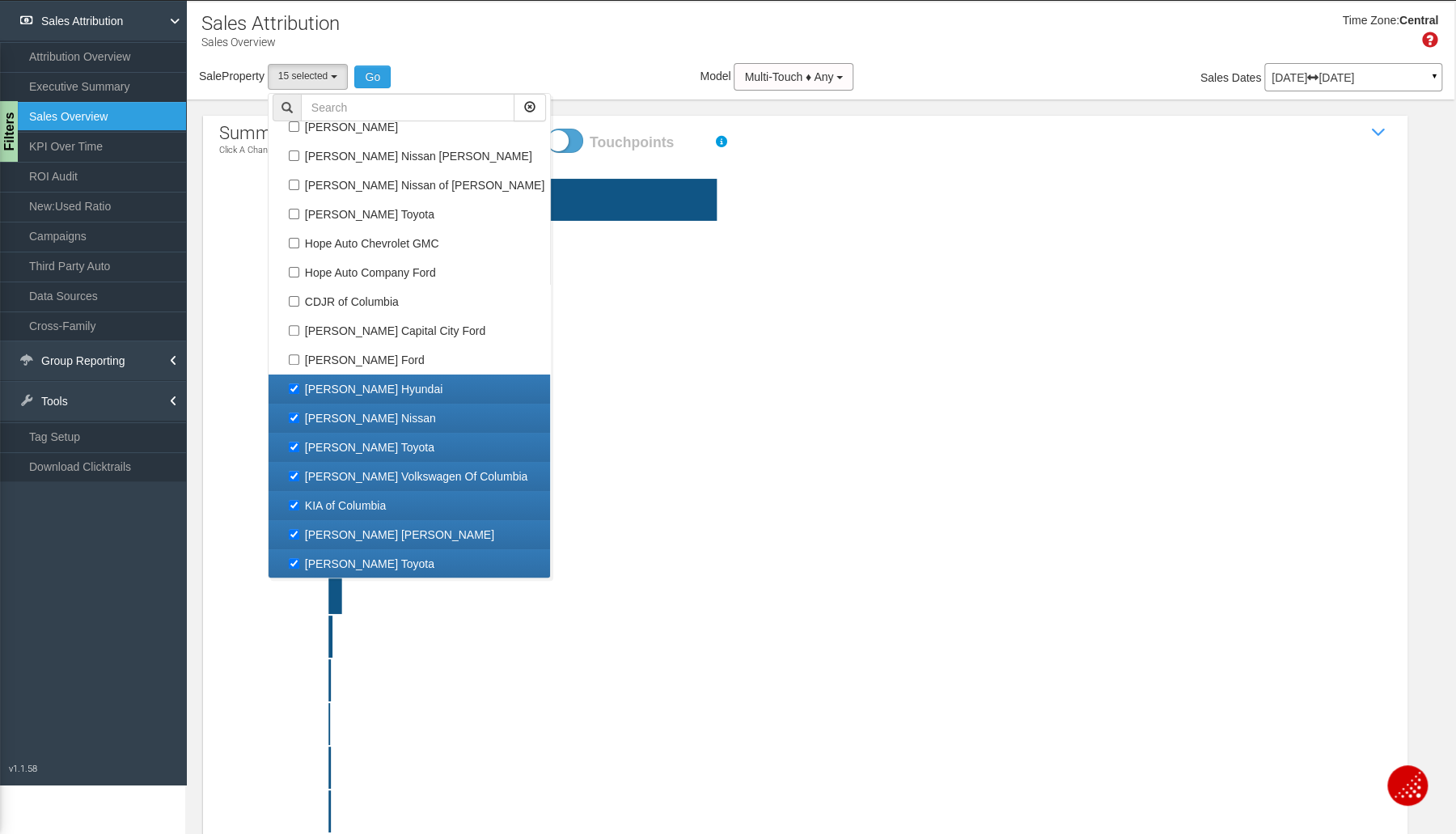
scroll to position [227, 0]
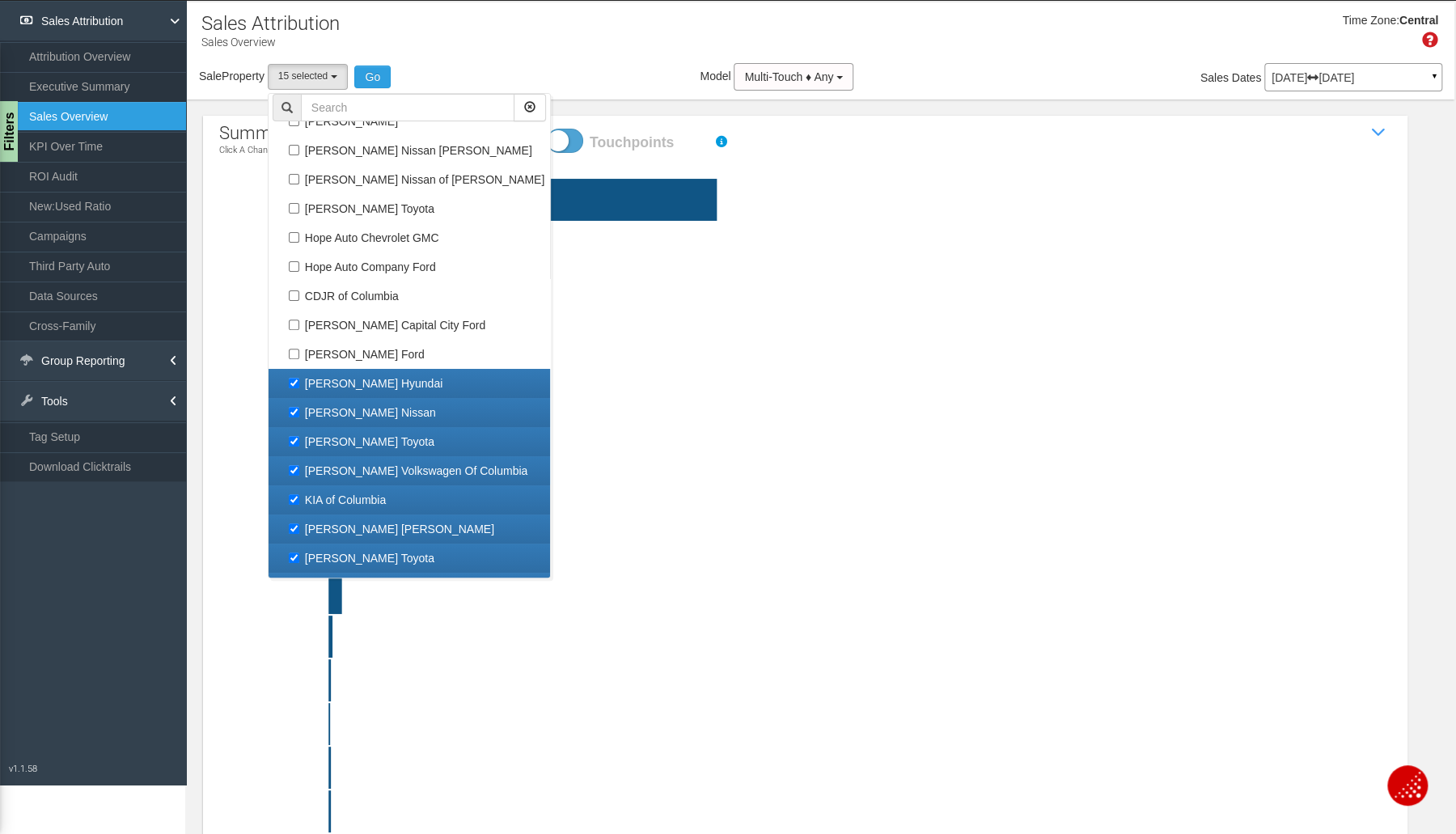
click at [359, 382] on label "[PERSON_NAME] Hyundai" at bounding box center [410, 383] width 274 height 21
click at [300, 382] on input "[PERSON_NAME] Hyundai" at bounding box center [293, 383] width 10 height 10
checkbox input "false"
select select "object:5538"
click at [360, 415] on label "[PERSON_NAME] Nissan" at bounding box center [410, 412] width 274 height 21
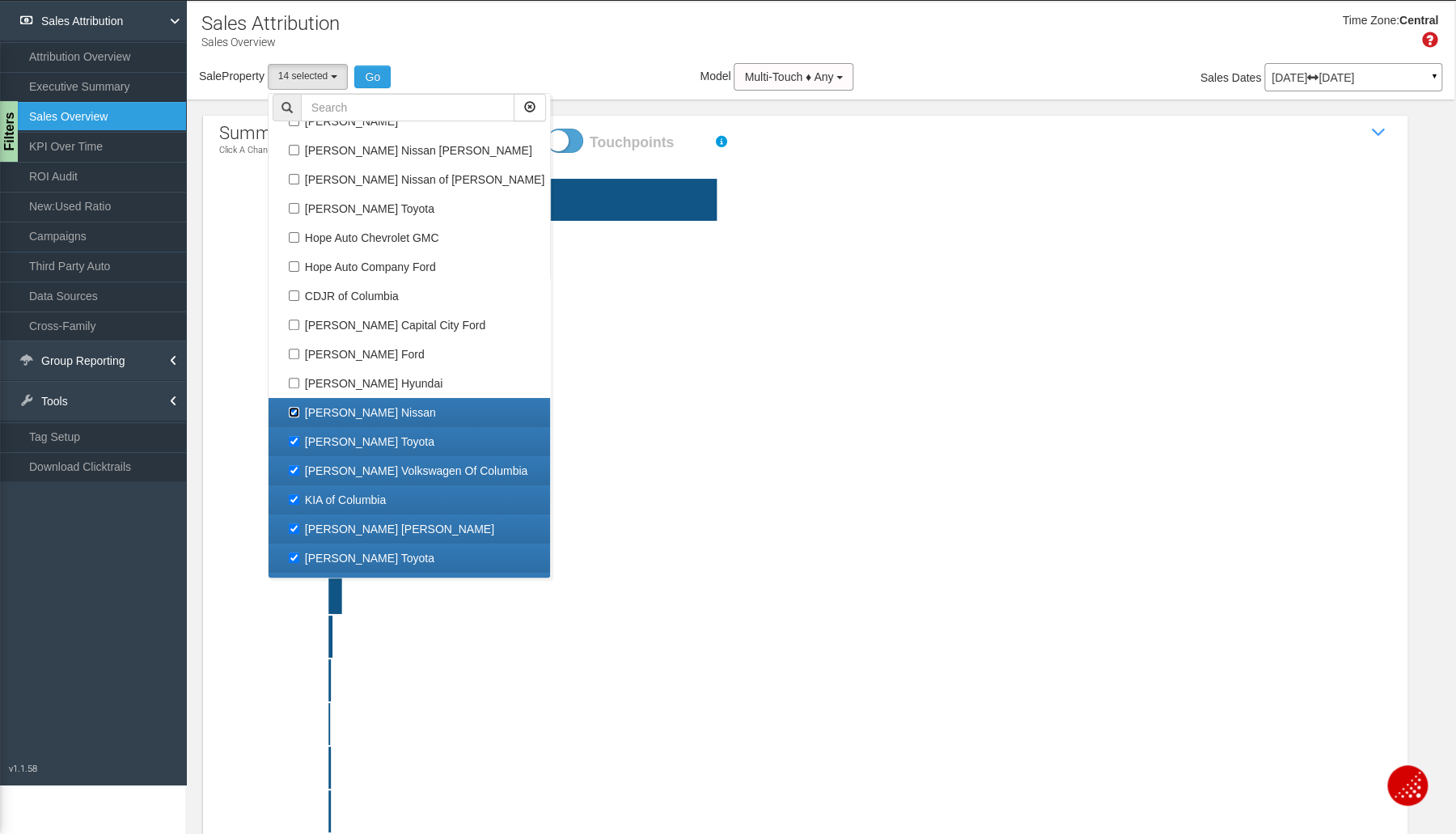
click at [300, 415] on input "[PERSON_NAME] Nissan" at bounding box center [293, 411] width 10 height 10
checkbox input "false"
select select "object:5539"
click at [355, 442] on label "[PERSON_NAME] Toyota" at bounding box center [410, 441] width 274 height 21
click at [300, 442] on input "[PERSON_NAME] Toyota" at bounding box center [293, 441] width 10 height 10
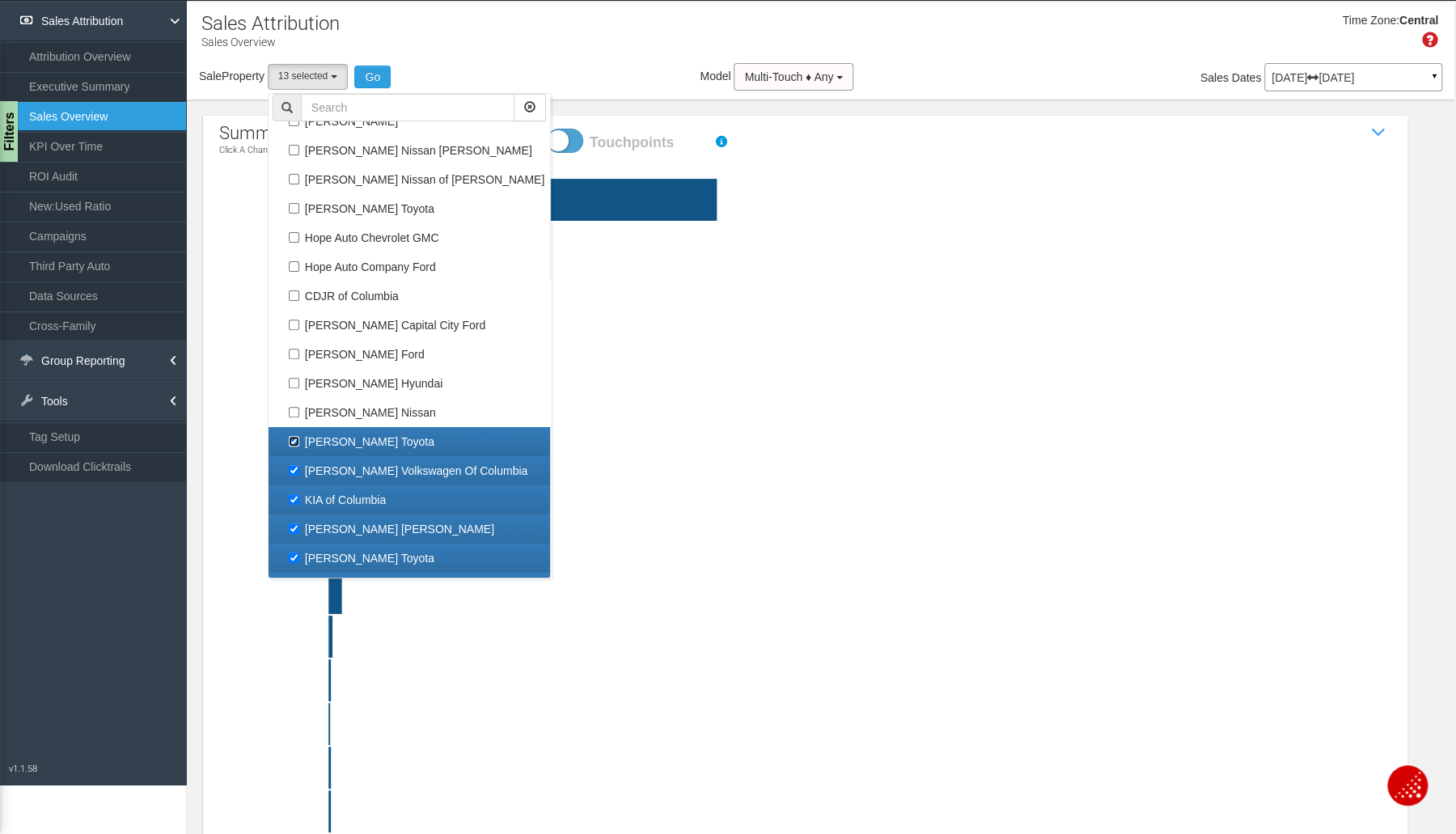
checkbox input "false"
select select "object:5540"
click at [336, 472] on label "[PERSON_NAME] Volkswagen Of Columbia" at bounding box center [410, 471] width 274 height 21
click at [300, 472] on input "[PERSON_NAME] Volkswagen Of Columbia" at bounding box center [293, 470] width 10 height 10
checkbox input "false"
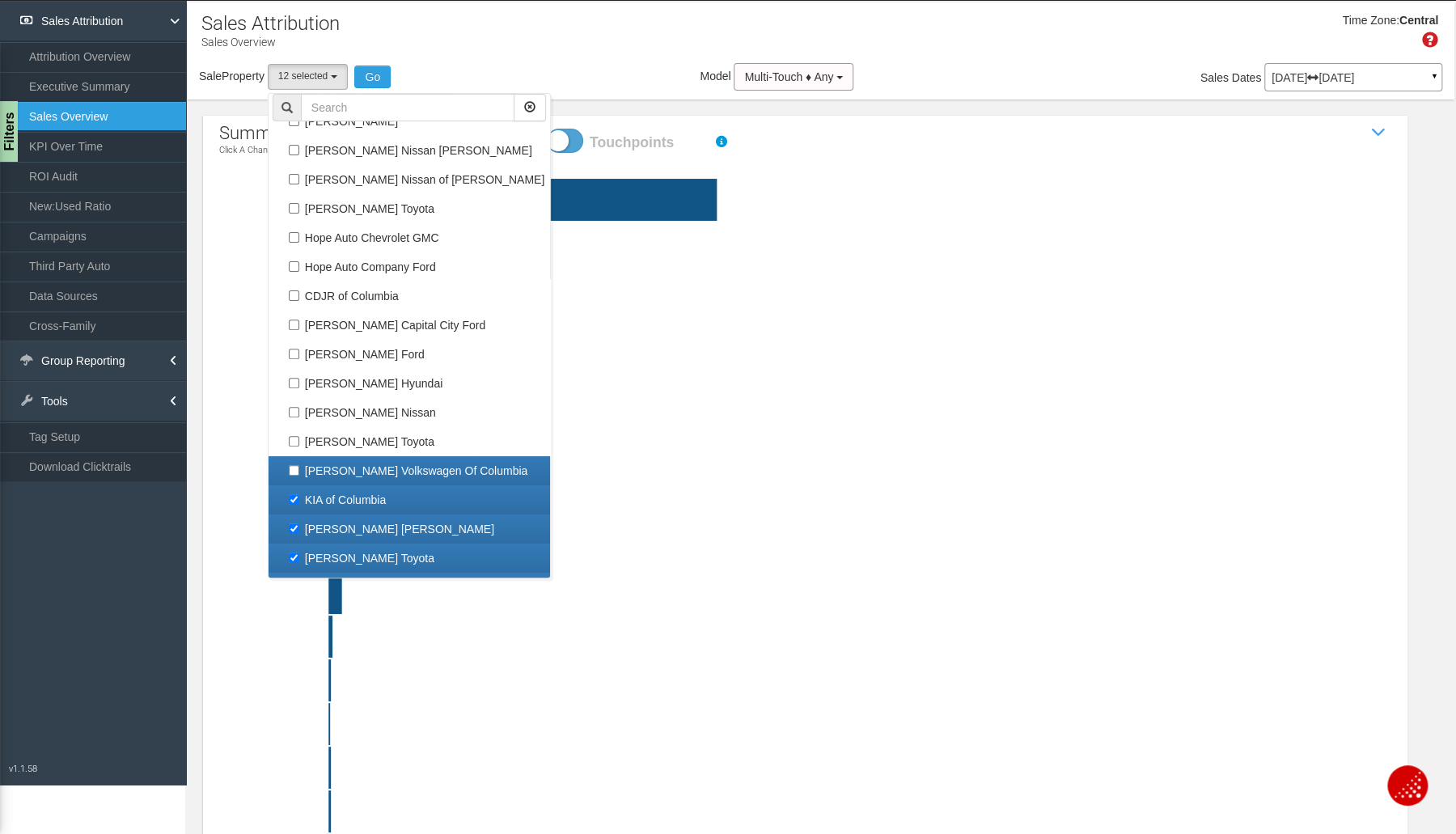
select select "object:5541"
click at [333, 491] on label "KIA of Columbia" at bounding box center [410, 499] width 274 height 21
click at [300, 495] on input "KIA of Columbia" at bounding box center [293, 499] width 10 height 10
checkbox input "false"
select select "object:5542"
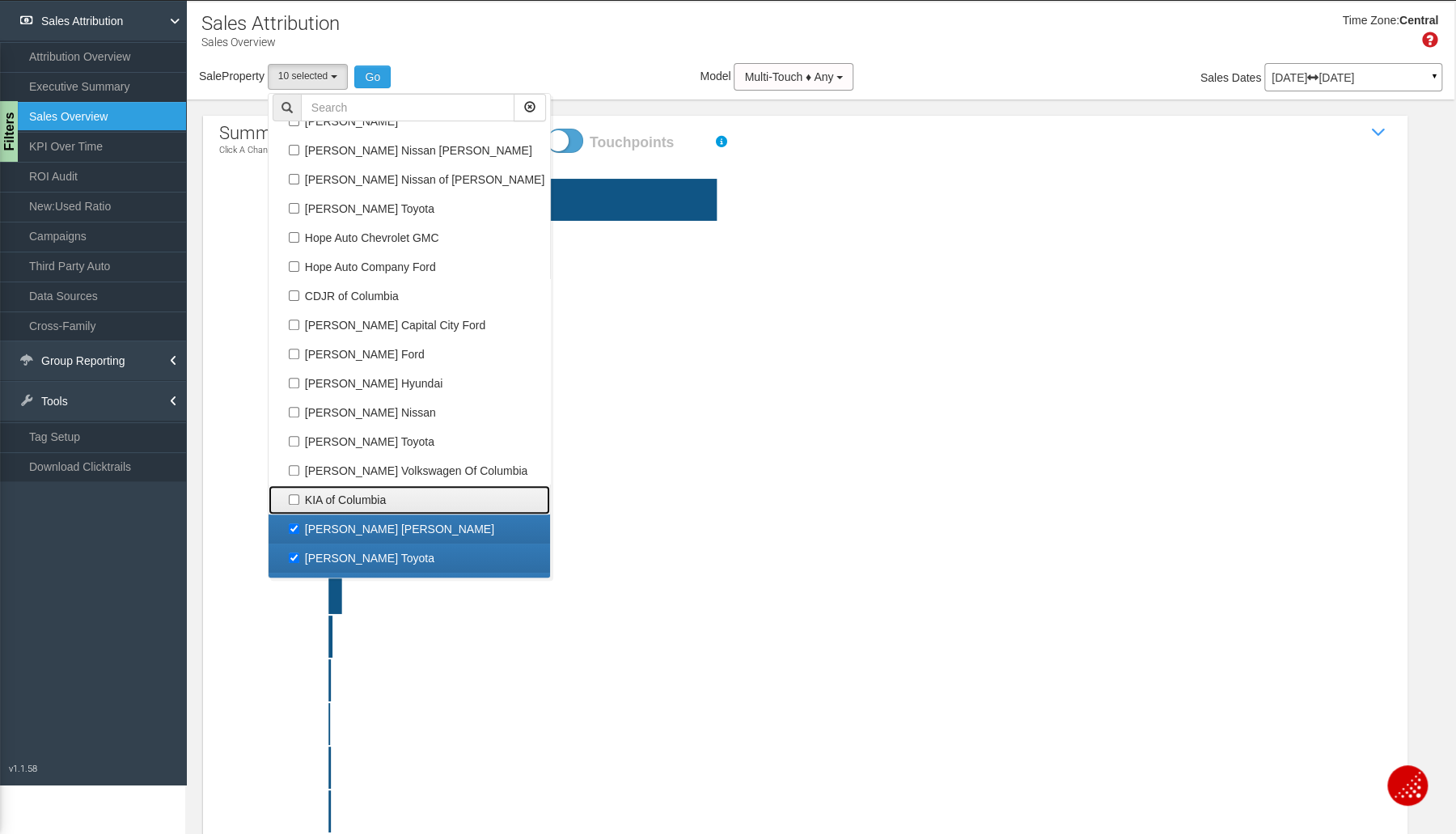
click at [333, 510] on link "KIA of Columbia" at bounding box center [409, 499] width 281 height 29
click at [331, 527] on label "[PERSON_NAME] [PERSON_NAME]" at bounding box center [410, 529] width 274 height 21
click at [300, 527] on input "[PERSON_NAME] [PERSON_NAME]" at bounding box center [293, 528] width 10 height 10
checkbox input "false"
select select "object:5543"
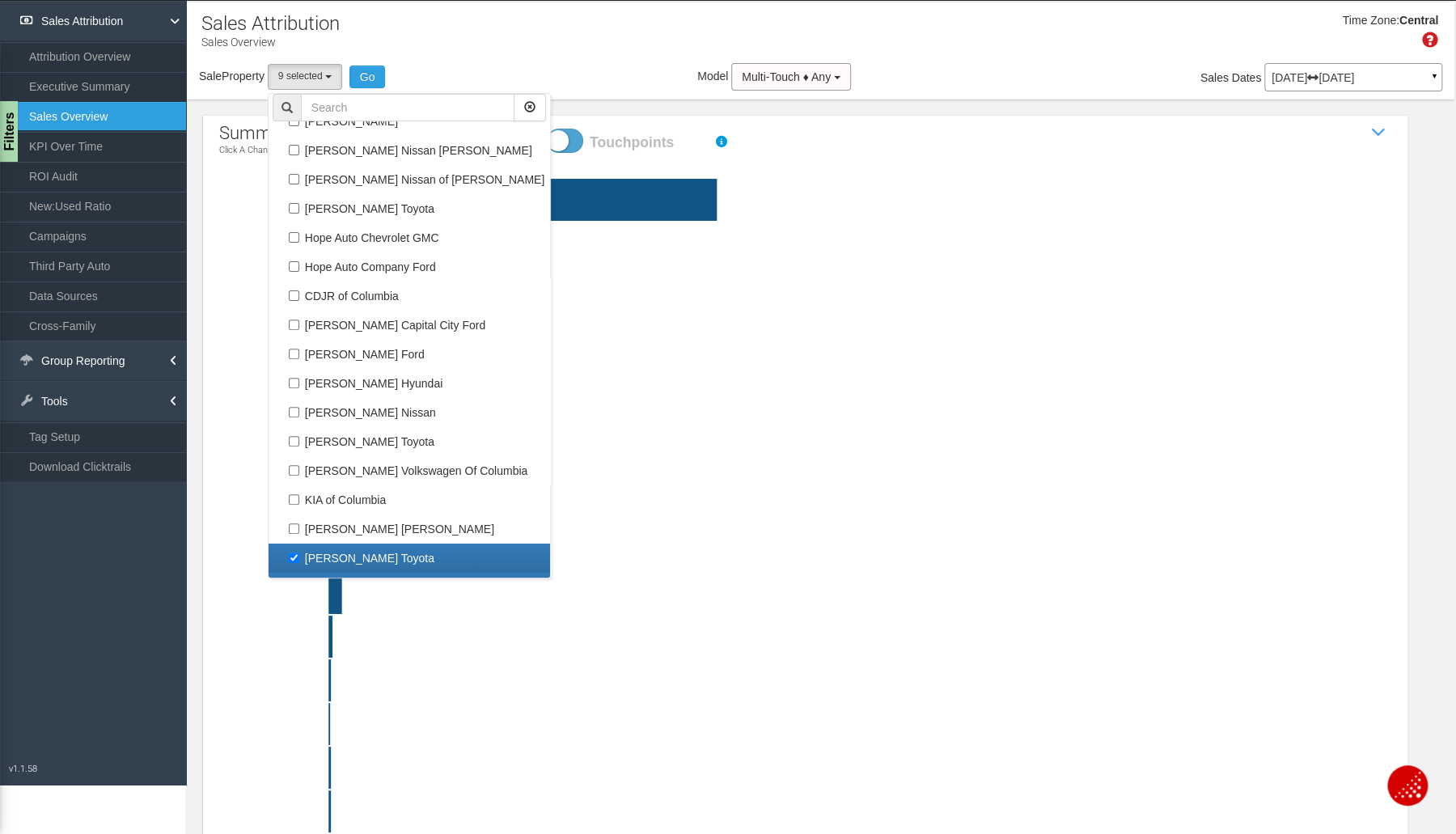
click at [324, 554] on label "[PERSON_NAME] Toyota" at bounding box center [410, 558] width 274 height 21
click at [300, 554] on input "[PERSON_NAME] Toyota" at bounding box center [293, 558] width 10 height 10
checkbox input "false"
select select "object:5544"
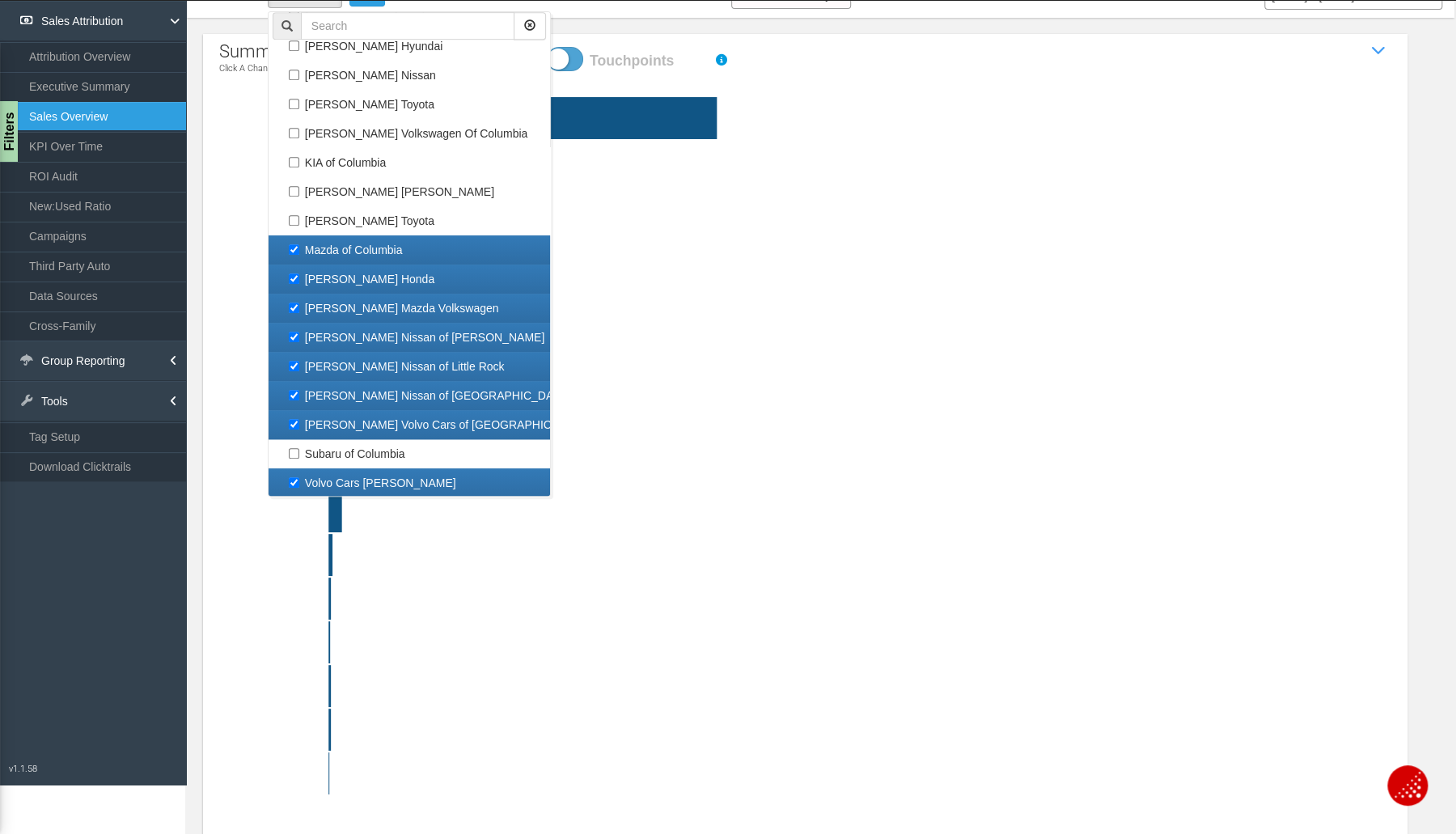
scroll to position [83, 0]
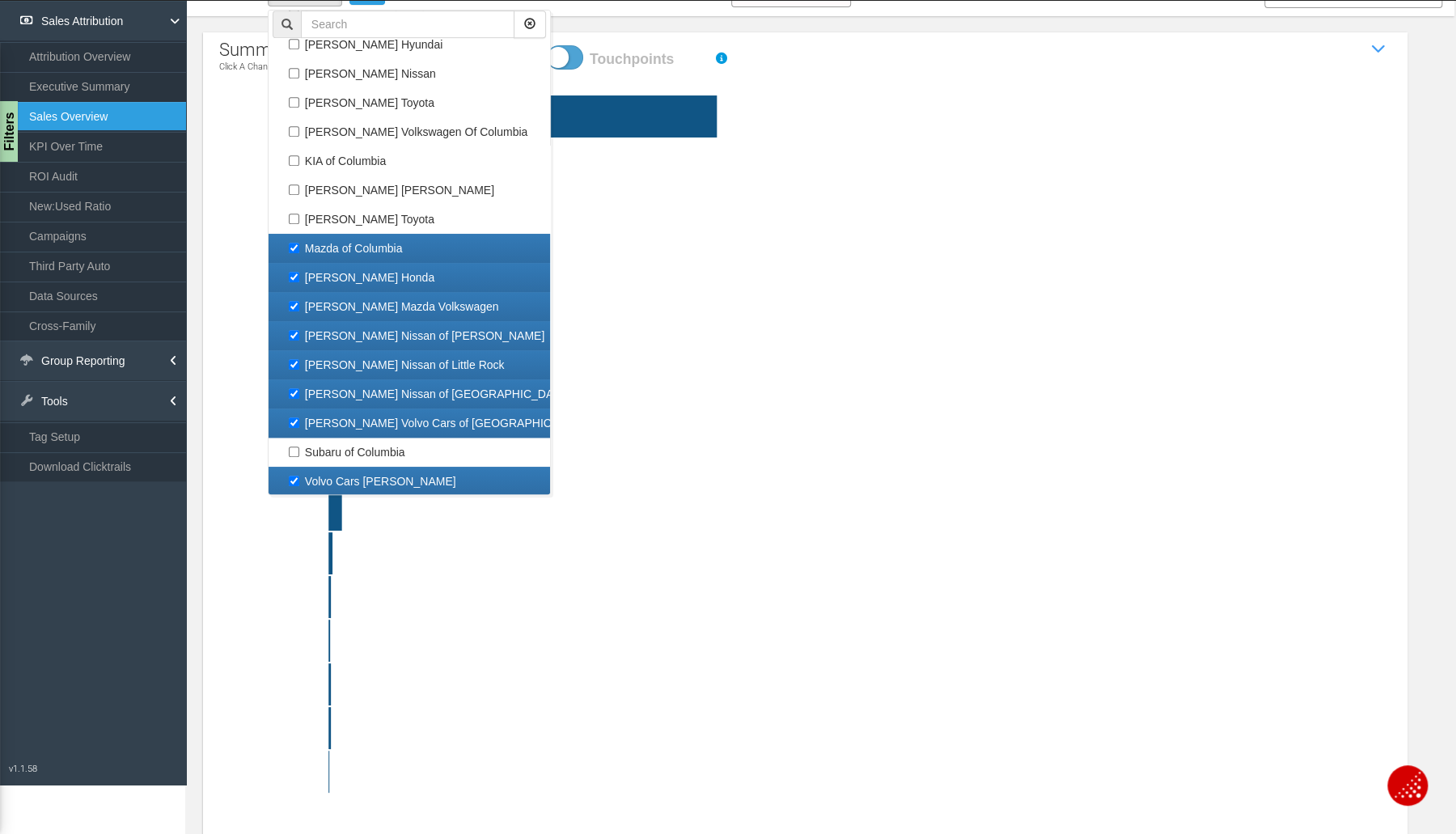
click at [370, 242] on label "Mazda of Columbia" at bounding box center [410, 248] width 274 height 21
click at [300, 242] on input "Mazda of Columbia" at bounding box center [293, 247] width 10 height 10
checkbox input "false"
select select "object:5545"
click at [370, 274] on label "[PERSON_NAME] Honda" at bounding box center [410, 277] width 274 height 21
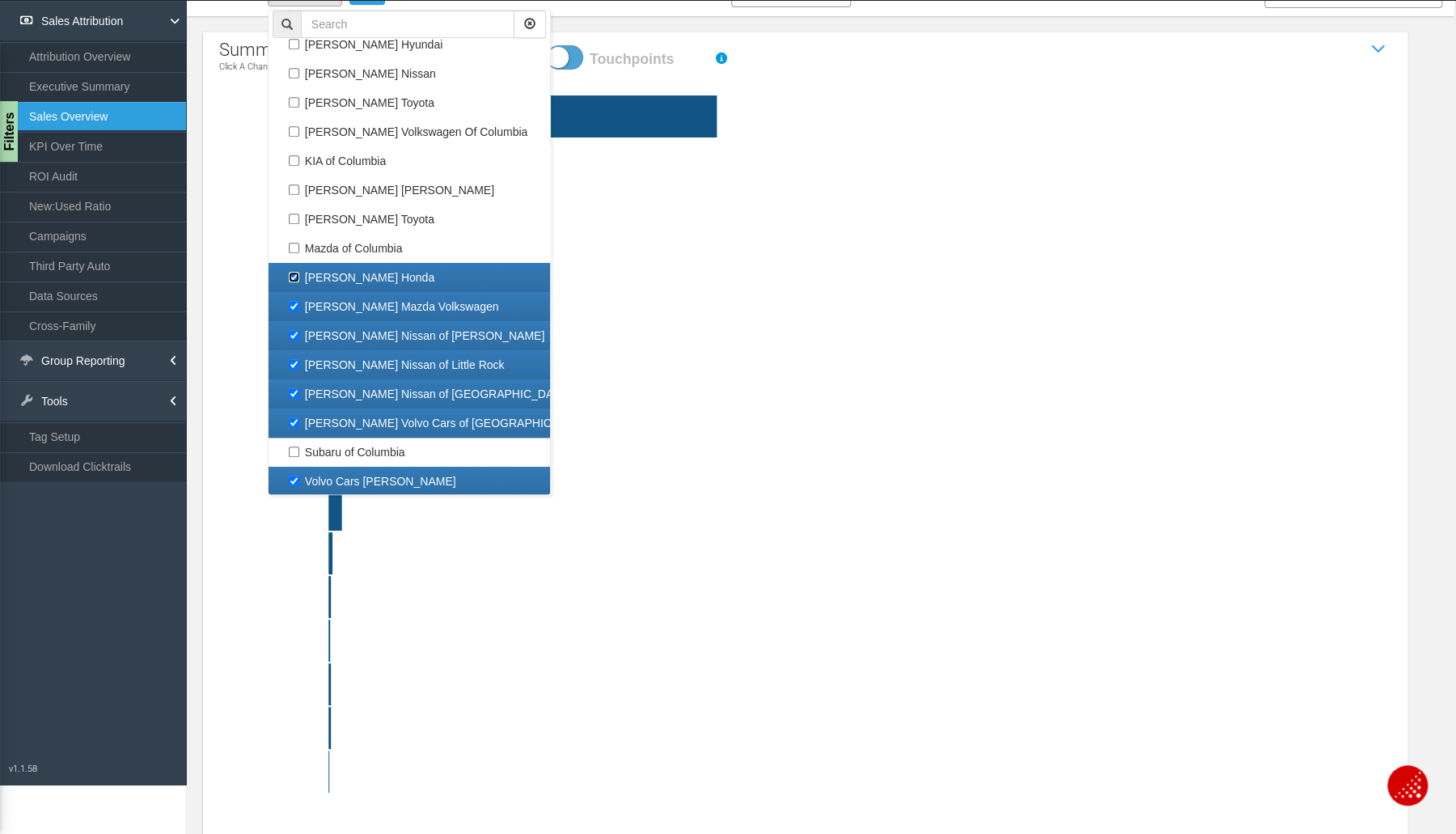
click at [300, 274] on input "[PERSON_NAME] Honda" at bounding box center [293, 276] width 10 height 10
checkbox input "false"
select select "object:5546"
click at [365, 300] on label "[PERSON_NAME] Mazda Volkswagen" at bounding box center [410, 306] width 274 height 21
click at [300, 300] on input "[PERSON_NAME] Mazda Volkswagen" at bounding box center [293, 305] width 10 height 10
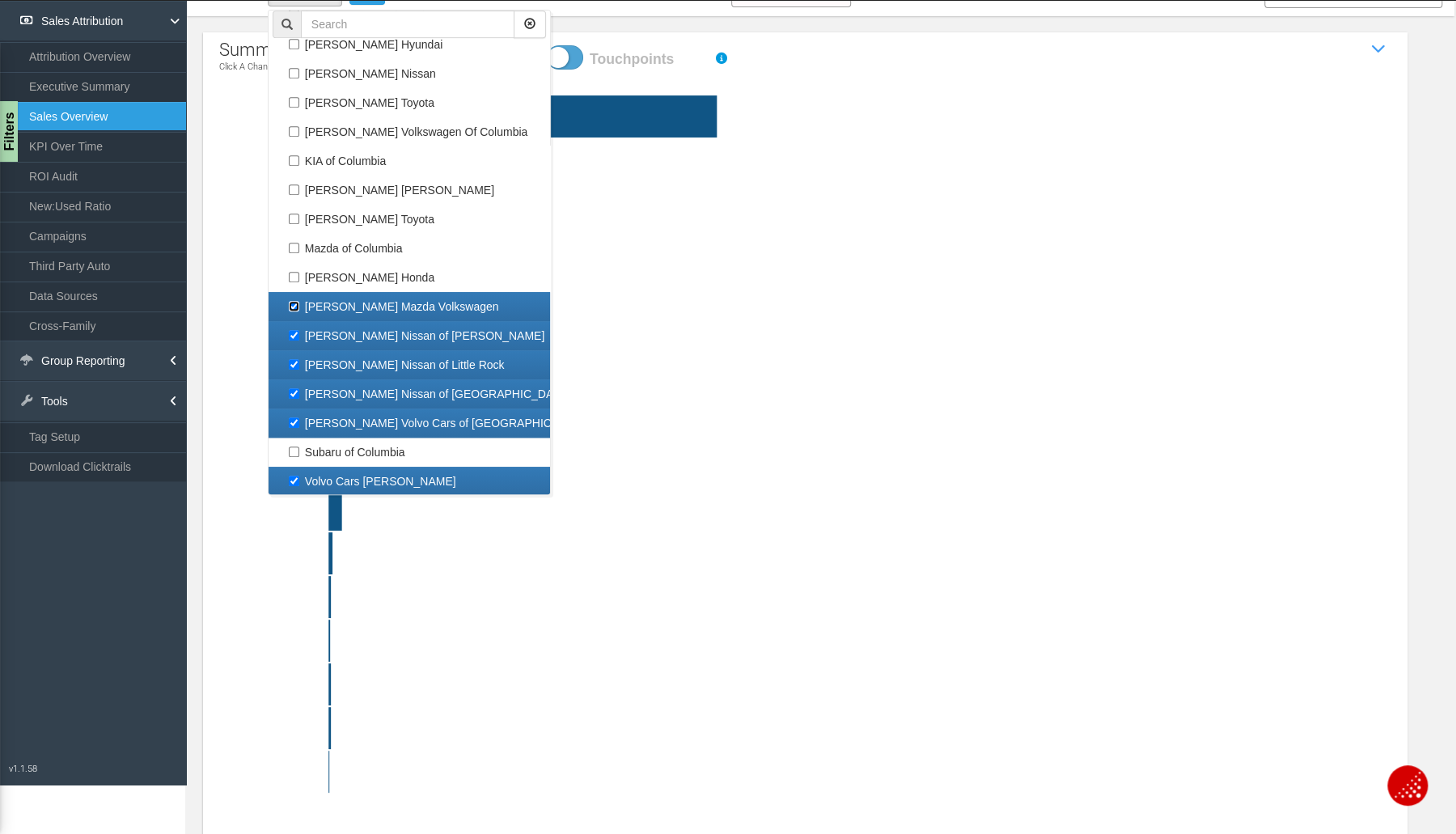
checkbox input "false"
select select "object:5547"
click at [359, 326] on label "[PERSON_NAME] Nissan of [PERSON_NAME]" at bounding box center [410, 336] width 274 height 21
click at [300, 330] on input "[PERSON_NAME] Nissan of [PERSON_NAME]" at bounding box center [293, 335] width 10 height 10
checkbox input "false"
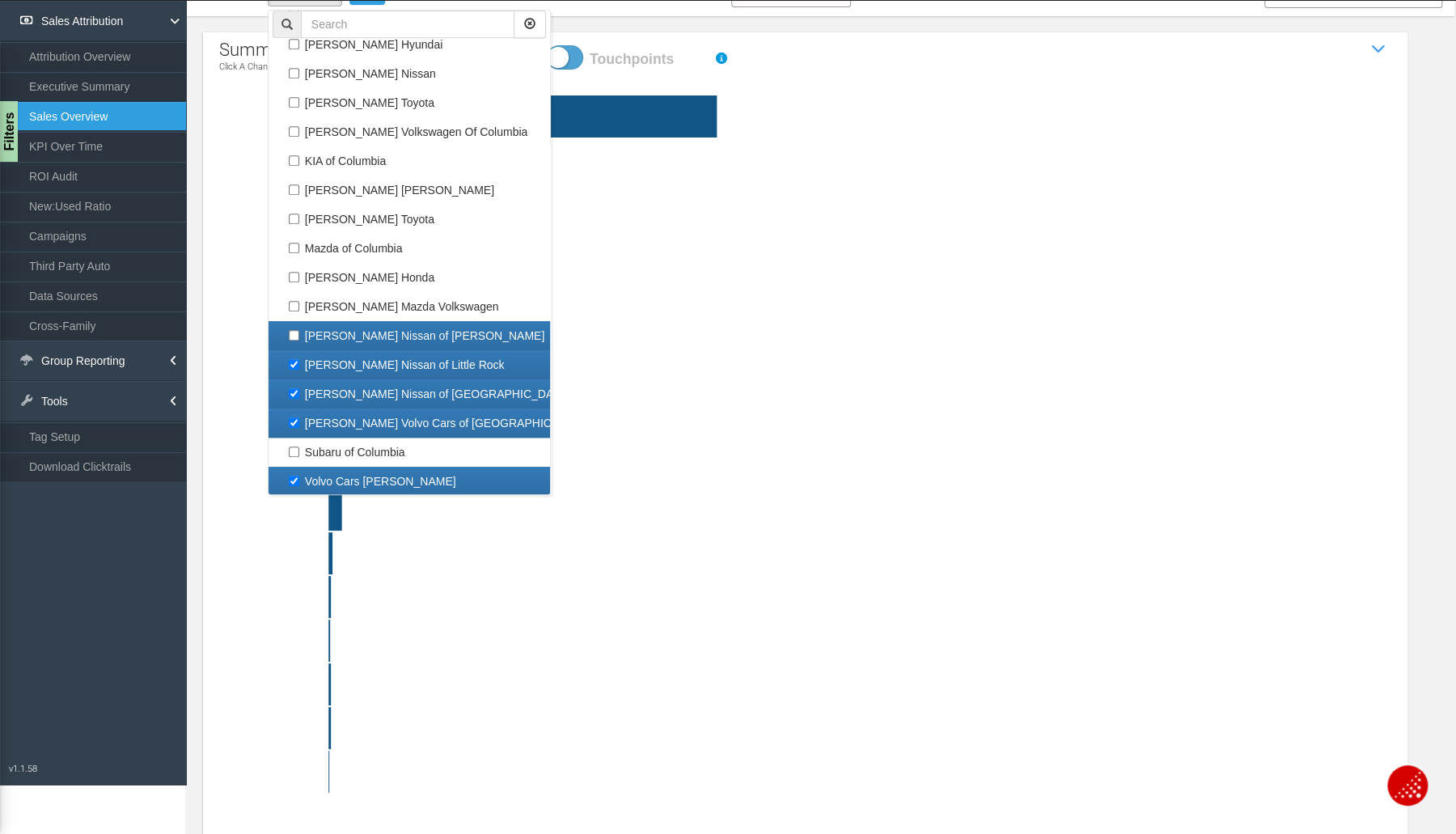
select select "object:5548"
click at [350, 365] on label "[PERSON_NAME] Nissan of Little Rock" at bounding box center [410, 364] width 274 height 21
click at [300, 365] on input "[PERSON_NAME] Nissan of Little Rock" at bounding box center [293, 363] width 10 height 10
checkbox input "false"
select select "object:5549"
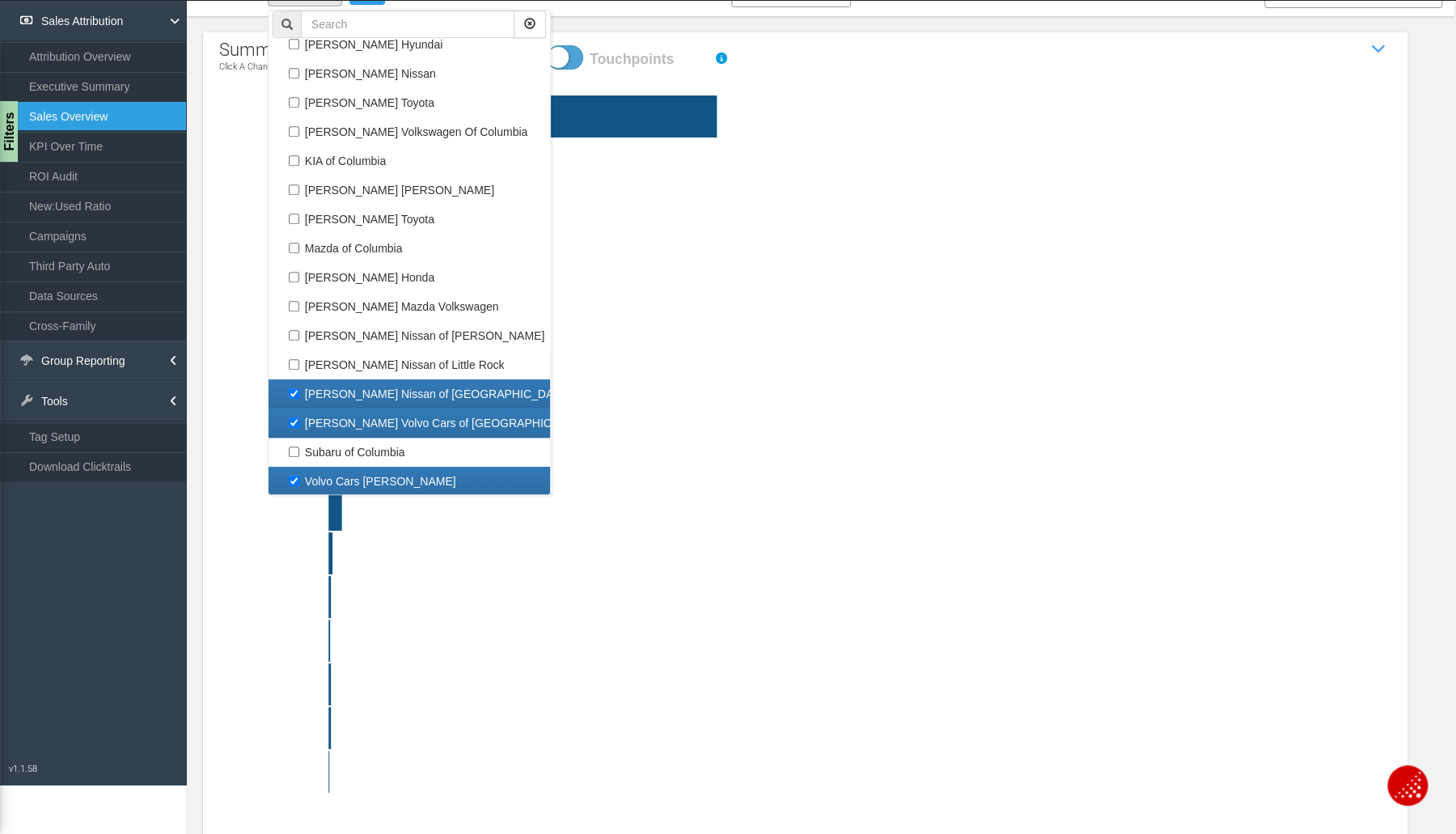
click at [345, 387] on label "[PERSON_NAME] Nissan of [GEOGRAPHIC_DATA]" at bounding box center [410, 394] width 274 height 21
click at [300, 388] on input "[PERSON_NAME] Nissan of [GEOGRAPHIC_DATA]" at bounding box center [293, 393] width 10 height 10
checkbox input "false"
select select "object:5550"
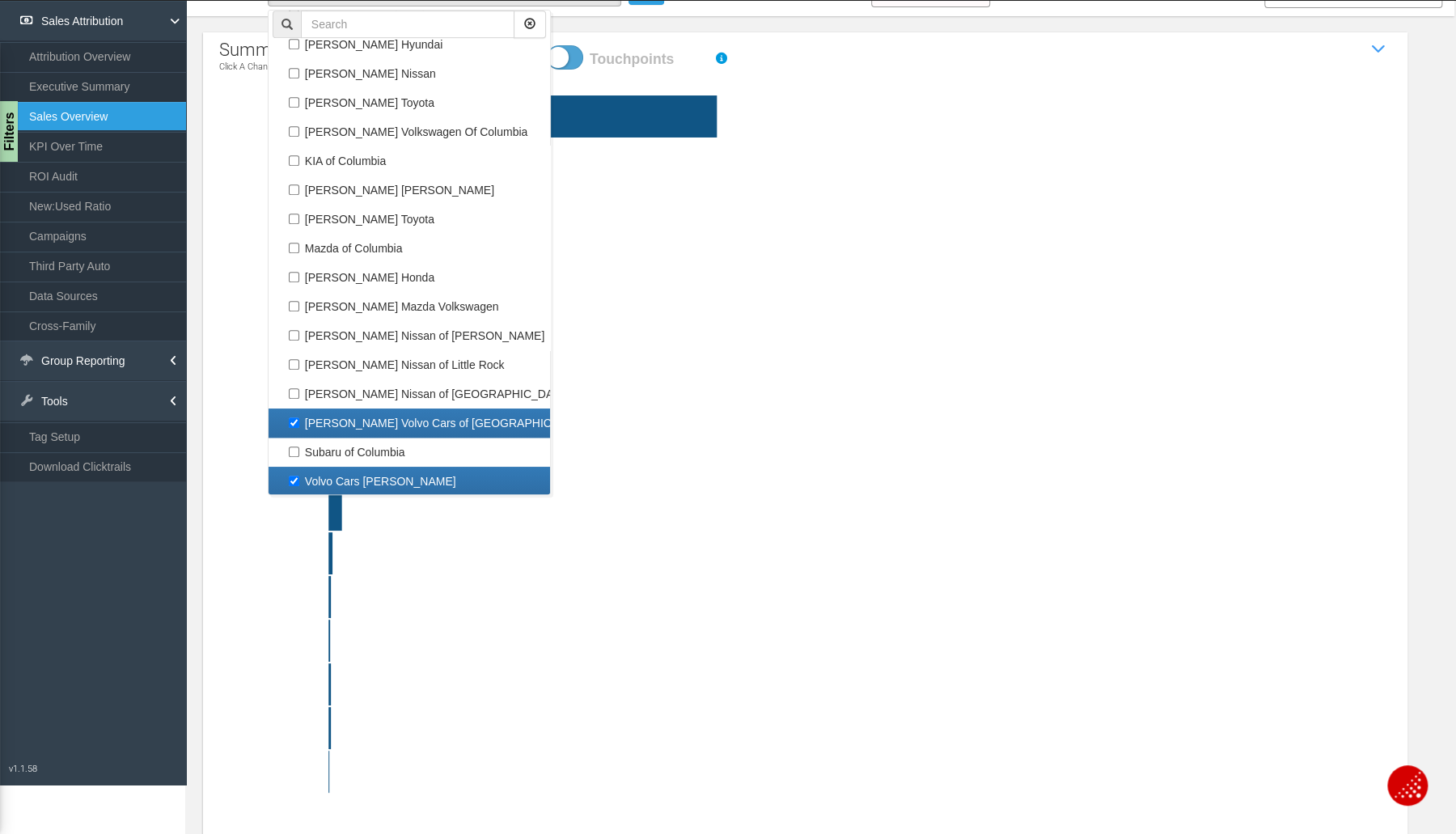
click at [332, 413] on label "[PERSON_NAME] Volvo Cars of [GEOGRAPHIC_DATA]" at bounding box center [410, 423] width 274 height 21
click at [300, 417] on input "[PERSON_NAME] Volvo Cars of [GEOGRAPHIC_DATA]" at bounding box center [293, 422] width 10 height 10
checkbox input "false"
select select "object:5552"
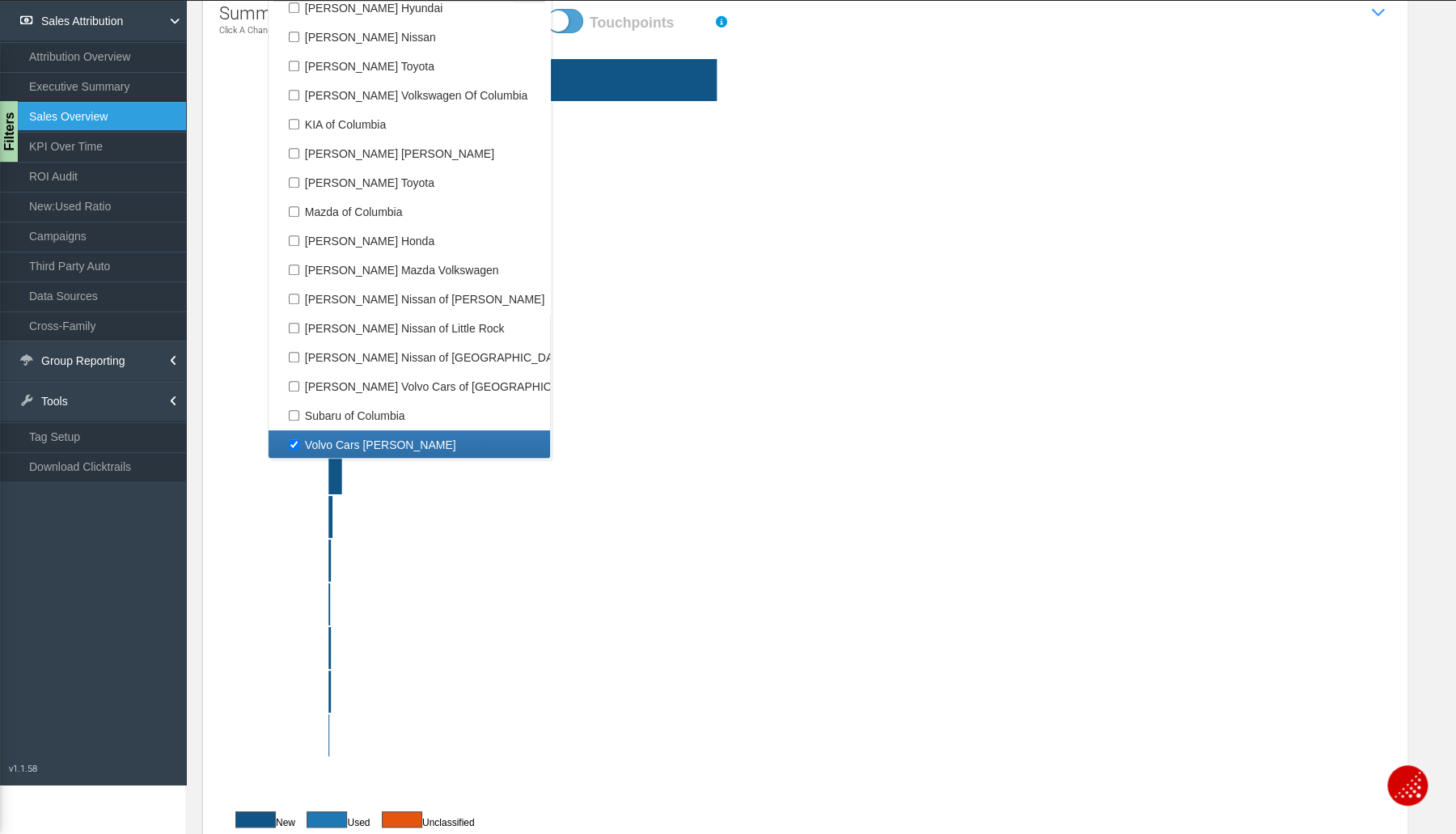
scroll to position [190, 0]
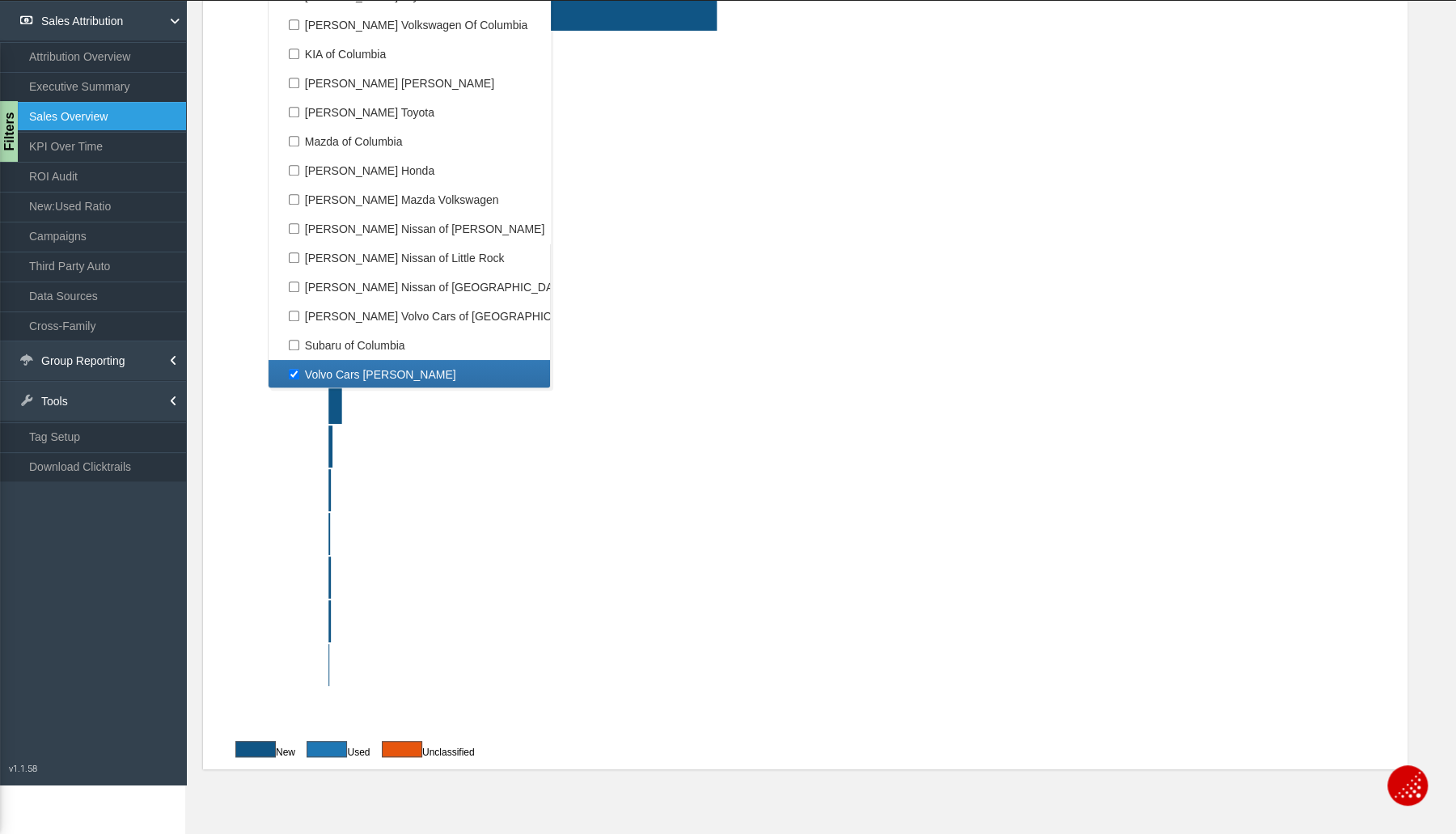
click at [347, 365] on label "Volvo Cars [PERSON_NAME]" at bounding box center [410, 374] width 274 height 21
click at [300, 369] on input "Volvo Cars [PERSON_NAME]" at bounding box center [293, 374] width 10 height 10
checkbox input "false"
select select
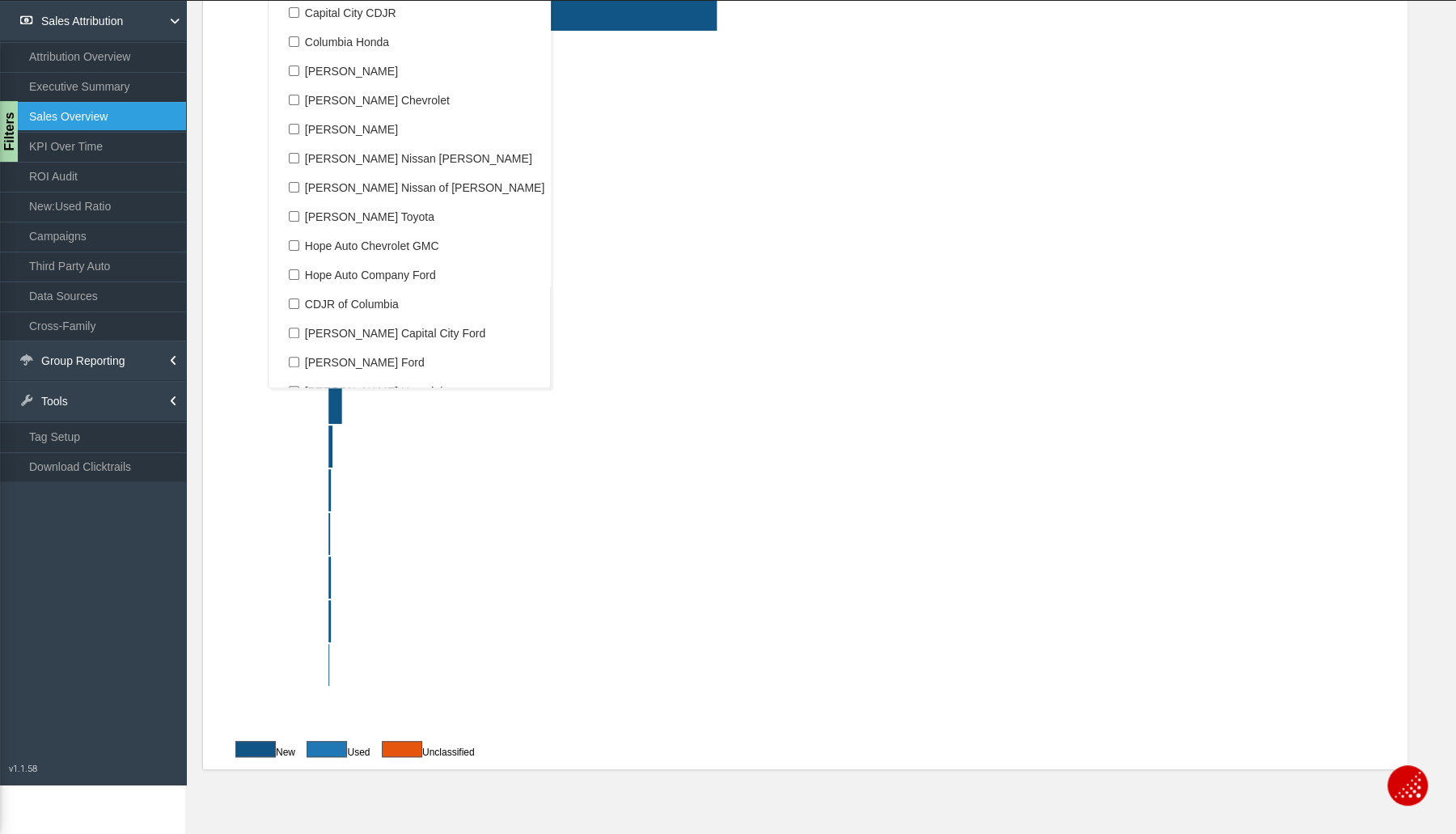
scroll to position [0, 0]
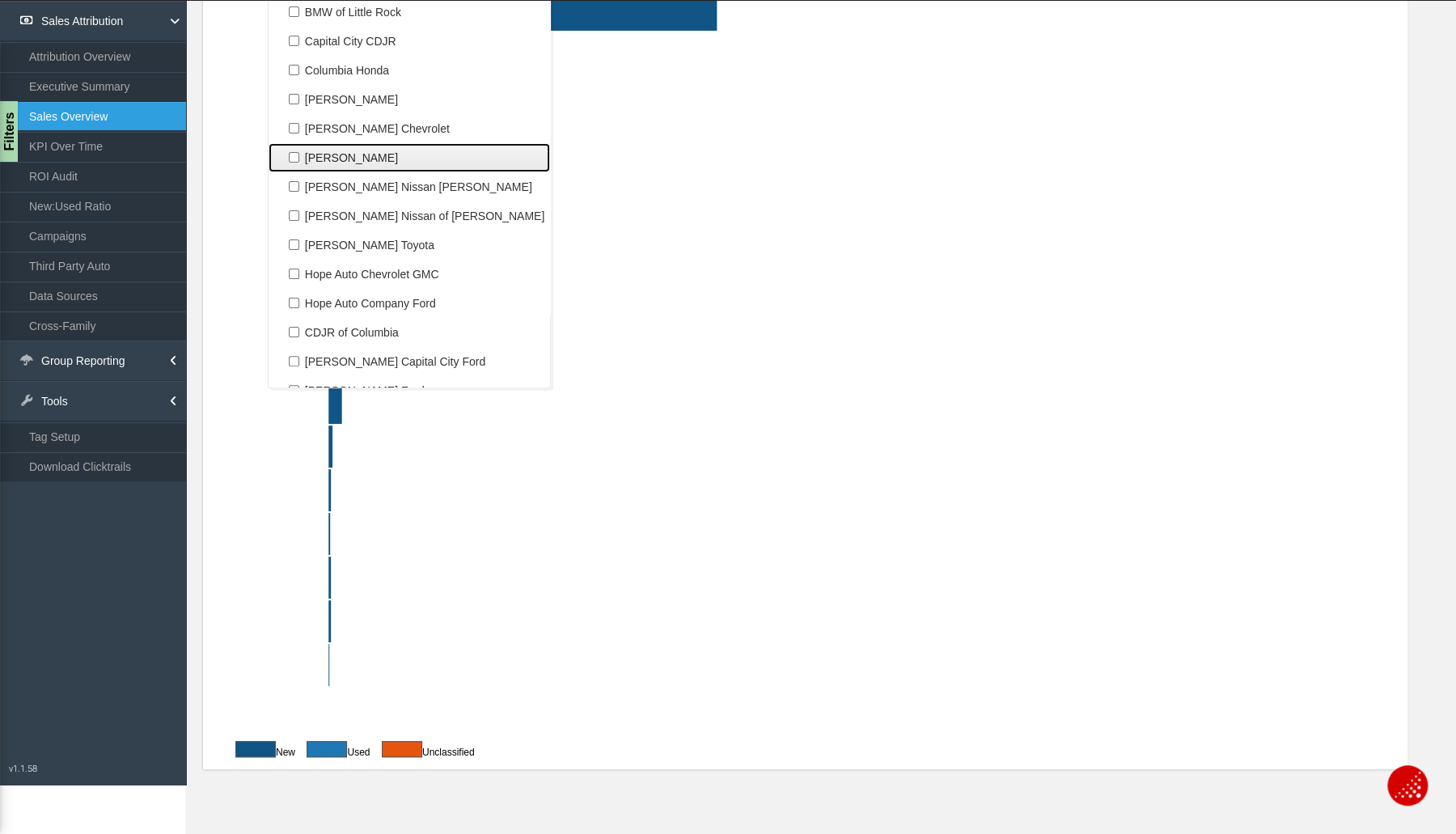
click at [377, 160] on label "[PERSON_NAME]" at bounding box center [410, 157] width 274 height 21
click at [300, 160] on input "[PERSON_NAME]" at bounding box center [293, 156] width 10 height 10
checkbox input "true"
select select "object:5528"
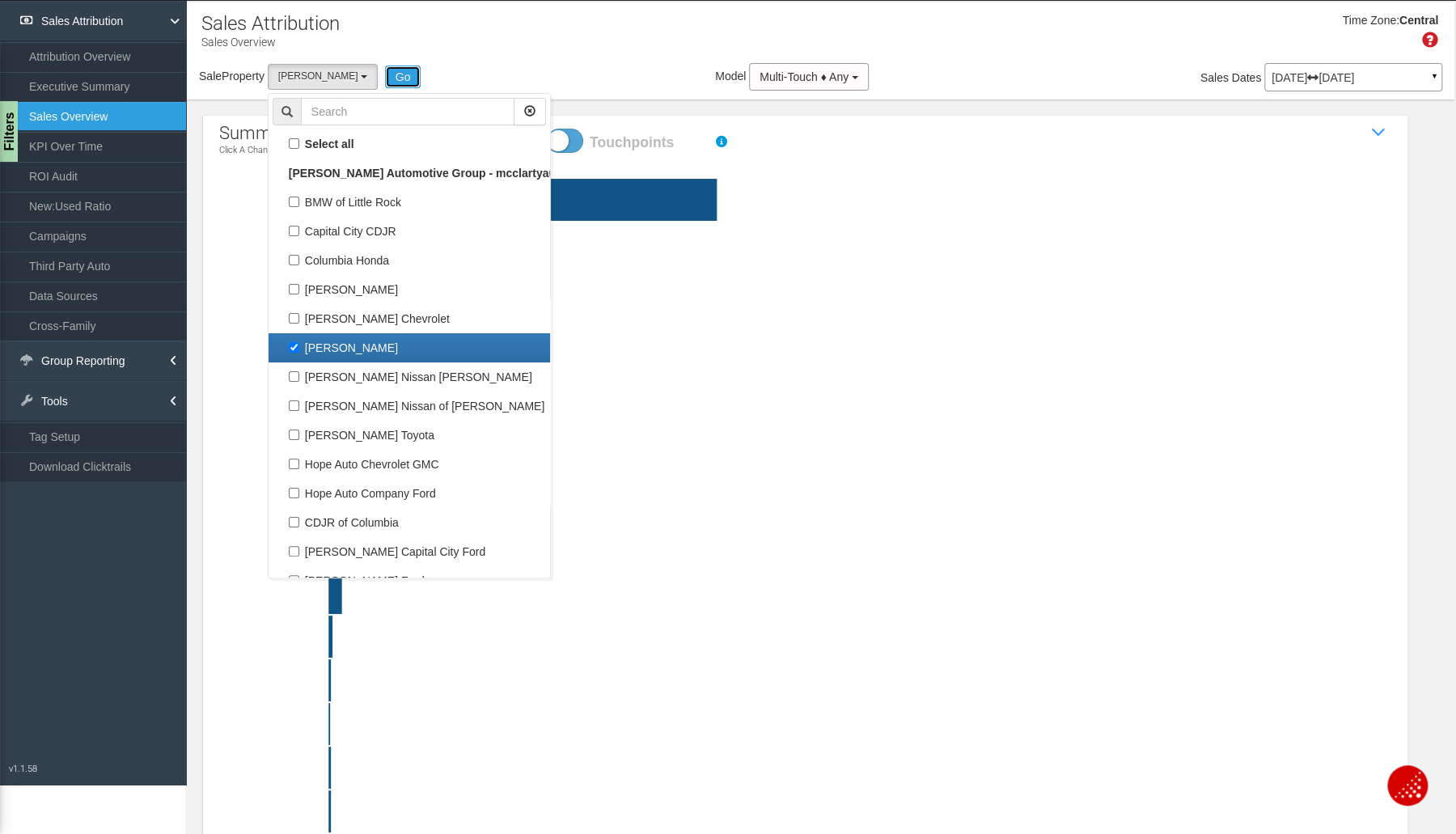
click at [407, 72] on button "Go" at bounding box center [402, 77] width 36 height 22
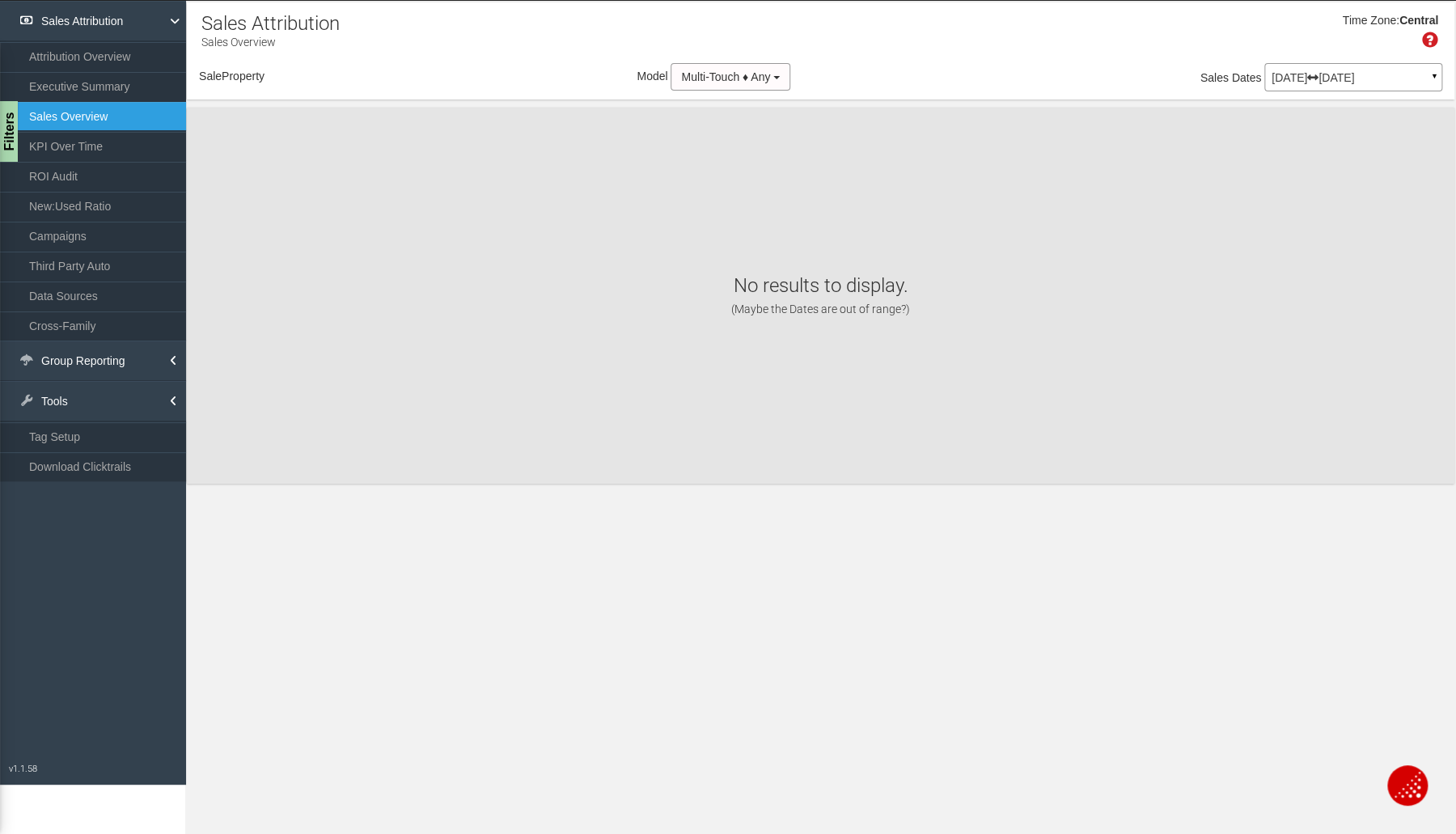
select select "object:5613"
